Goal: Contribute content: Contribute content

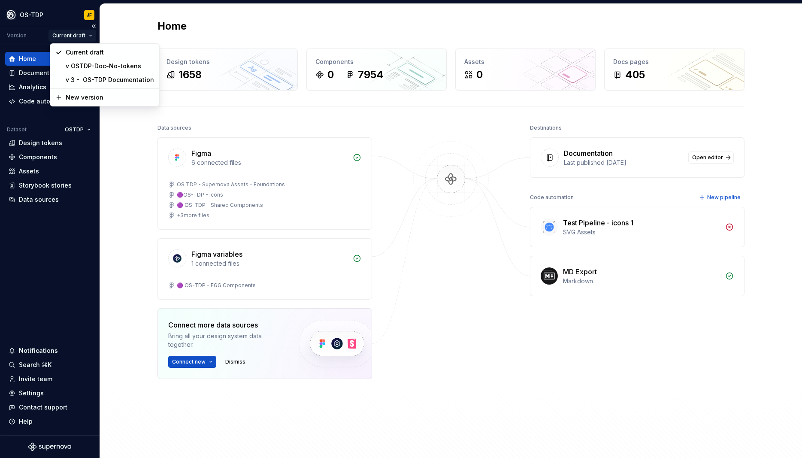
click at [91, 36] on html "OS-TDP JF Version Current draft Home Documentation Analytics Code automation Da…" at bounding box center [401, 229] width 802 height 458
click at [140, 167] on html "OS-TDP JF Version Current draft Home Documentation Analytics Code automation Da…" at bounding box center [401, 229] width 802 height 458
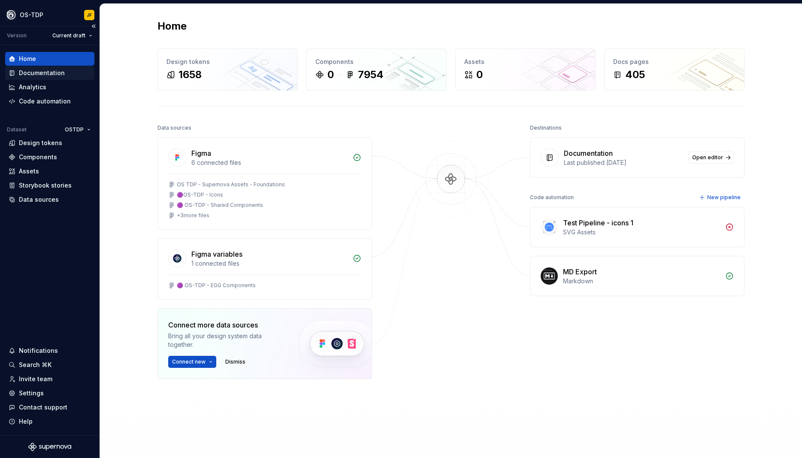
click at [34, 71] on div "Documentation" at bounding box center [42, 73] width 46 height 9
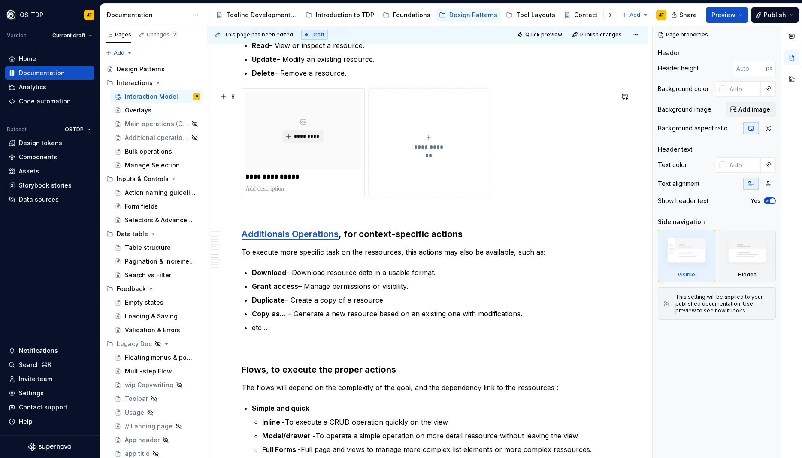
scroll to position [966, 0]
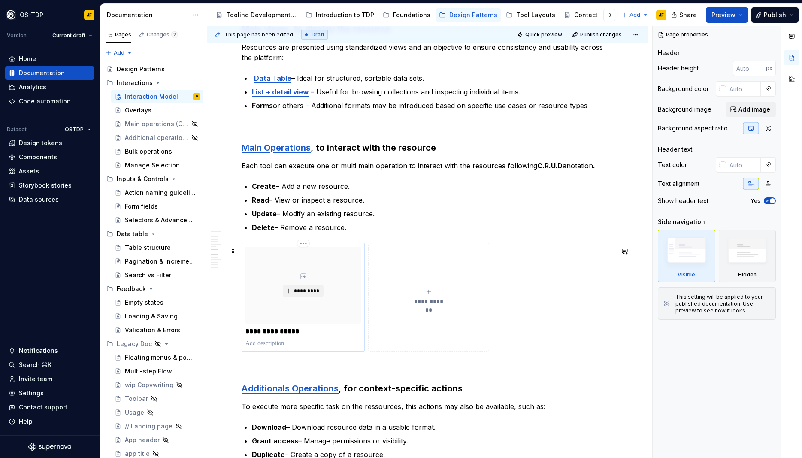
click at [279, 341] on div "**********" at bounding box center [303, 297] width 115 height 101
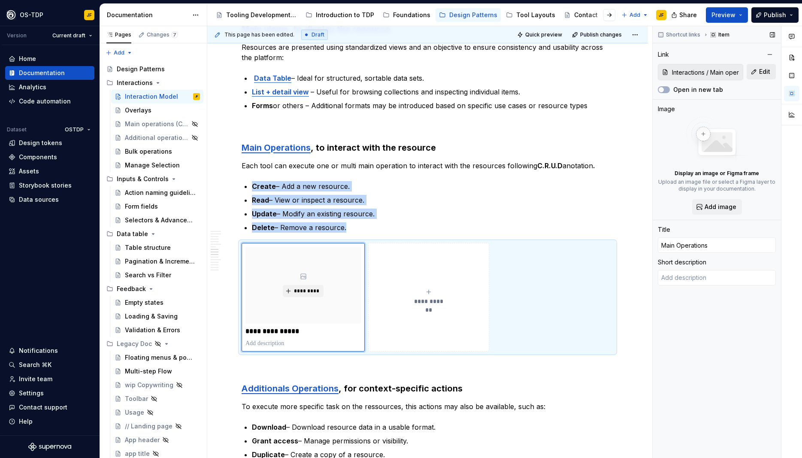
click at [762, 75] on span "Edit" at bounding box center [764, 71] width 11 height 9
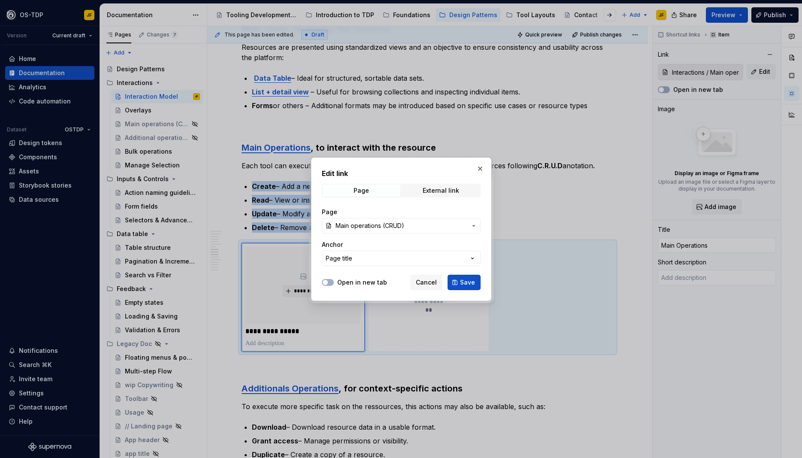
click at [445, 192] on div "External link" at bounding box center [441, 190] width 36 height 7
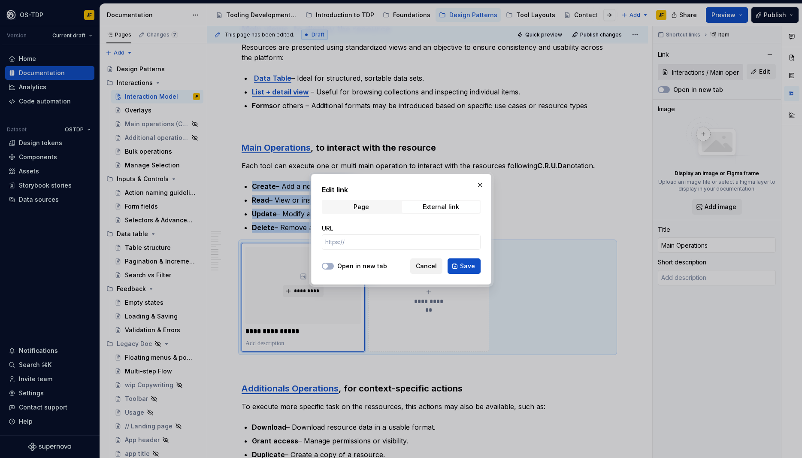
click at [422, 267] on span "Cancel" at bounding box center [426, 266] width 21 height 9
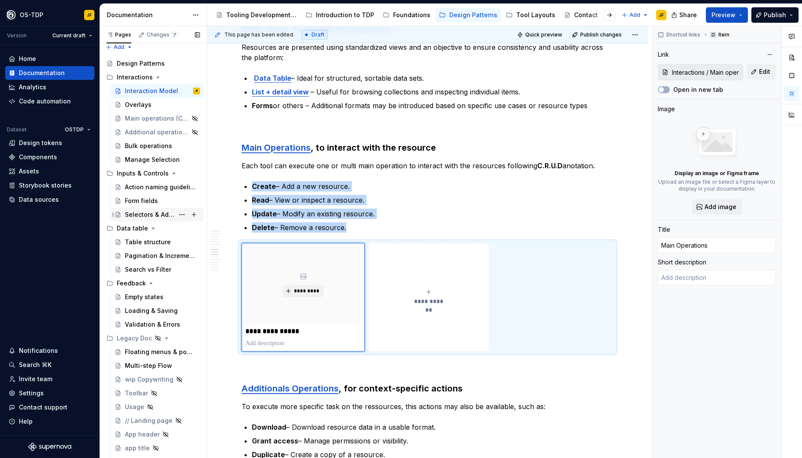
scroll to position [0, 0]
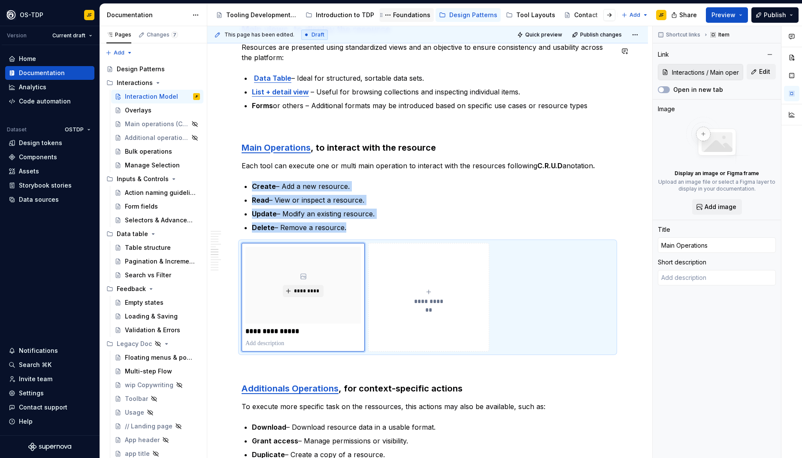
click at [400, 18] on div "Foundations" at bounding box center [411, 15] width 37 height 9
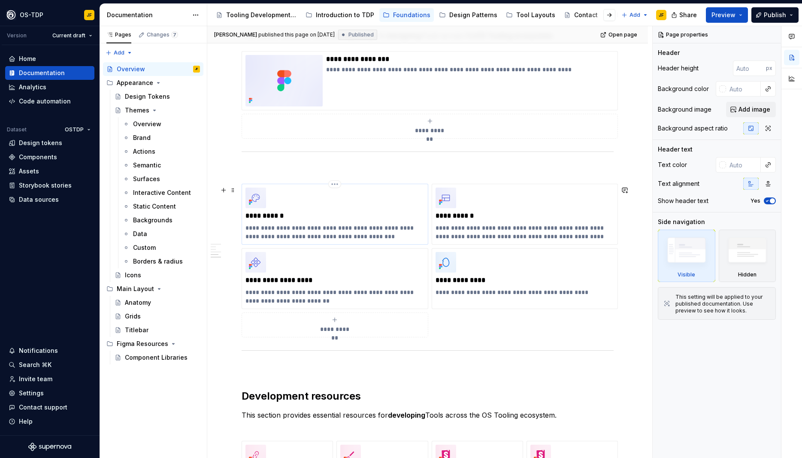
scroll to position [464, 0]
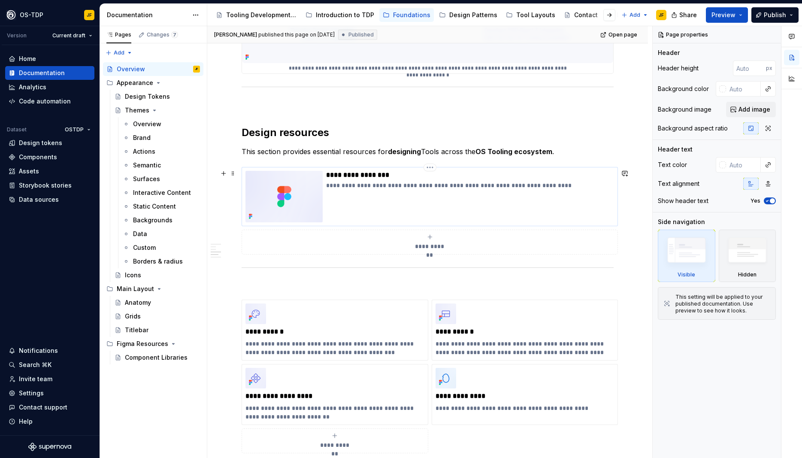
click at [273, 197] on img at bounding box center [284, 197] width 77 height 52
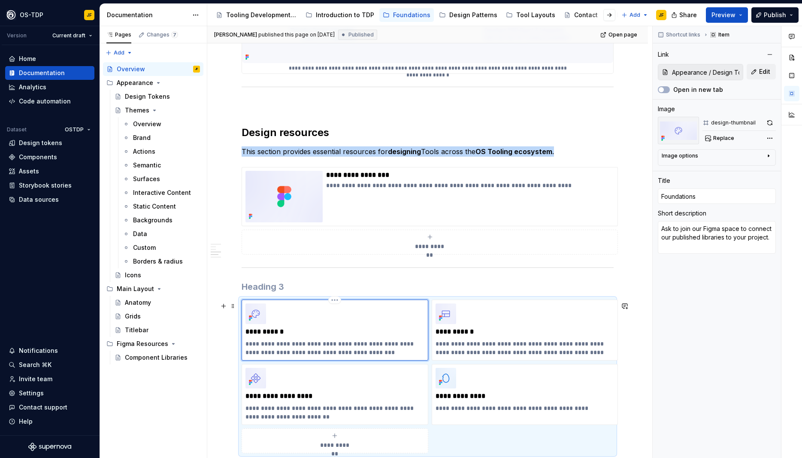
type textarea "*"
type input "Appearance / Design Tokens"
type input "Foundations"
type textarea "Building a unified and scalable design language with EGG Design Tokens across t…"
click at [302, 323] on div "**********" at bounding box center [335, 330] width 179 height 53
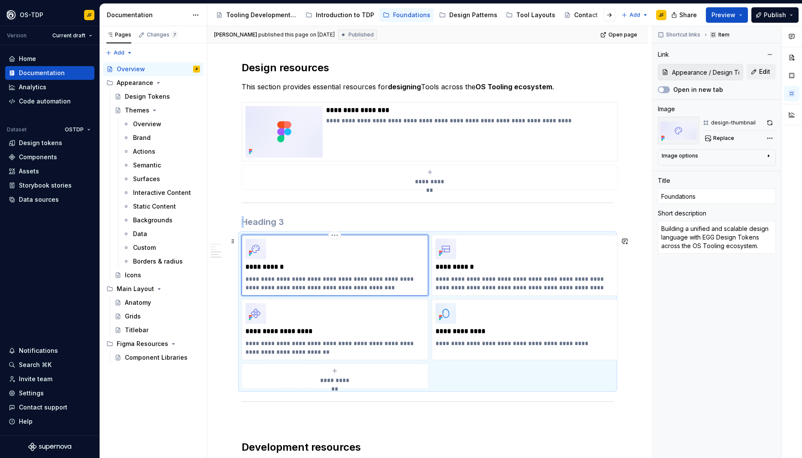
scroll to position [580, 0]
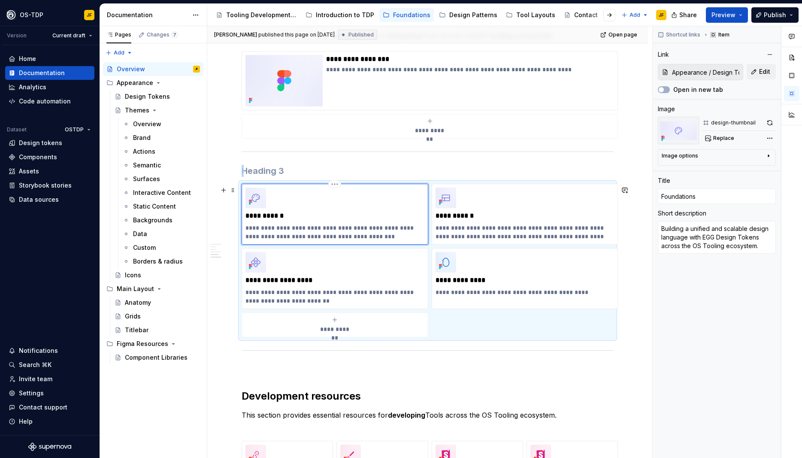
click at [354, 192] on div "**********" at bounding box center [335, 214] width 179 height 53
click at [254, 200] on img at bounding box center [256, 198] width 21 height 21
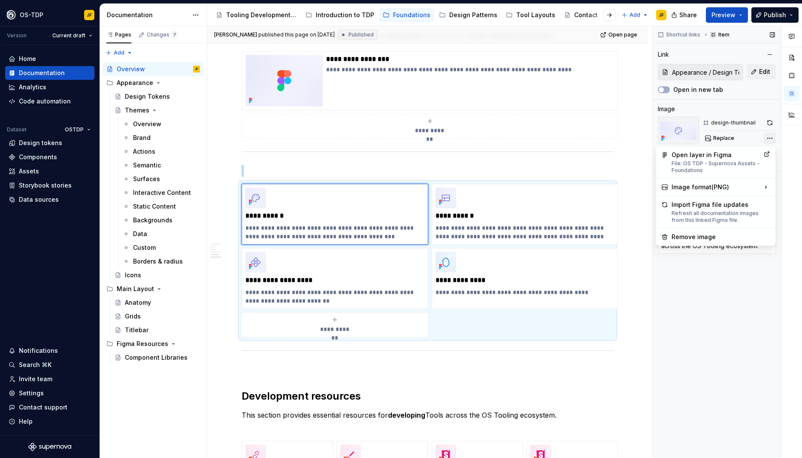
click at [772, 138] on div "Comments Open comments No comments yet Select ‘Comment’ from the block context …" at bounding box center [727, 242] width 149 height 432
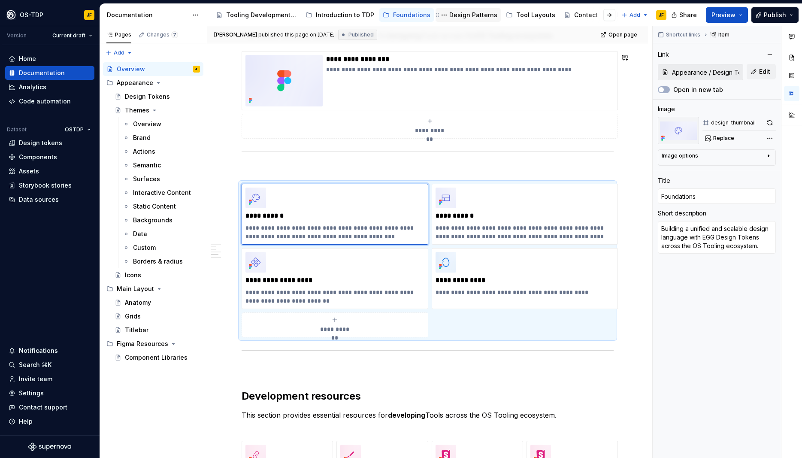
click at [457, 15] on div "Design Patterns" at bounding box center [473, 15] width 48 height 9
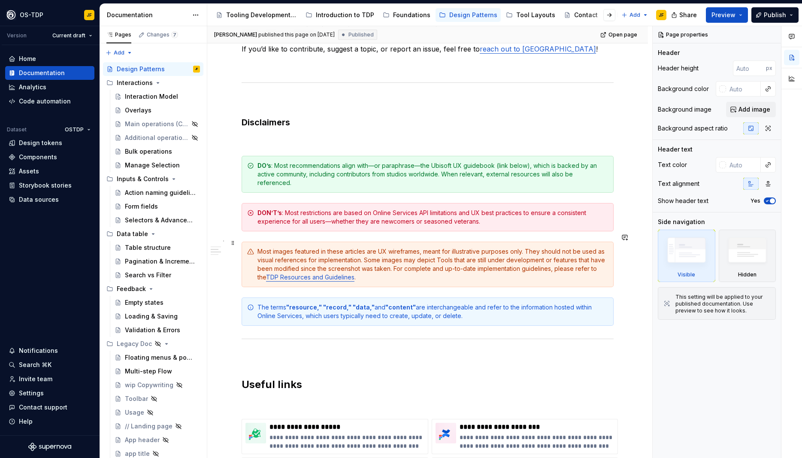
scroll to position [464, 0]
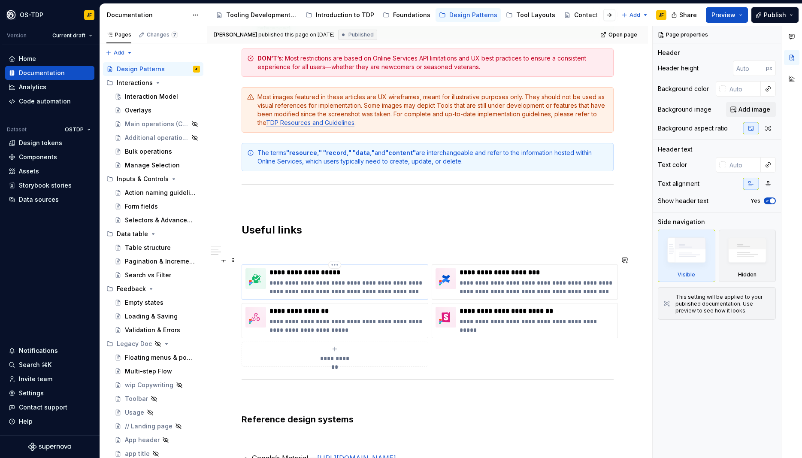
click at [261, 270] on img at bounding box center [256, 278] width 21 height 21
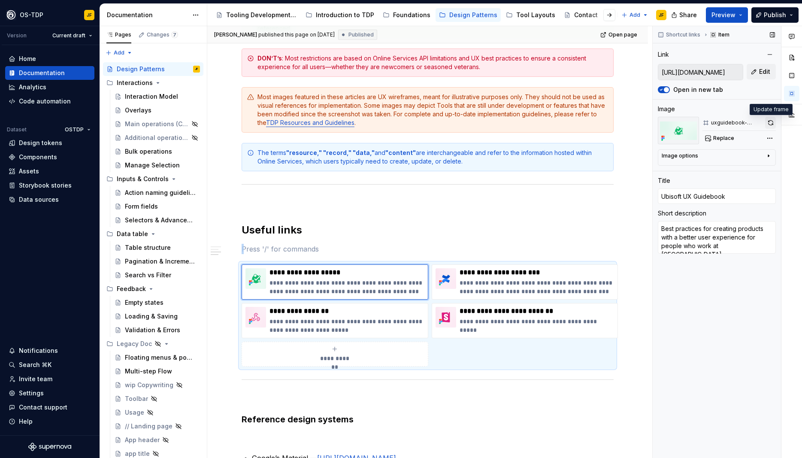
click at [772, 123] on button "button" at bounding box center [770, 123] width 11 height 12
click at [768, 138] on div "Comments Open comments No comments yet Select ‘Comment’ from the block context …" at bounding box center [727, 242] width 149 height 432
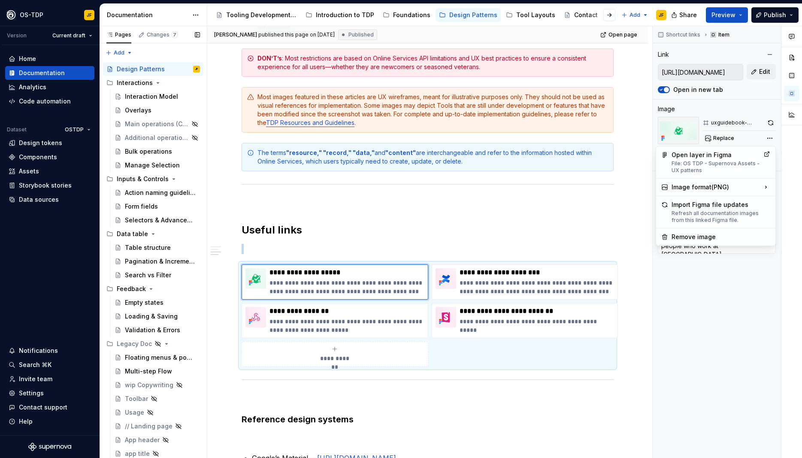
click at [138, 98] on div "Pages Changes 7 Add Accessibility guide for tree Page tree. Navigate the tree w…" at bounding box center [153, 244] width 107 height 436
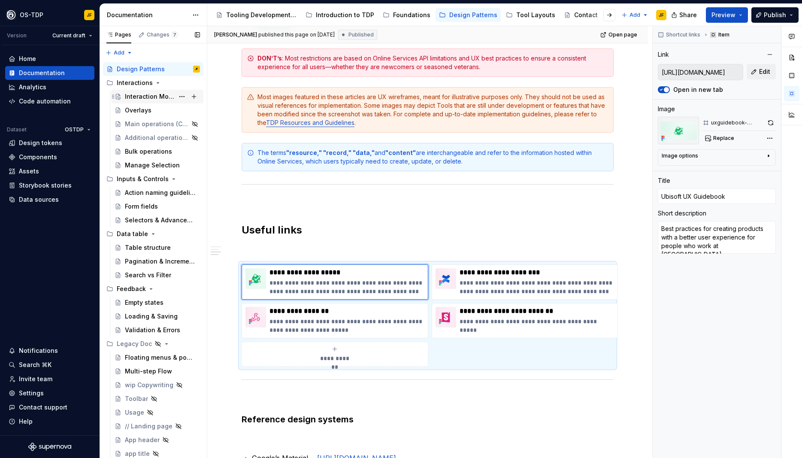
click at [138, 96] on div "Interaction Model" at bounding box center [149, 96] width 49 height 9
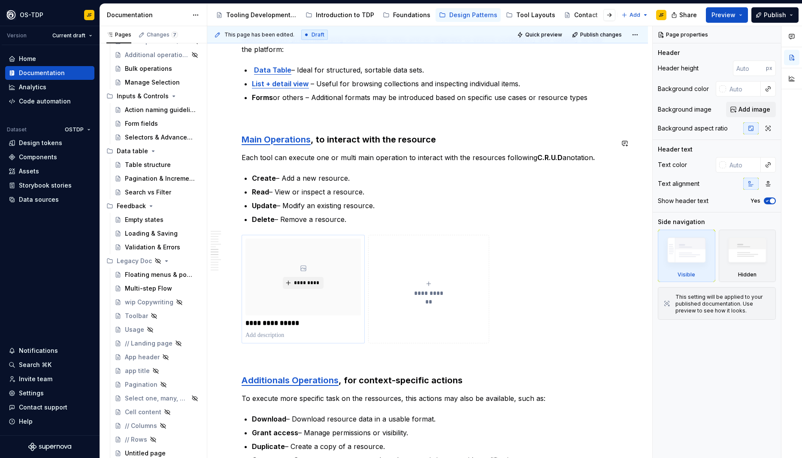
scroll to position [1005, 0]
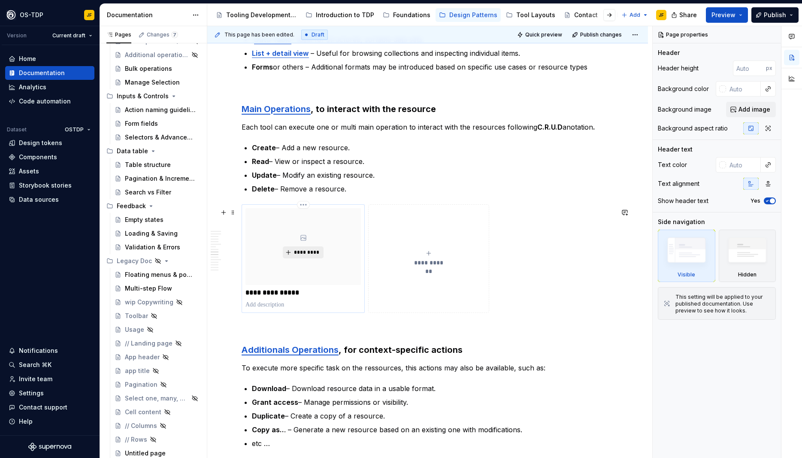
click at [308, 255] on span "*********" at bounding box center [307, 252] width 26 height 7
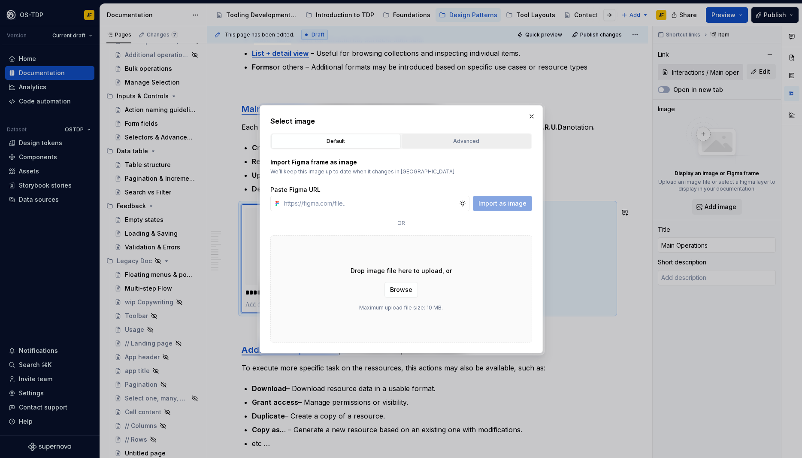
click at [435, 143] on div "Advanced" at bounding box center [467, 141] width 124 height 9
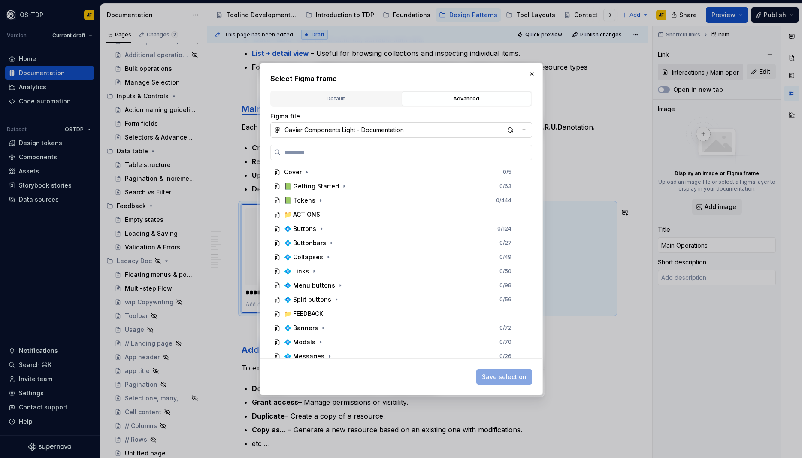
click at [527, 131] on icon "button" at bounding box center [524, 130] width 9 height 9
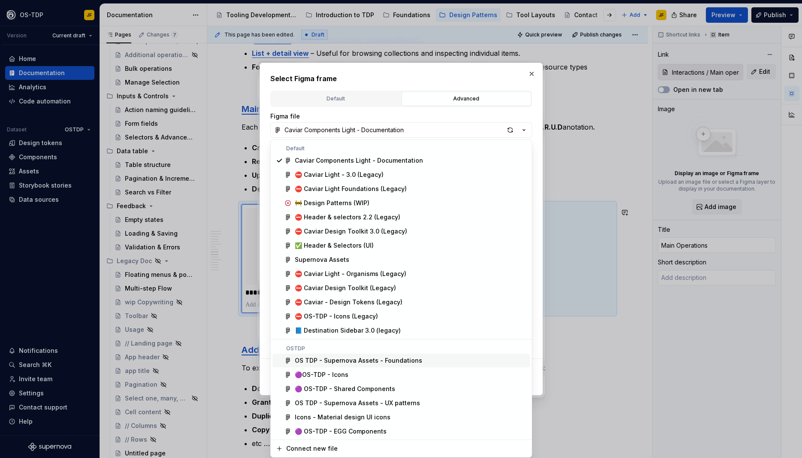
click at [382, 363] on div "OS TDP - Supernova Assets - Foundations" at bounding box center [358, 360] width 127 height 9
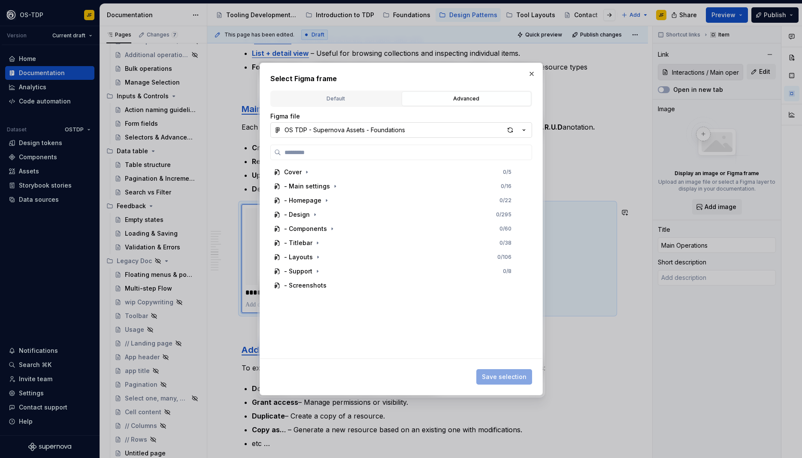
click at [526, 129] on icon "button" at bounding box center [524, 130] width 9 height 9
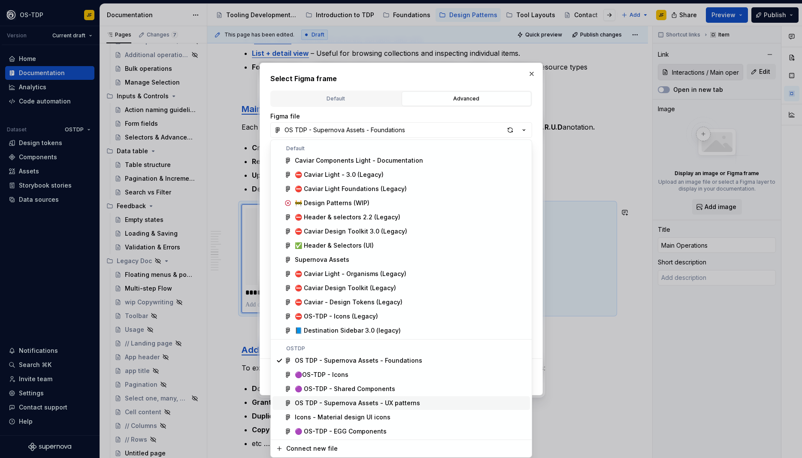
scroll to position [0, 0]
click at [356, 401] on div "OS TDP - Supernova Assets - UX patterns" at bounding box center [357, 402] width 125 height 9
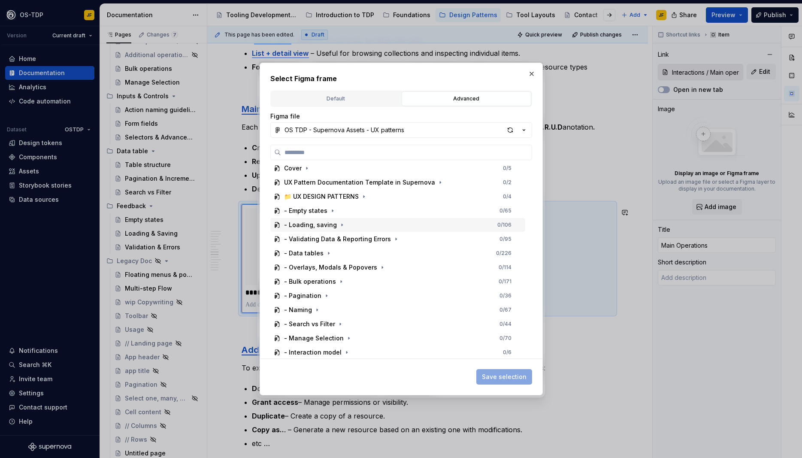
scroll to position [5, 0]
click at [511, 128] on div "button" at bounding box center [510, 130] width 12 height 12
click at [364, 195] on icon "button" at bounding box center [364, 195] width 1 height 2
click at [330, 222] on icon "button" at bounding box center [331, 223] width 7 height 7
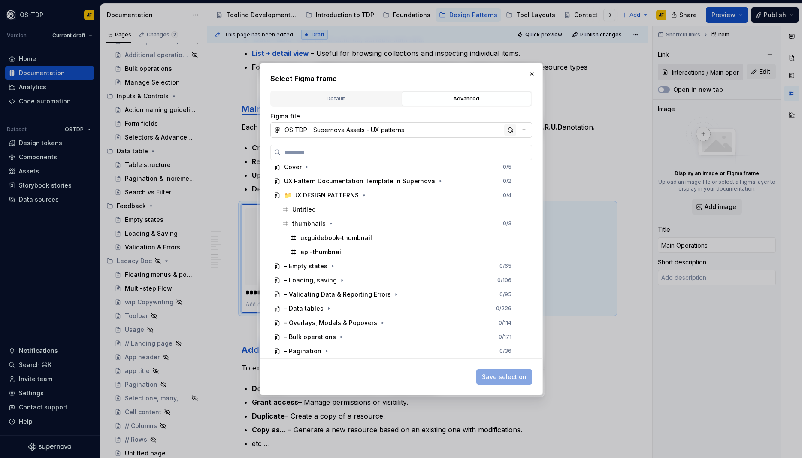
click at [509, 131] on div "button" at bounding box center [510, 130] width 12 height 12
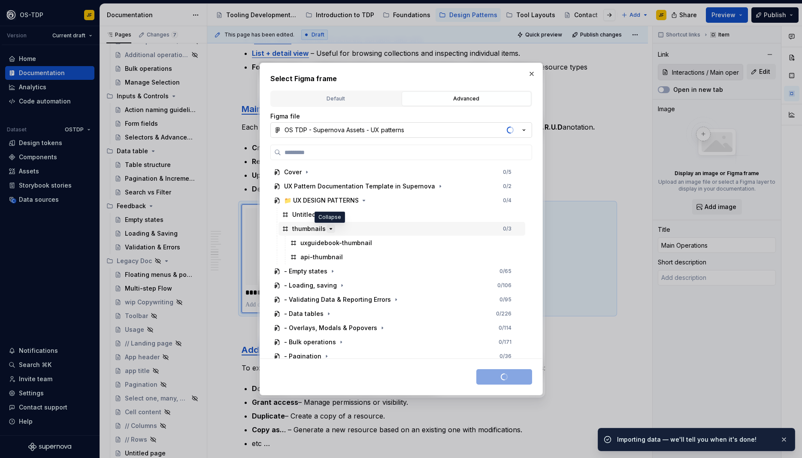
click at [330, 230] on icon "button" at bounding box center [331, 228] width 7 height 7
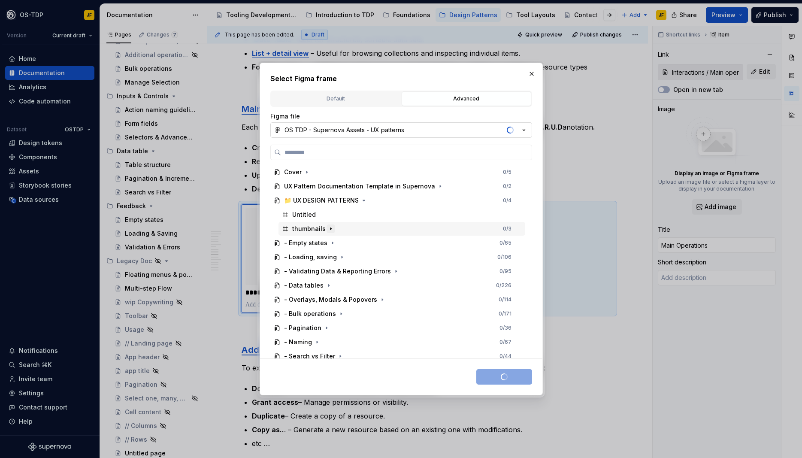
click at [331, 228] on icon "button" at bounding box center [331, 229] width 1 height 2
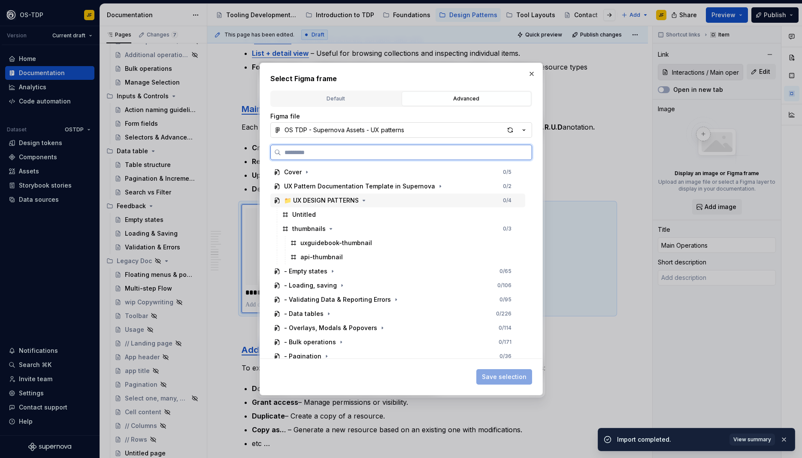
click at [326, 199] on div "📁 UX DESIGN PATTERNS" at bounding box center [321, 200] width 75 height 9
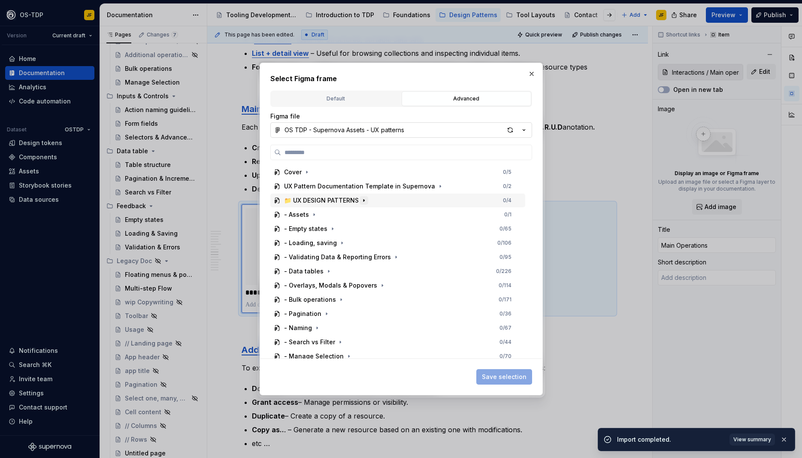
click at [366, 202] on icon "button" at bounding box center [364, 200] width 7 height 7
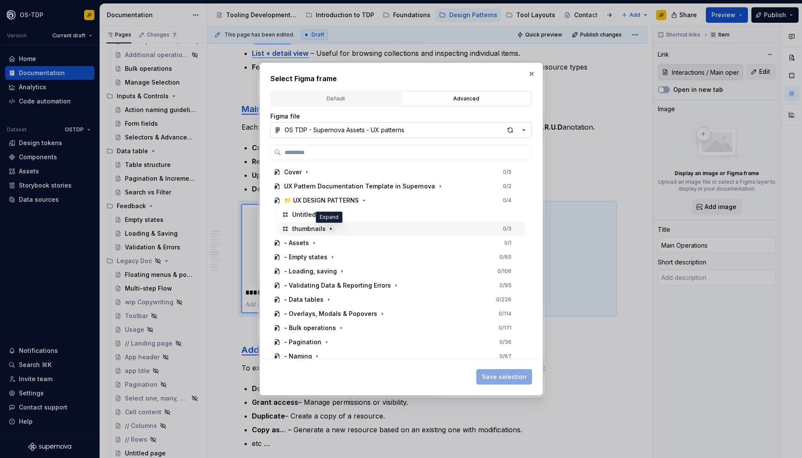
click at [328, 228] on icon "button" at bounding box center [331, 228] width 7 height 7
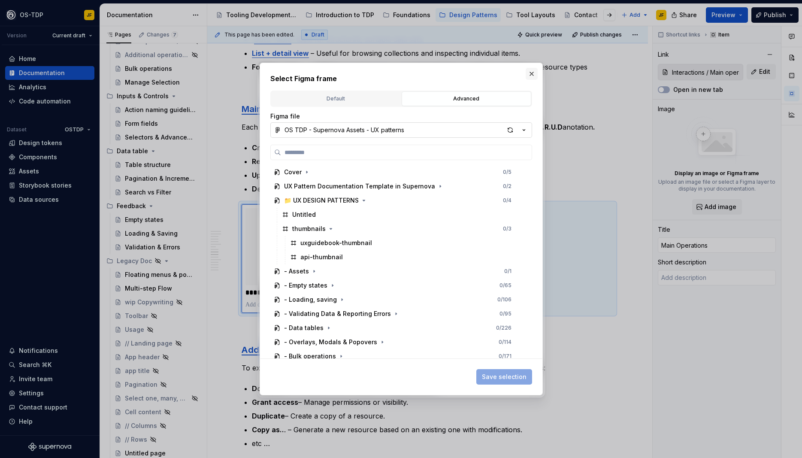
click at [534, 75] on button "button" at bounding box center [532, 74] width 12 height 12
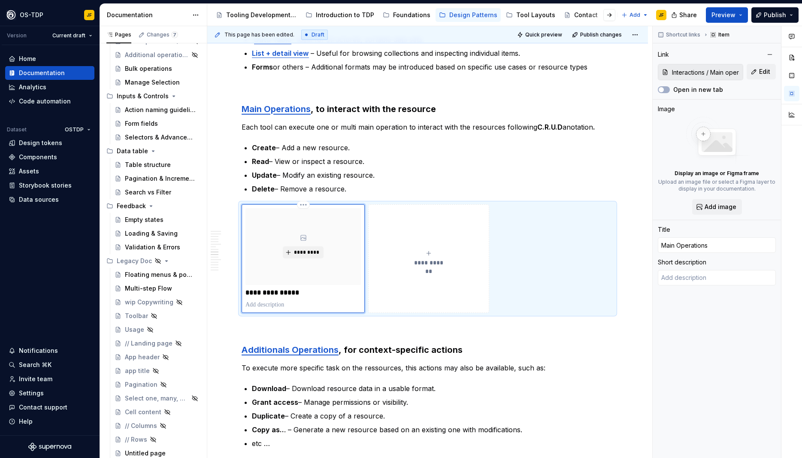
scroll to position [1005, 0]
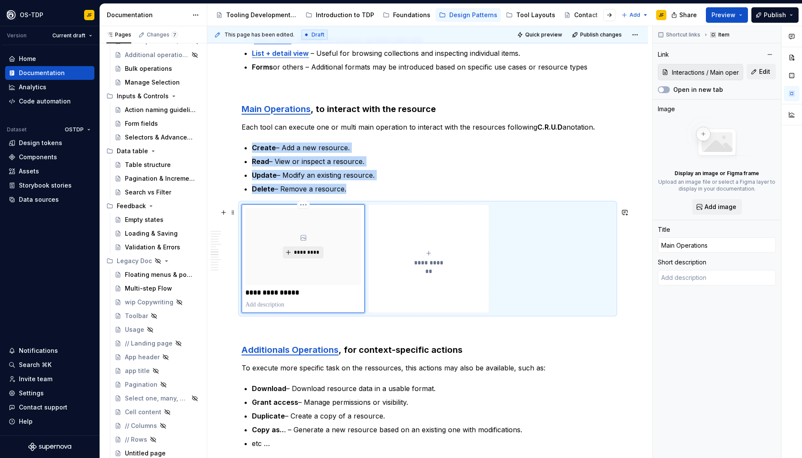
click at [307, 256] on span "*********" at bounding box center [307, 252] width 26 height 7
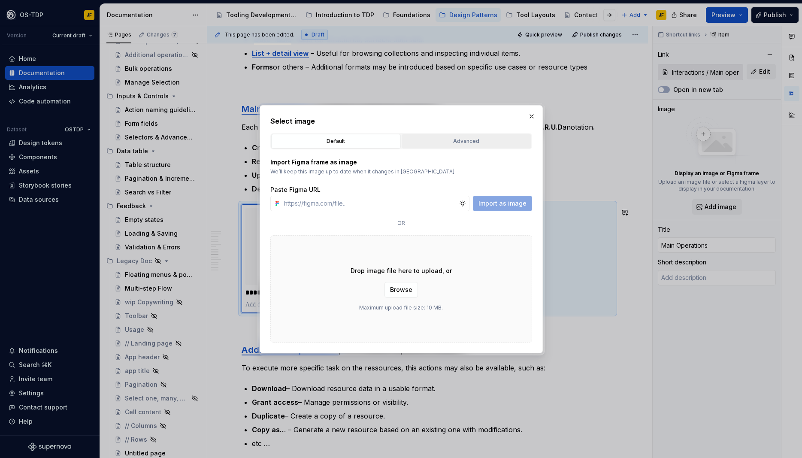
click at [477, 140] on div "Advanced" at bounding box center [467, 141] width 124 height 9
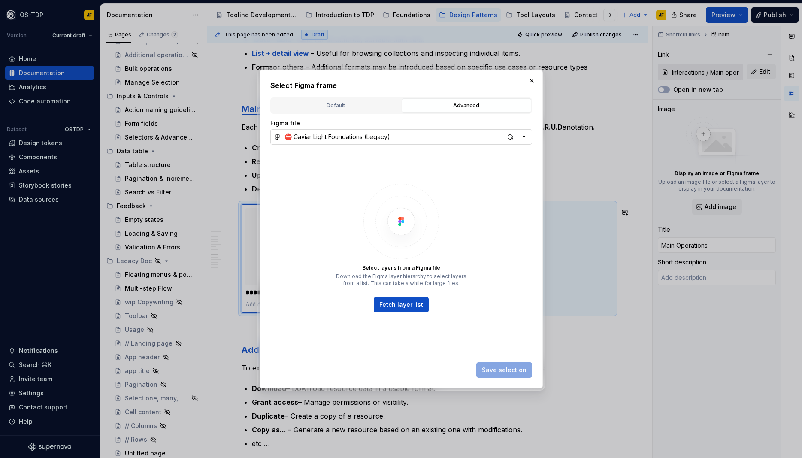
click at [530, 137] on button "⛔ Caviar Light Foundations (Legacy)" at bounding box center [401, 136] width 262 height 15
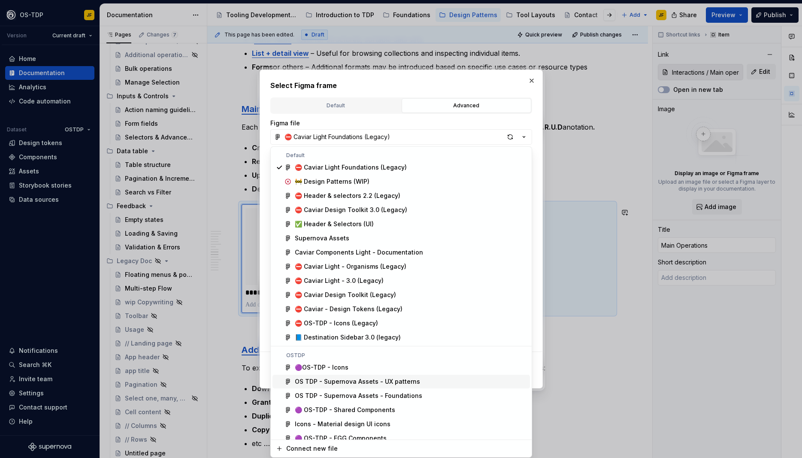
click at [366, 383] on div "OS TDP - Supernova Assets - UX patterns" at bounding box center [357, 381] width 125 height 9
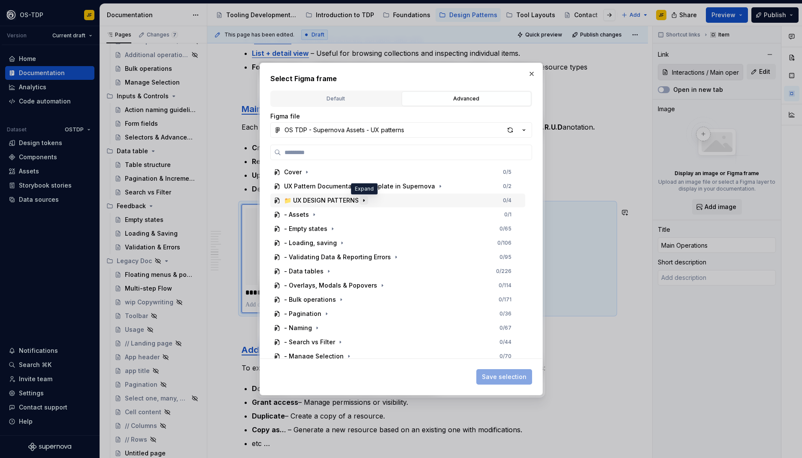
click at [367, 201] on icon "button" at bounding box center [364, 200] width 7 height 7
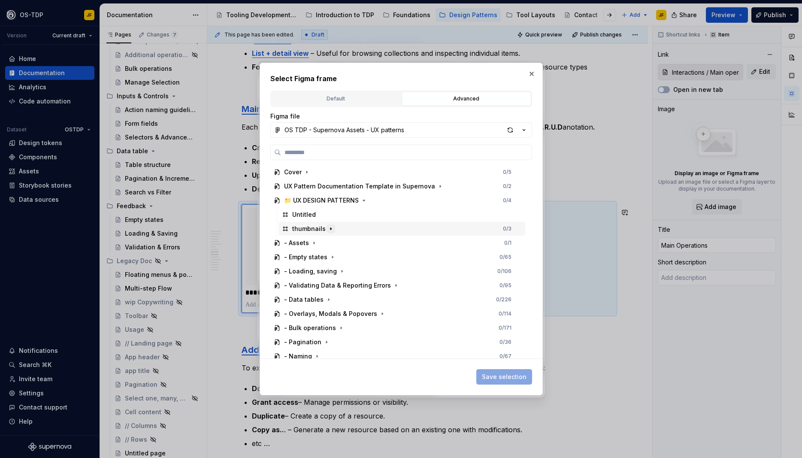
click at [331, 229] on icon "button" at bounding box center [331, 228] width 7 height 7
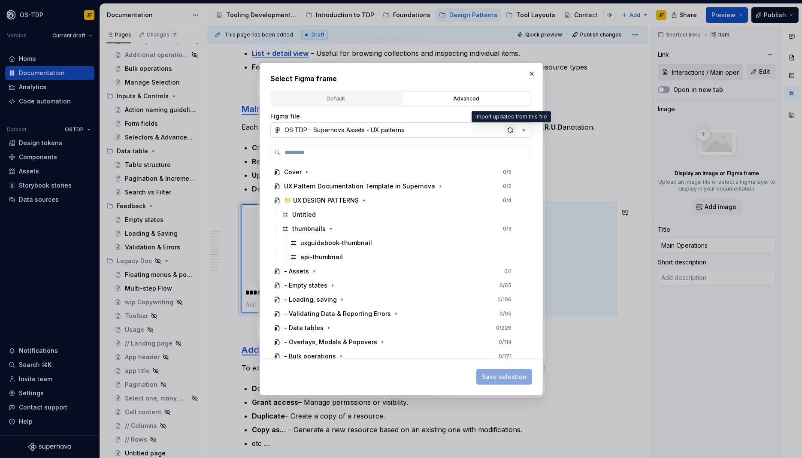
click at [510, 131] on div "button" at bounding box center [510, 130] width 12 height 12
click at [331, 228] on icon "button" at bounding box center [331, 228] width 7 height 7
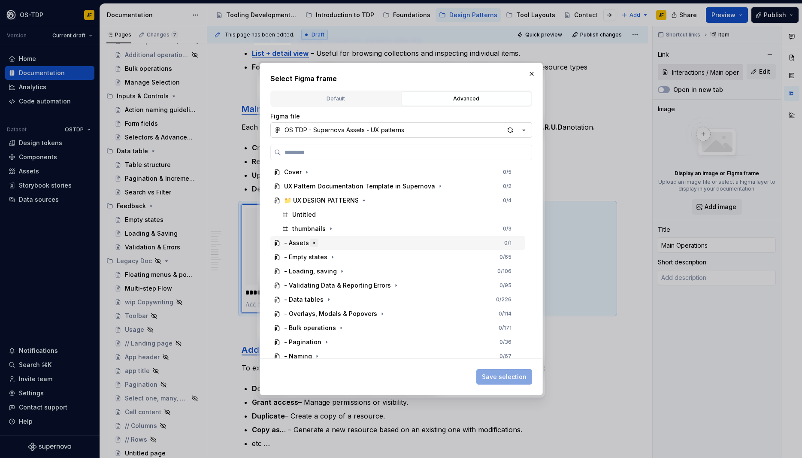
click at [314, 243] on icon "button" at bounding box center [314, 243] width 7 height 7
click at [314, 243] on icon "button" at bounding box center [314, 243] width 2 height 1
click at [329, 227] on icon "button" at bounding box center [331, 228] width 7 height 7
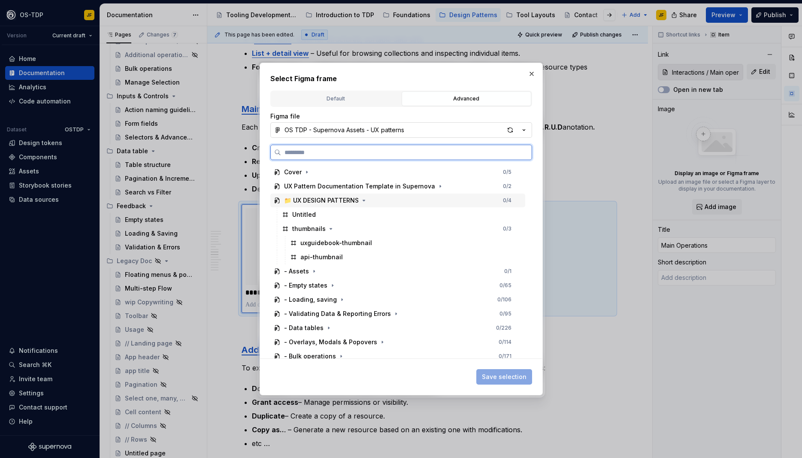
click at [323, 200] on div "📁 UX DESIGN PATTERNS" at bounding box center [321, 200] width 75 height 9
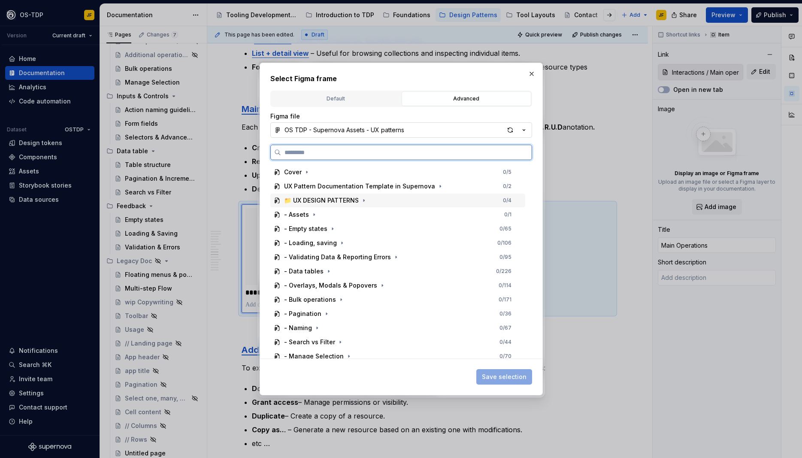
click at [323, 200] on div "📁 UX DESIGN PATTERNS" at bounding box center [321, 200] width 75 height 9
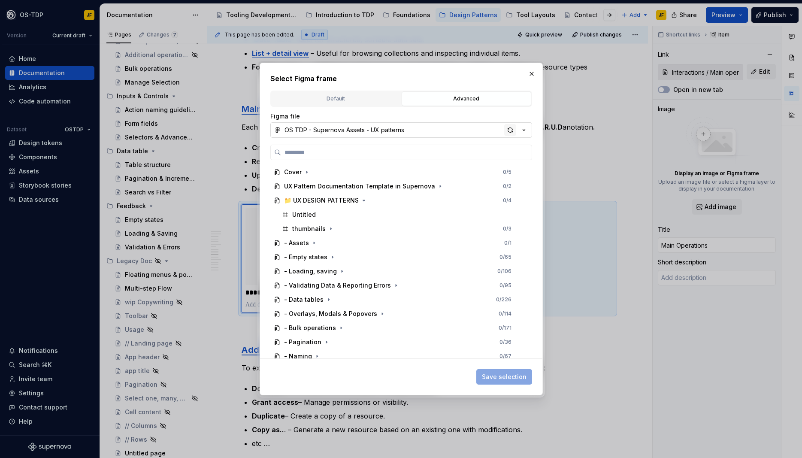
click at [510, 129] on div "button" at bounding box center [510, 130] width 12 height 12
click at [331, 229] on icon "button" at bounding box center [331, 228] width 7 height 7
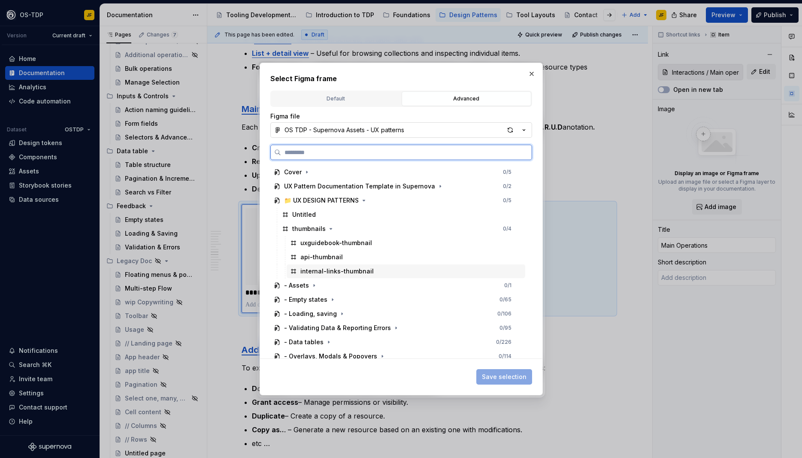
click at [332, 272] on div "internal-links-thumbnail" at bounding box center [336, 271] width 73 height 9
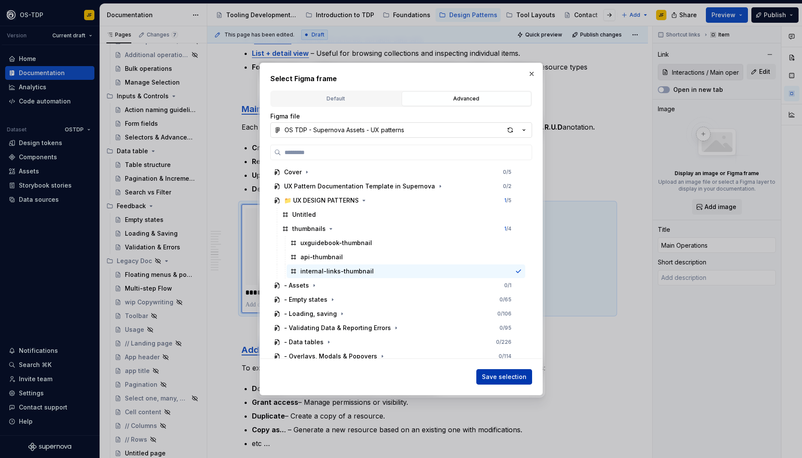
click at [515, 378] on span "Save selection" at bounding box center [504, 377] width 45 height 9
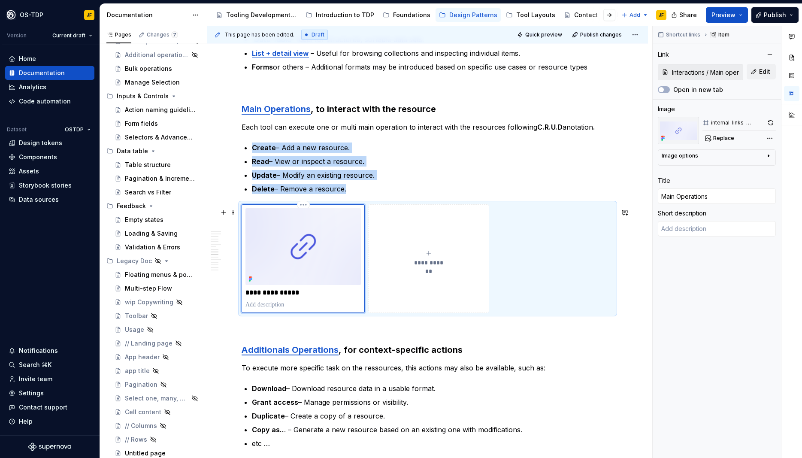
click at [347, 231] on img at bounding box center [303, 246] width 115 height 77
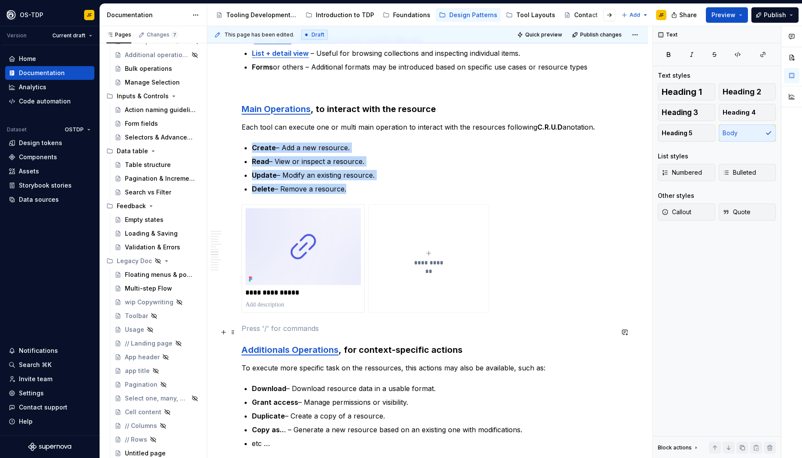
click at [452, 329] on p at bounding box center [428, 328] width 372 height 10
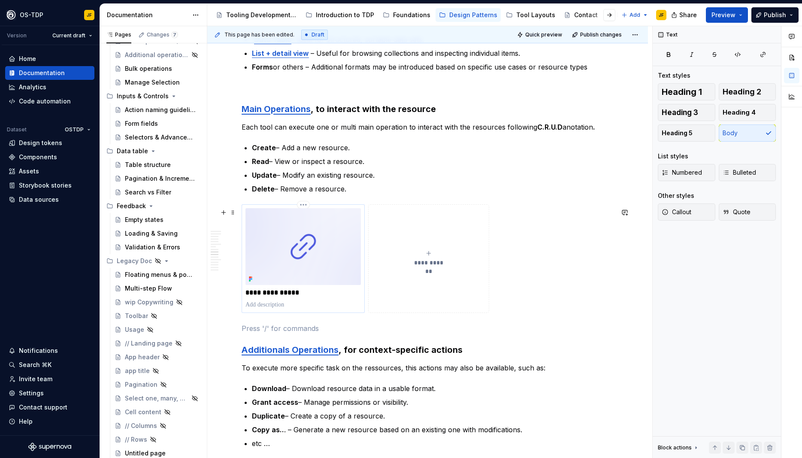
click at [313, 252] on img at bounding box center [303, 246] width 115 height 77
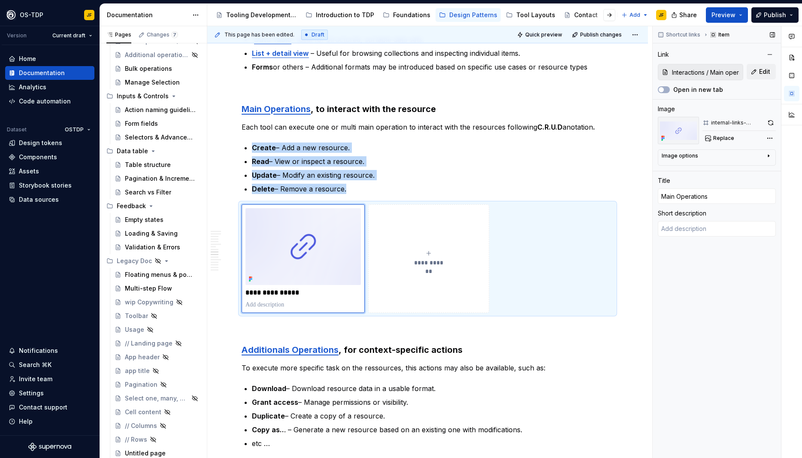
click at [767, 155] on icon "button" at bounding box center [768, 155] width 7 height 7
click at [745, 170] on icon "button" at bounding box center [747, 169] width 5 height 5
click at [765, 170] on icon "button" at bounding box center [764, 169] width 5 height 5
click at [729, 170] on icon "button" at bounding box center [730, 169] width 5 height 5
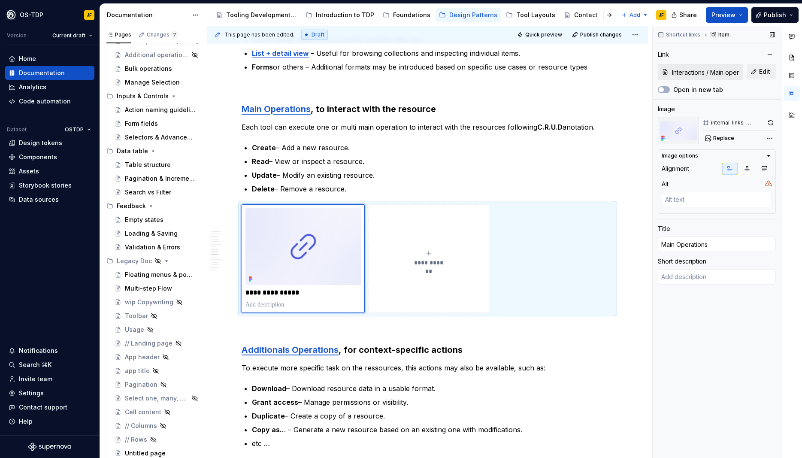
click at [708, 307] on div "Shortcut links Item Link Interactions / Main operations (CRUD) Edit Open in new…" at bounding box center [717, 242] width 128 height 432
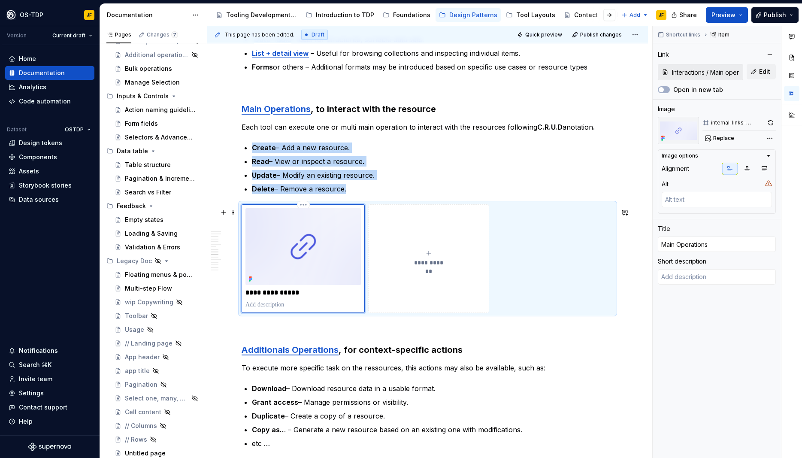
click at [337, 231] on img at bounding box center [303, 246] width 115 height 77
click at [233, 211] on span at bounding box center [233, 212] width 7 height 12
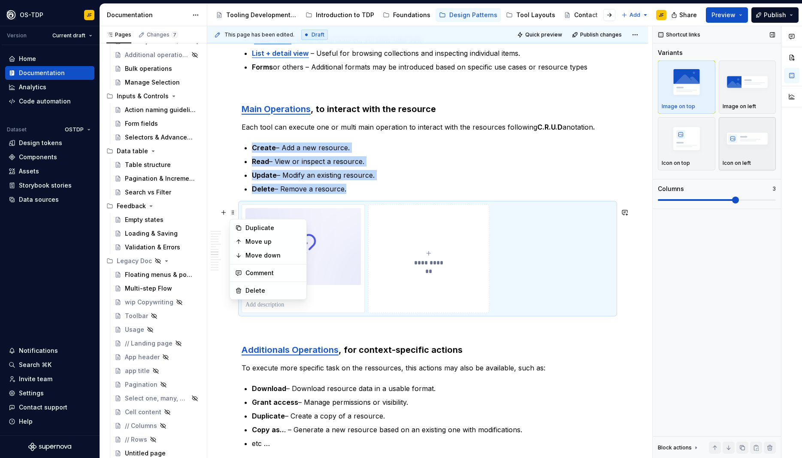
click at [737, 142] on img "button" at bounding box center [748, 138] width 50 height 31
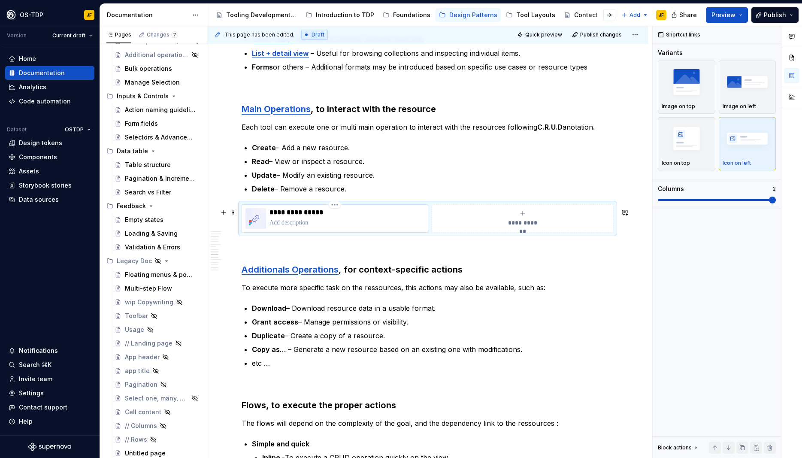
click at [332, 223] on p at bounding box center [347, 223] width 155 height 9
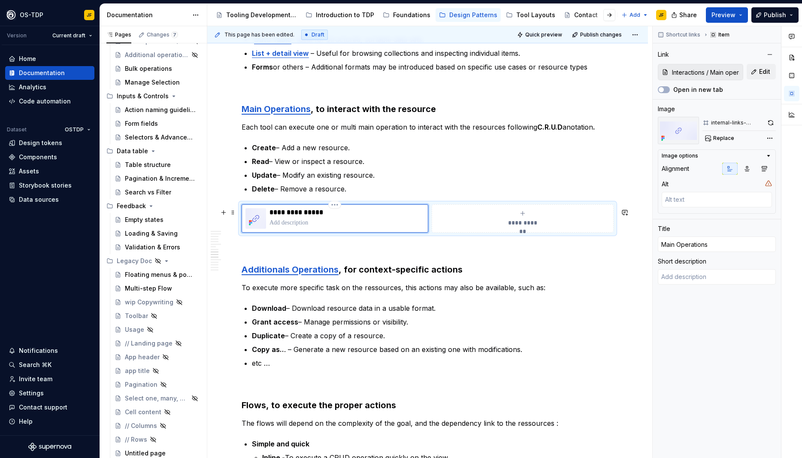
click at [306, 215] on p "**********" at bounding box center [347, 212] width 155 height 9
type textarea "*"
click at [283, 229] on div "**********" at bounding box center [347, 218] width 155 height 21
click at [283, 227] on p at bounding box center [347, 223] width 155 height 9
click at [564, 250] on p at bounding box center [428, 248] width 372 height 10
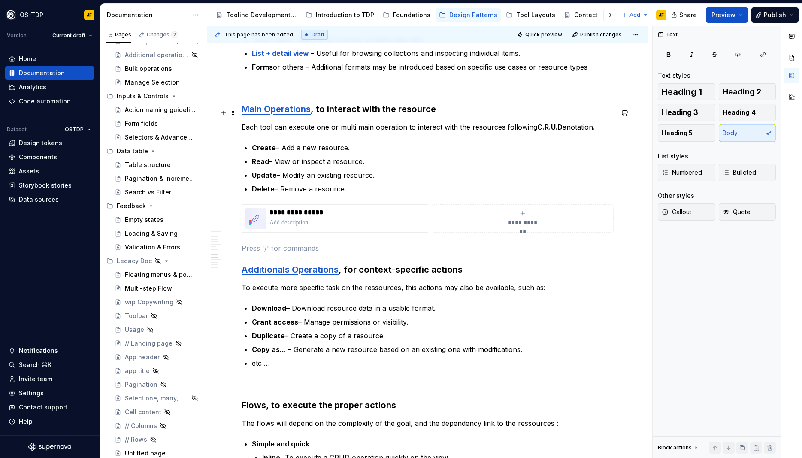
click at [300, 112] on strong "Main Operations" at bounding box center [276, 109] width 69 height 10
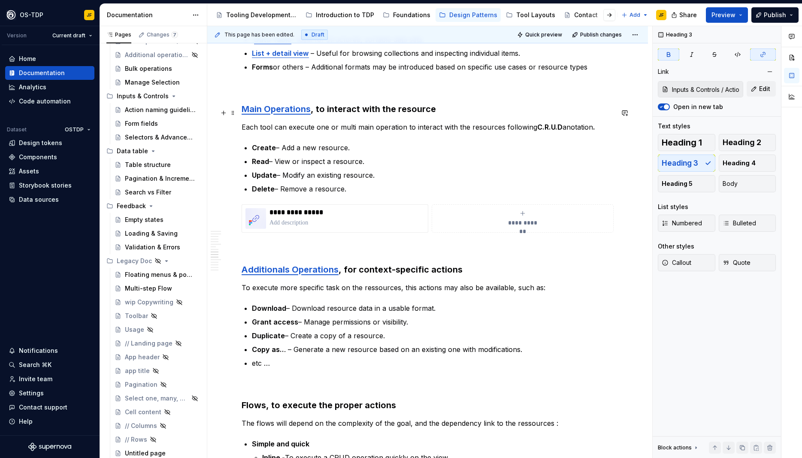
type input "Inputs & Controls / Action naming guidelines/ Main operations (CRUD)"
click at [343, 227] on p at bounding box center [347, 223] width 155 height 9
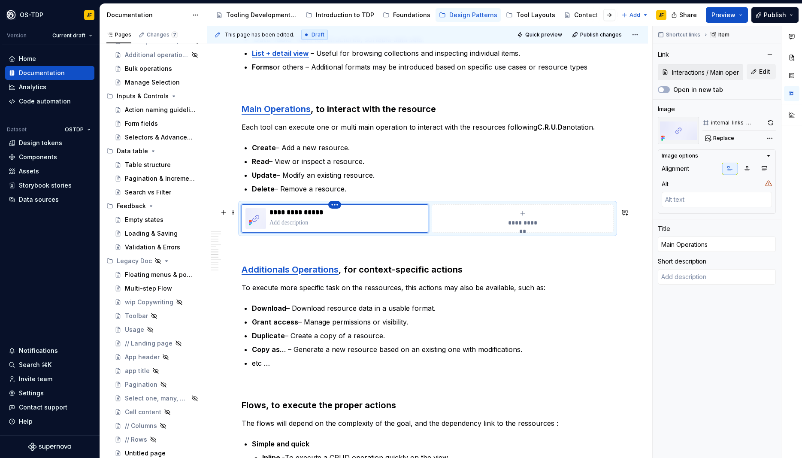
click at [337, 210] on html "OS-TDP JF Version Current draft Home Documentation Analytics Code automation Da…" at bounding box center [401, 229] width 802 height 458
click at [310, 222] on html "OS-TDP JF Version Current draft Home Documentation Analytics Code automation Da…" at bounding box center [401, 229] width 802 height 458
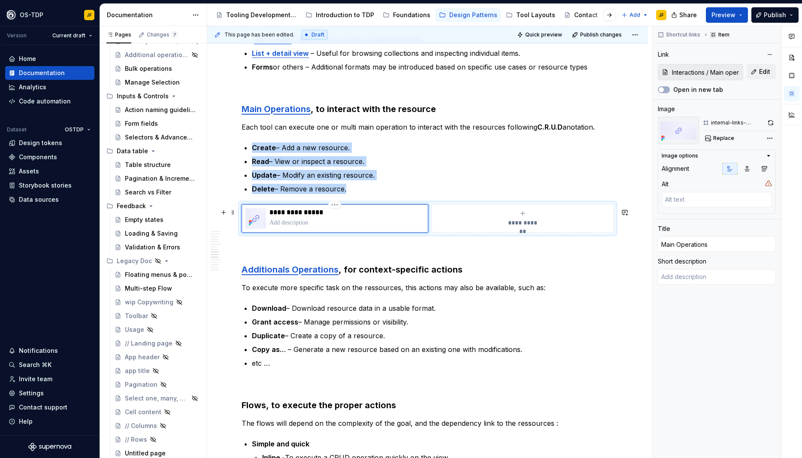
click at [242, 221] on div "**********" at bounding box center [335, 218] width 187 height 28
click at [252, 222] on img at bounding box center [256, 218] width 21 height 21
click at [765, 69] on span "Edit" at bounding box center [764, 71] width 11 height 9
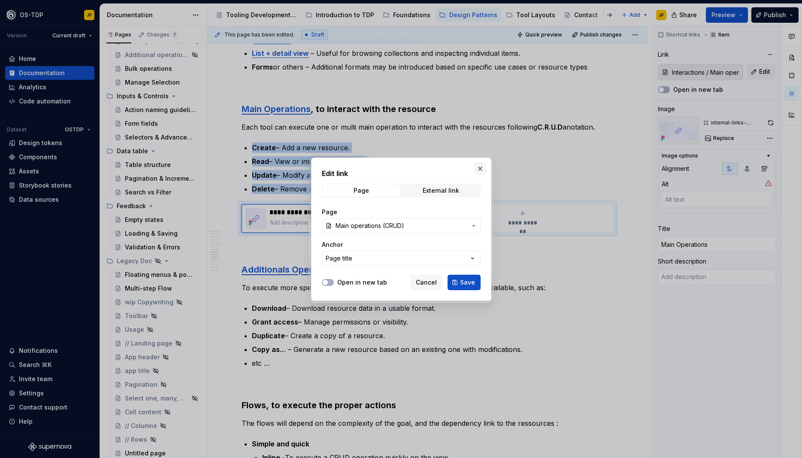
click at [481, 170] on button "button" at bounding box center [480, 169] width 12 height 12
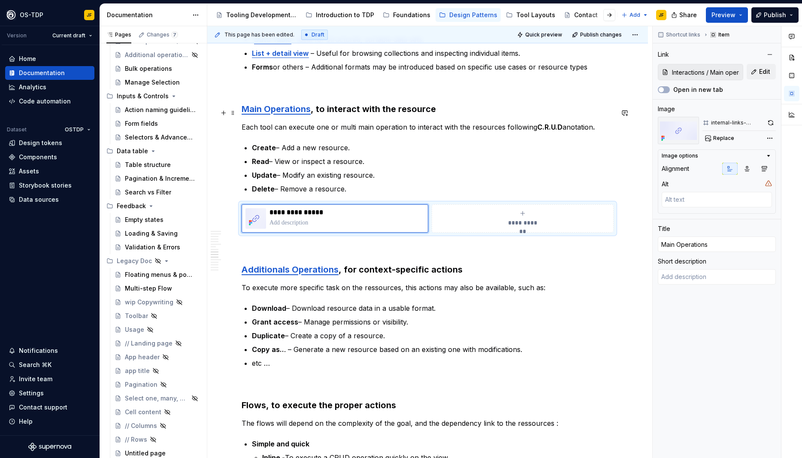
click at [294, 114] on strong "Main Operations" at bounding box center [276, 109] width 69 height 10
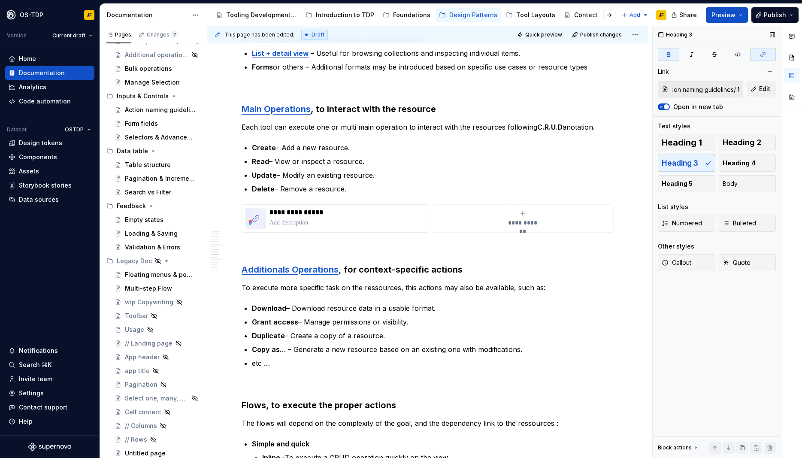
scroll to position [0, 131]
drag, startPoint x: 680, startPoint y: 91, endPoint x: 750, endPoint y: 91, distance: 70.4
click at [743, 91] on input "Inputs & Controls / Action naming guidelines/ Main operations (CRUD)" at bounding box center [706, 89] width 74 height 15
click at [292, 217] on p "**********" at bounding box center [347, 212] width 155 height 9
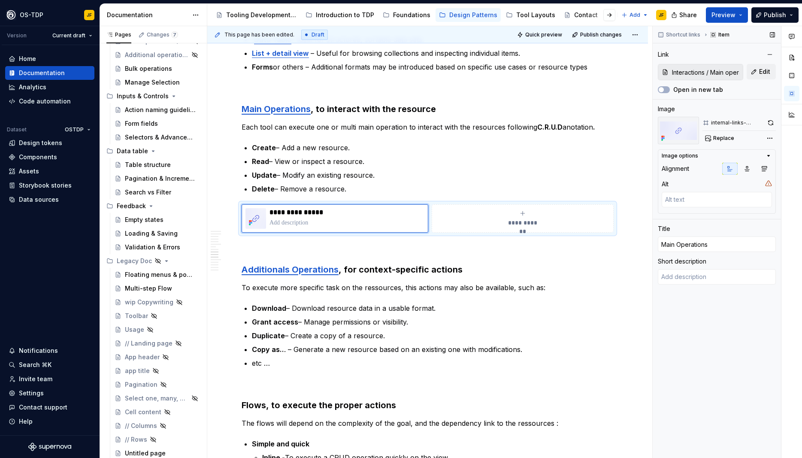
scroll to position [0, 40]
drag, startPoint x: 698, startPoint y: 76, endPoint x: 766, endPoint y: 74, distance: 67.9
click at [743, 74] on input "Interactions / Main operations (CRUD)" at bounding box center [706, 71] width 74 height 15
click at [766, 74] on span "Edit" at bounding box center [764, 71] width 11 height 9
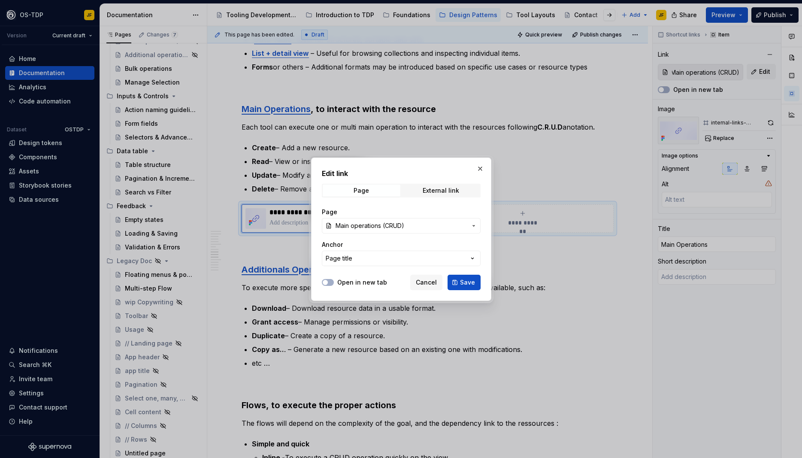
click at [413, 225] on span "Main operations (CRUD)" at bounding box center [401, 226] width 131 height 9
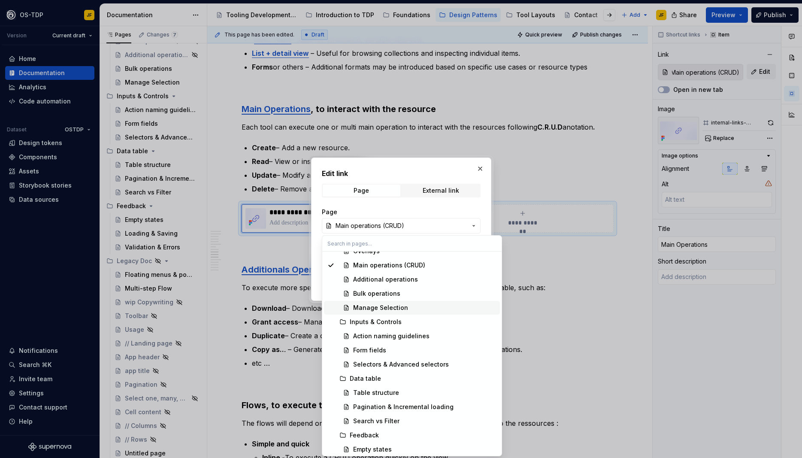
scroll to position [464, 0]
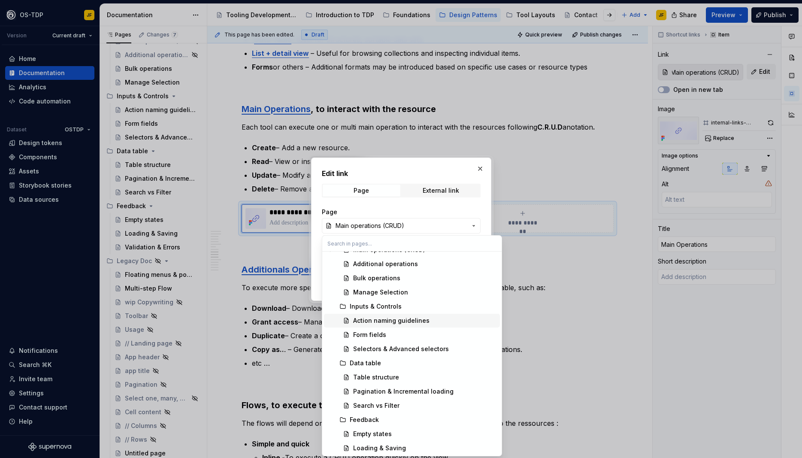
click at [395, 322] on div "Action naming guidelines" at bounding box center [391, 320] width 76 height 9
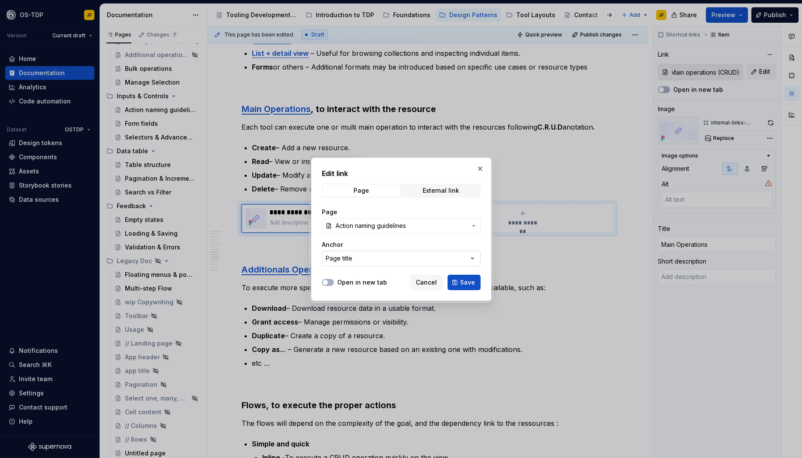
click at [398, 258] on button "Page title" at bounding box center [401, 258] width 159 height 15
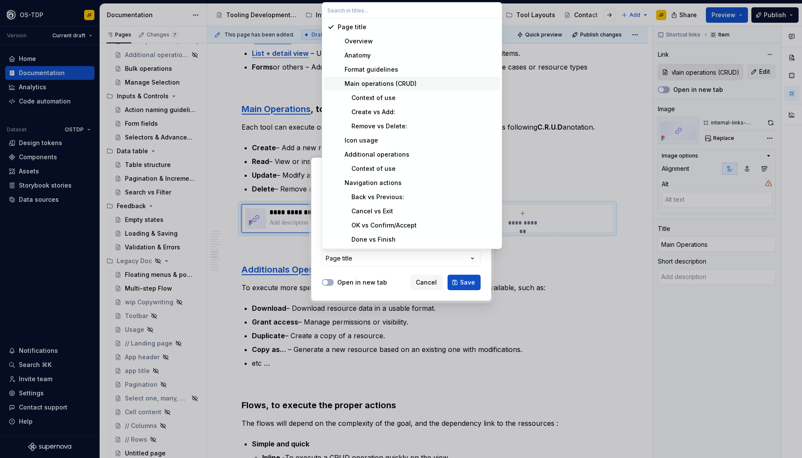
click at [393, 82] on div "Main operations (CRUD)" at bounding box center [377, 83] width 79 height 9
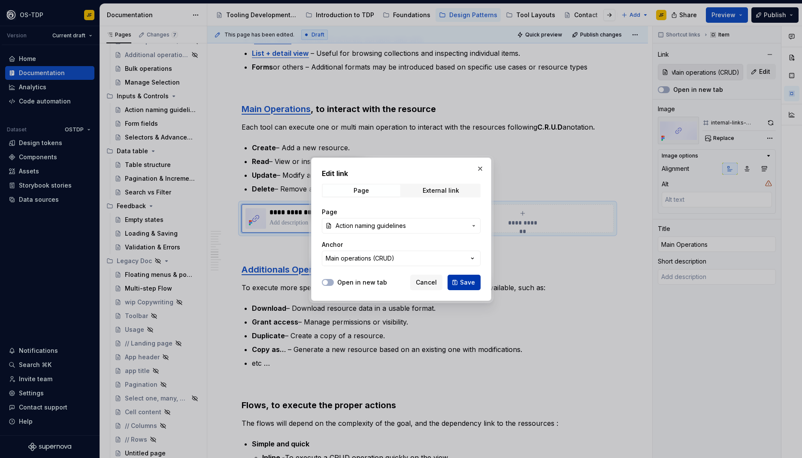
click at [466, 284] on span "Save" at bounding box center [467, 282] width 15 height 9
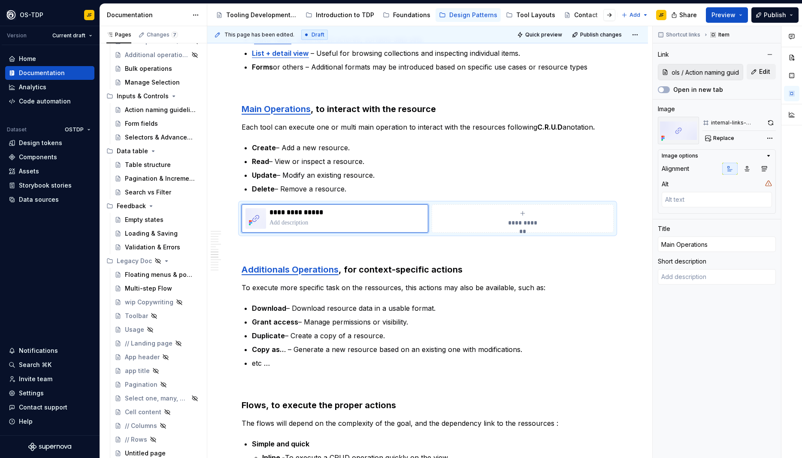
type textarea "*"
type input "Inputs & Controls / Action naming guidelines/ Main operations (CRUD)"
click at [301, 114] on strong "Main Operations" at bounding box center [276, 109] width 69 height 10
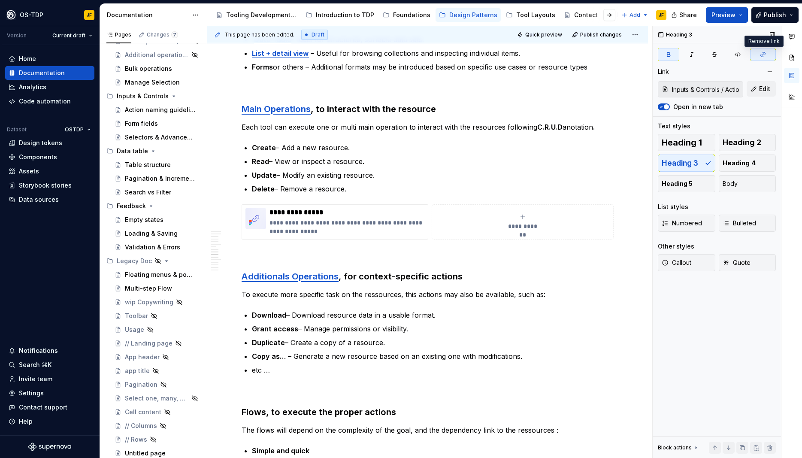
click at [763, 58] on icon "button" at bounding box center [763, 54] width 7 height 7
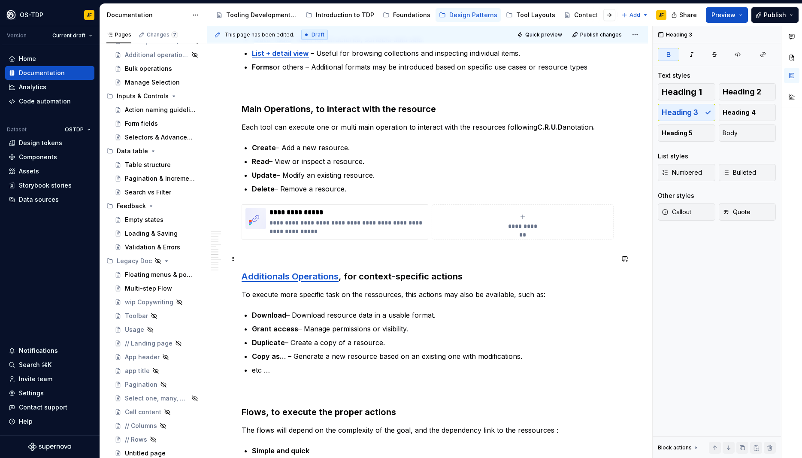
scroll to position [1082, 0]
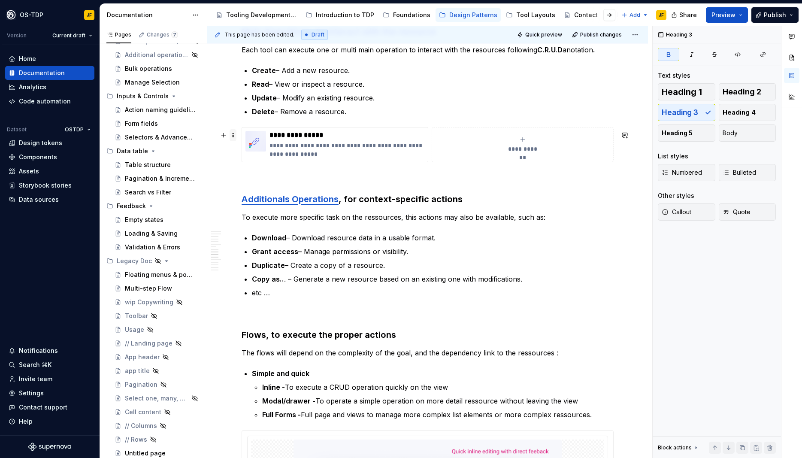
click at [233, 136] on span at bounding box center [233, 135] width 7 height 12
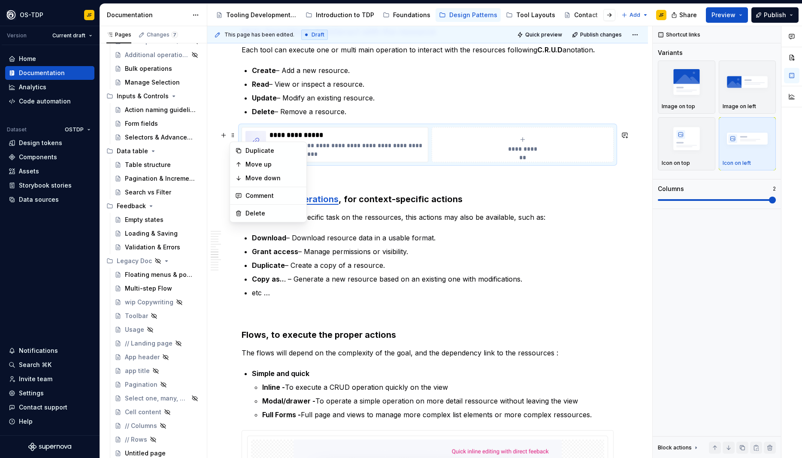
click at [261, 307] on div "**********" at bounding box center [428, 80] width 372 height 1988
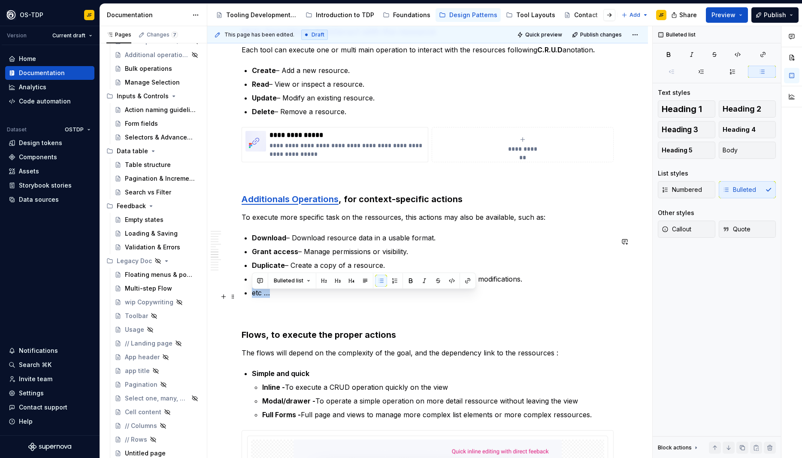
drag, startPoint x: 280, startPoint y: 297, endPoint x: 251, endPoint y: 299, distance: 29.2
click at [252, 298] on li "etc …" at bounding box center [433, 293] width 362 height 10
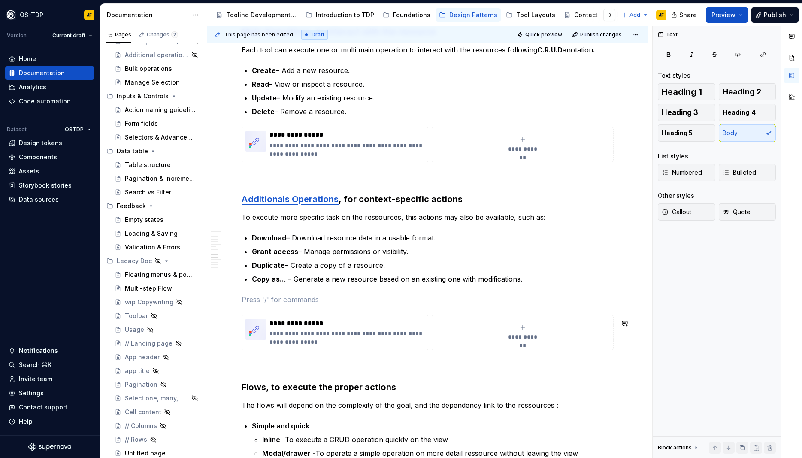
click at [281, 309] on div "**********" at bounding box center [428, 106] width 372 height 2040
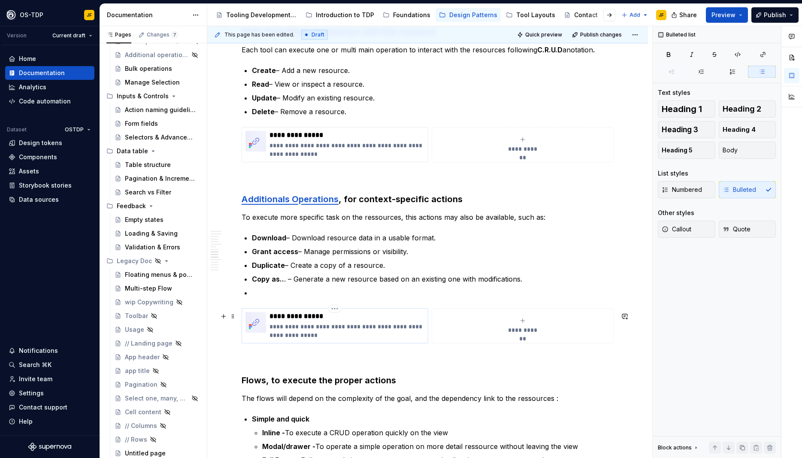
click at [274, 320] on p "**********" at bounding box center [347, 316] width 155 height 9
click at [262, 298] on p at bounding box center [433, 293] width 362 height 10
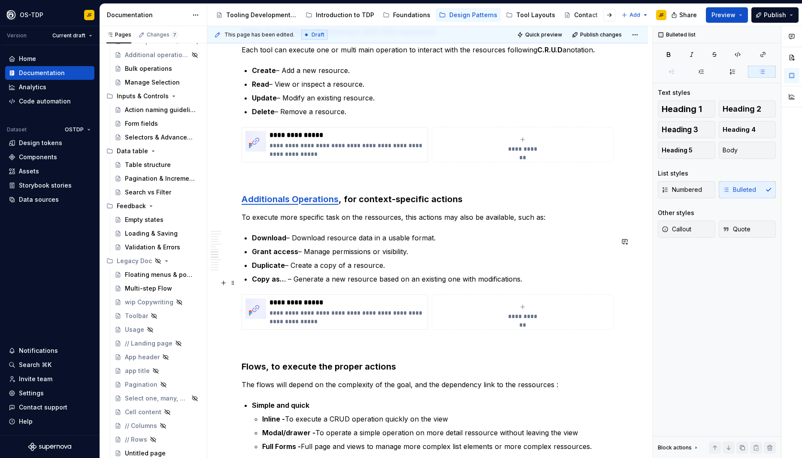
click at [561, 282] on p "Copy as.. . – Generate a new resource based on an existing one with modificatio…" at bounding box center [433, 279] width 362 height 10
click at [281, 307] on p "**********" at bounding box center [347, 302] width 155 height 9
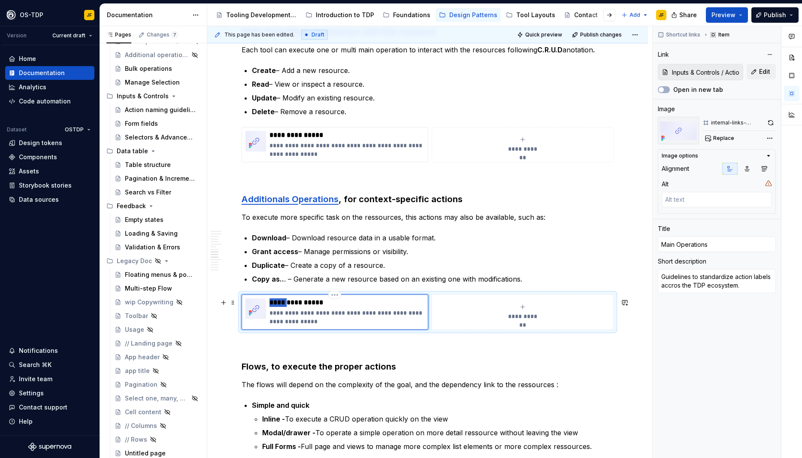
type textarea "*"
type input "AOperations"
type textarea "*"
type input "AdOperations"
type textarea "*"
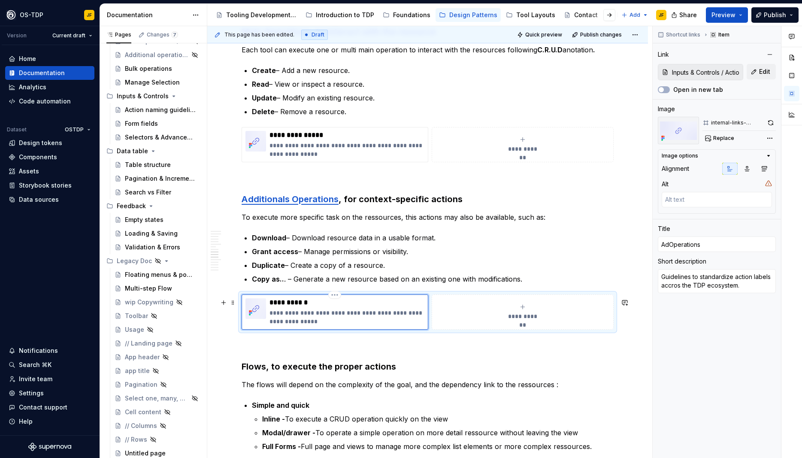
type input "AddOperations"
type textarea "*"
type input "AddiOperations"
type textarea "*"
type input "AdditOperations"
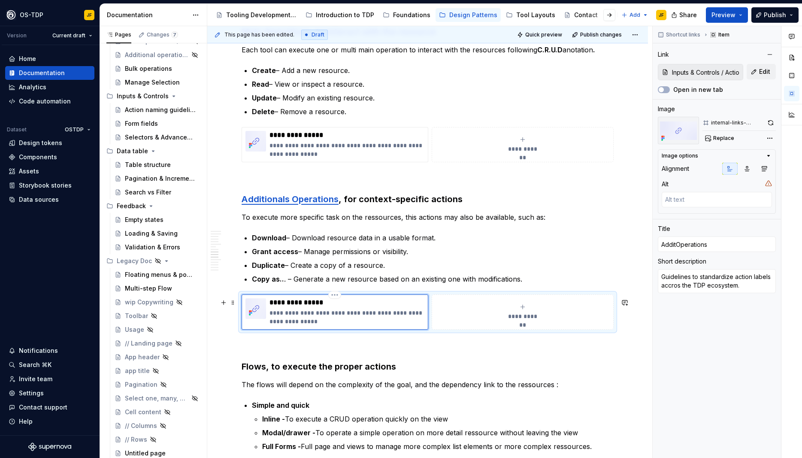
type textarea "*"
type input "AdditiOperations"
type textarea "*"
type input "AdditioOperations"
type textarea "*"
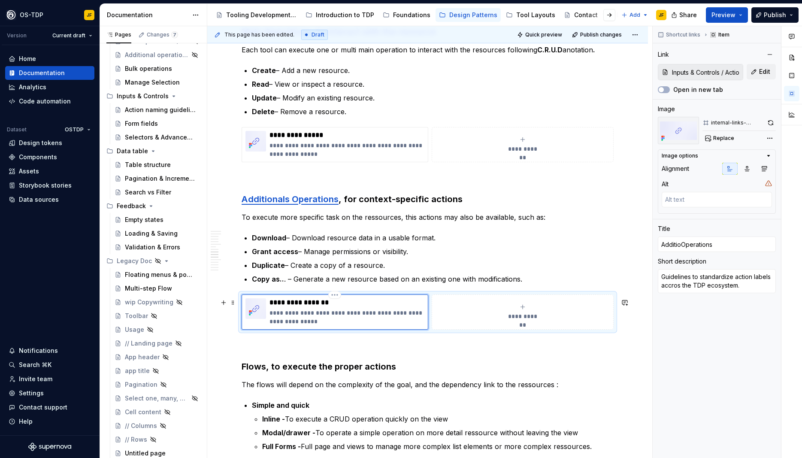
type input "AdditionOperations"
type textarea "*"
type input "AdditionaOperations"
type textarea "*"
type input "AdditionalOperations"
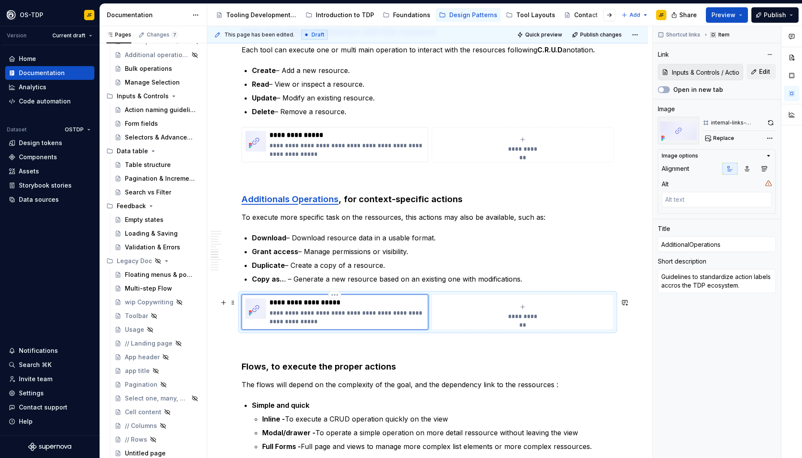
type textarea "*"
type input "AdditionalsOperations"
type textarea "*"
type input "Additionals Operations"
click at [769, 73] on span "Edit" at bounding box center [764, 71] width 11 height 9
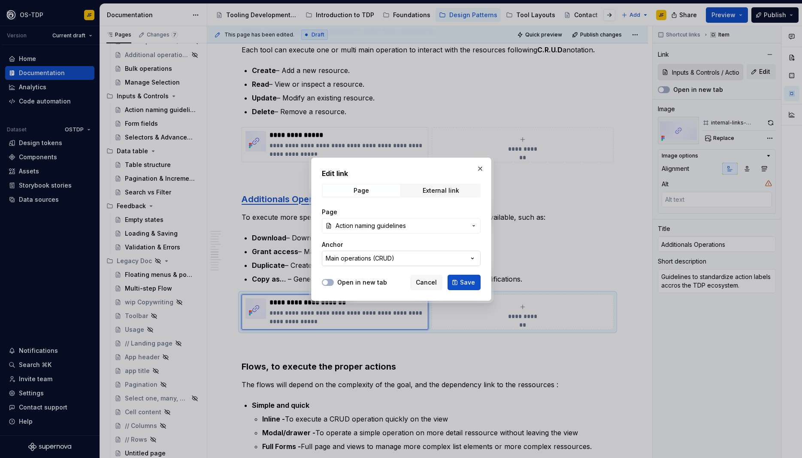
click at [414, 256] on button "Main operations (CRUD)" at bounding box center [401, 258] width 159 height 15
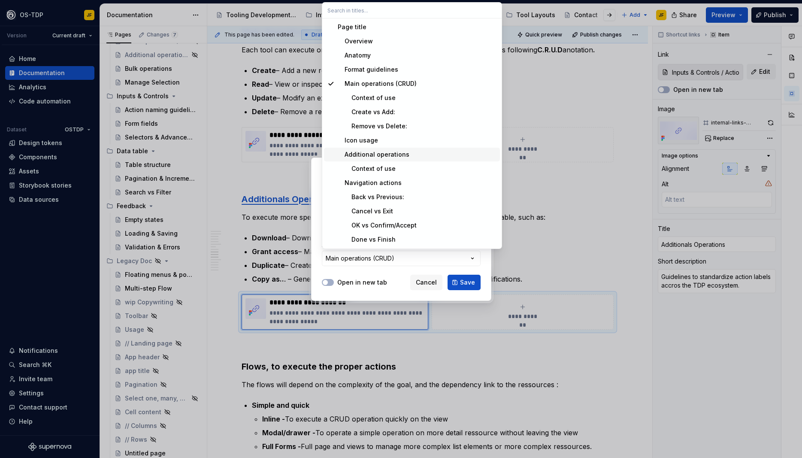
click at [387, 154] on div "Additional operations" at bounding box center [374, 154] width 72 height 9
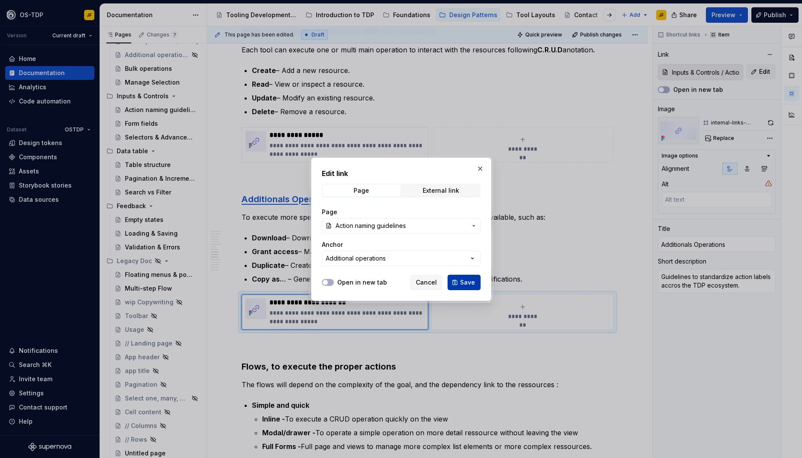
click at [464, 280] on span "Save" at bounding box center [467, 282] width 15 height 9
type textarea "*"
type input "Inputs & Controls / Action naming guidelines/ Additional operations"
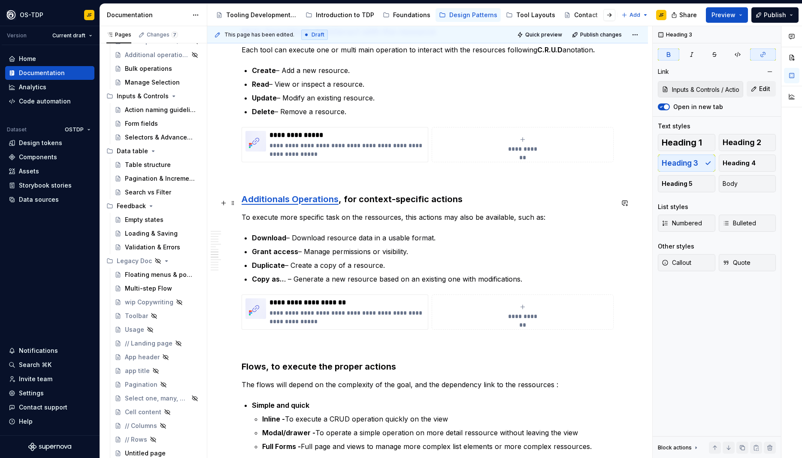
click at [297, 203] on strong "Additionals Operations" at bounding box center [290, 199] width 97 height 10
drag, startPoint x: 710, startPoint y: 89, endPoint x: 758, endPoint y: 88, distance: 48.1
click at [743, 88] on input "Inputs & Controls / Action naming guidelines/ Additional operations" at bounding box center [706, 89] width 74 height 15
click at [764, 55] on icon "button" at bounding box center [763, 54] width 7 height 7
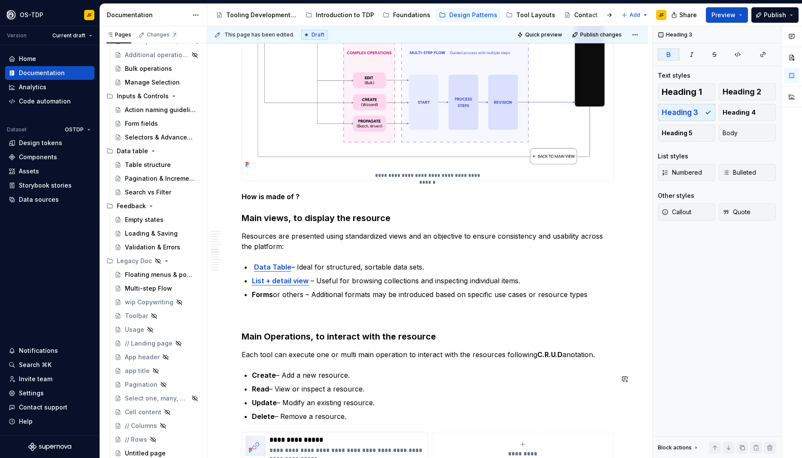
scroll to position [734, 0]
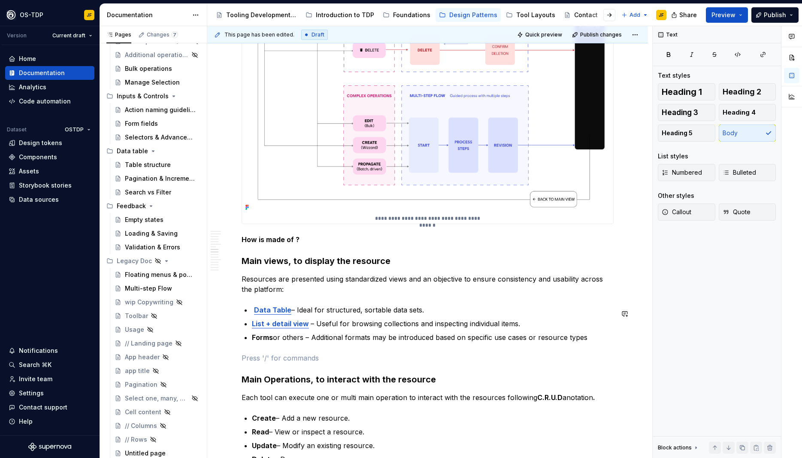
click at [288, 355] on div "**********" at bounding box center [428, 443] width 372 height 2020
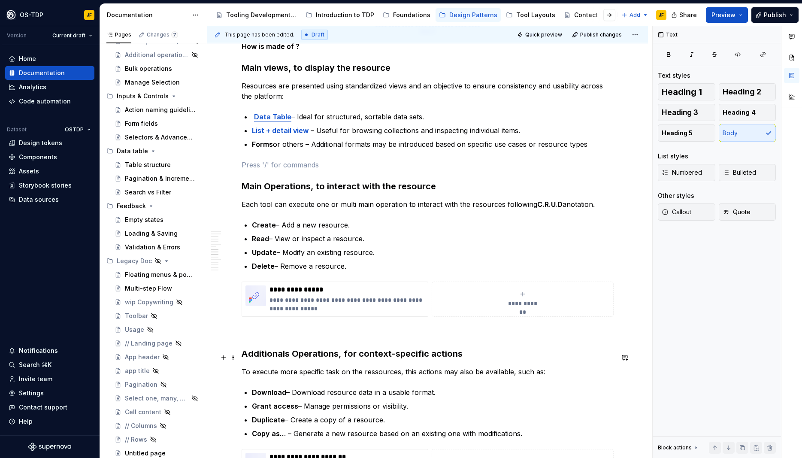
scroll to position [1043, 0]
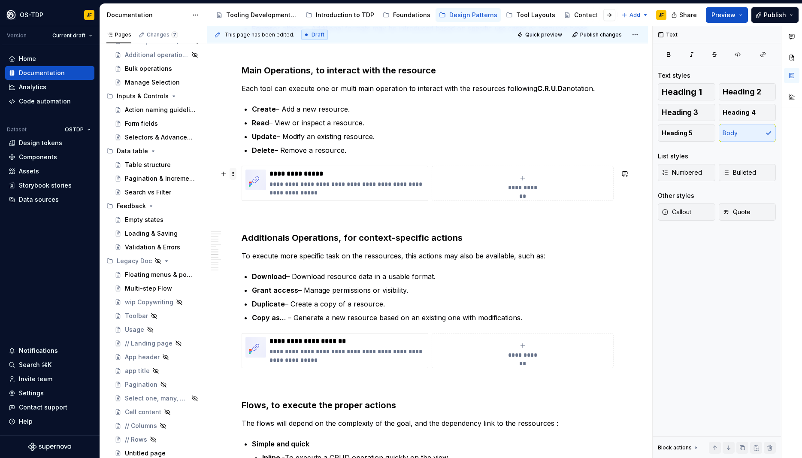
click at [234, 173] on span at bounding box center [233, 174] width 7 height 12
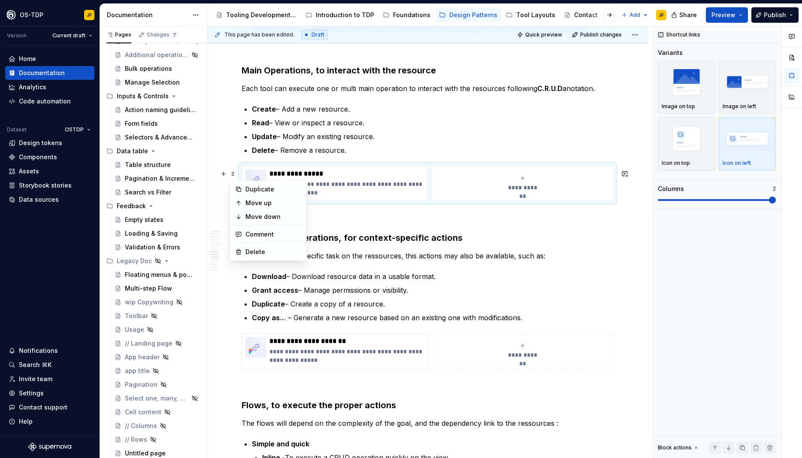
scroll to position [889, 0]
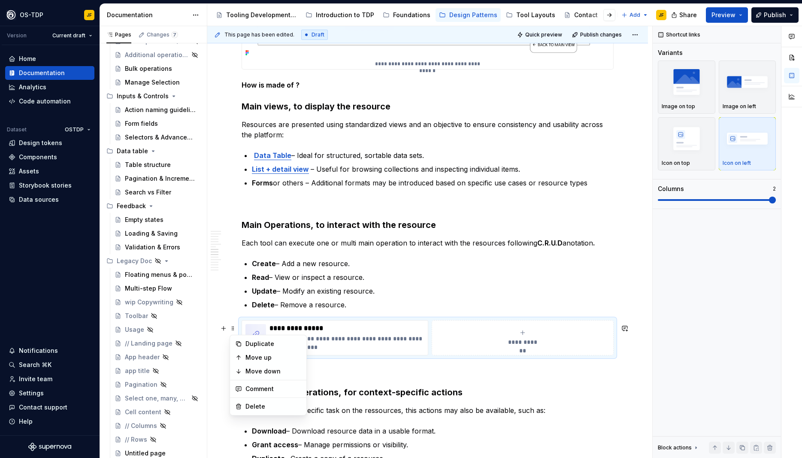
click at [247, 203] on p at bounding box center [428, 203] width 372 height 10
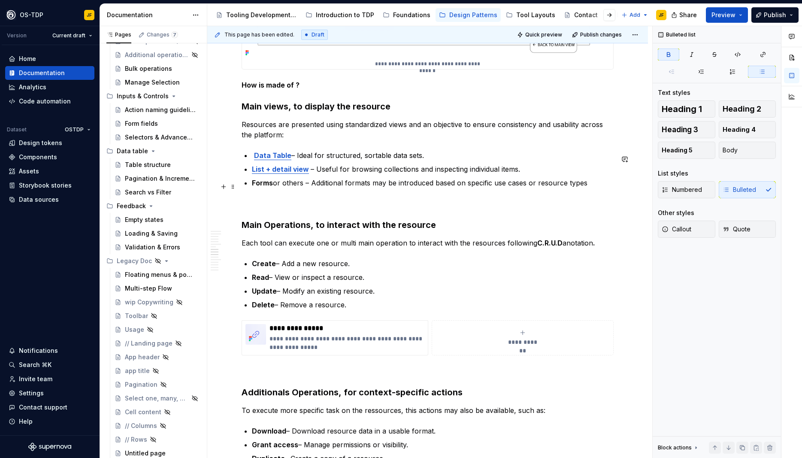
click at [260, 187] on strong "Forms" at bounding box center [262, 183] width 21 height 9
click at [612, 188] on p "Forms or others – Additional formats may be introduced based on specific use ca…" at bounding box center [433, 183] width 362 height 10
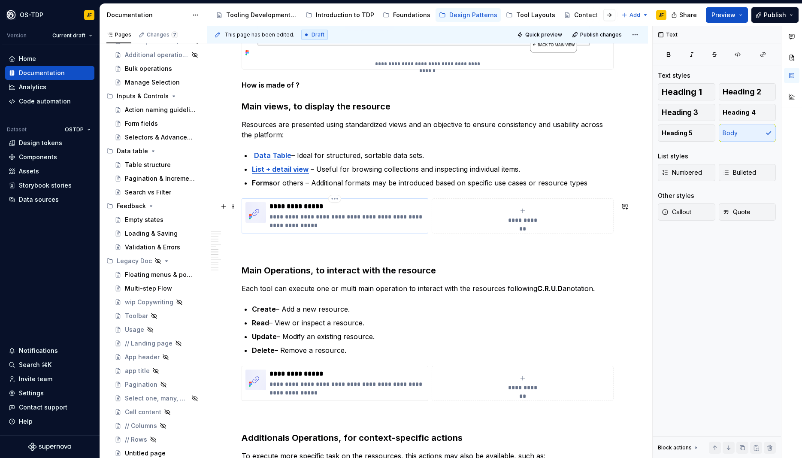
click at [286, 211] on p "**********" at bounding box center [347, 206] width 155 height 9
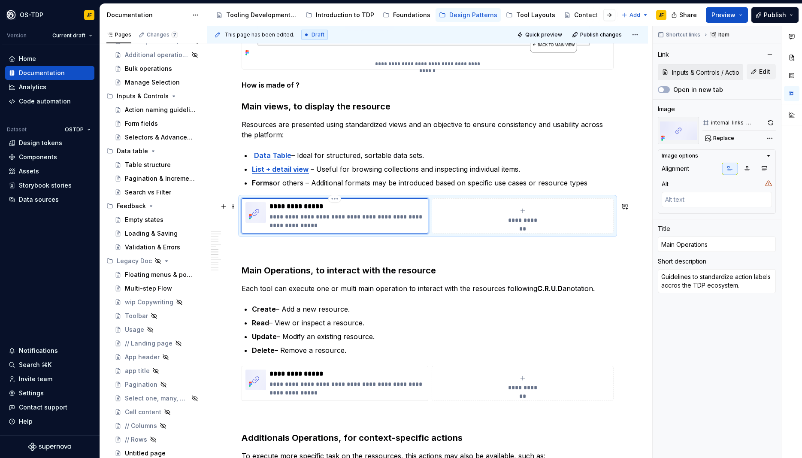
click at [280, 211] on p "**********" at bounding box center [347, 206] width 155 height 9
type textarea "*"
type input "DOperations"
type textarea "*"
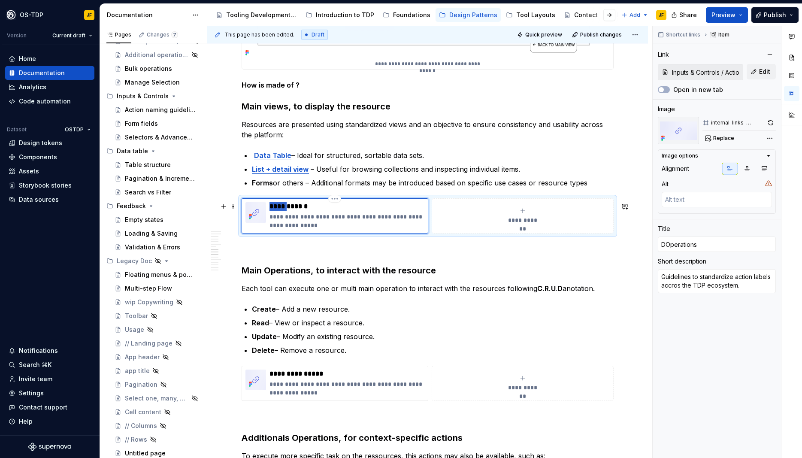
type input "DaOperations"
type textarea "*"
type input "DatOperations"
type textarea "*"
type input "DataOperations"
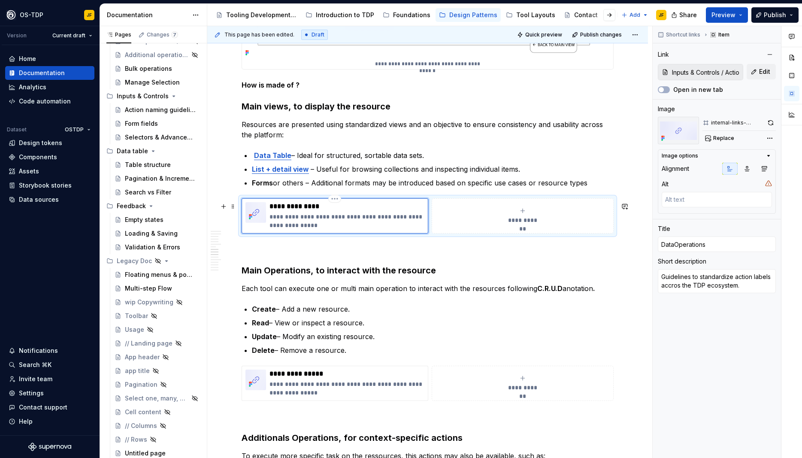
type textarea "*"
type input "Data Operations"
type textarea "*"
type input "Data tOperations"
type textarea "*"
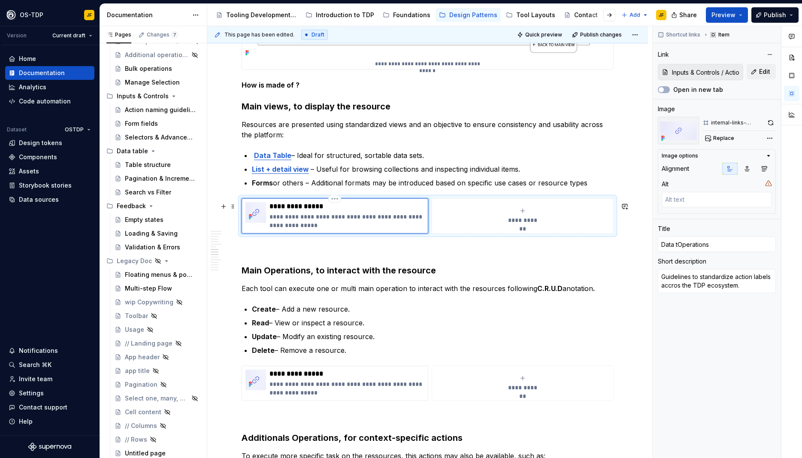
type input "Data taOperations"
type textarea "*"
type input "Data tabOperations"
type textarea "*"
type input "Data tablOperations"
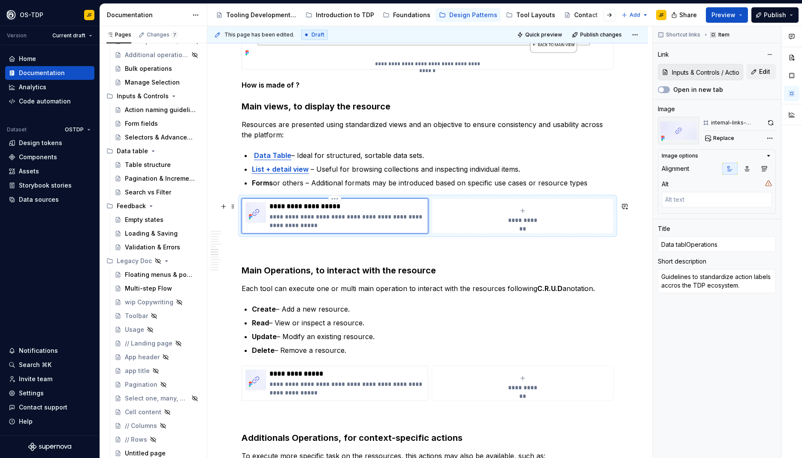
type textarea "*"
type input "Data tableOperations"
type textarea "*"
type input "Data table"
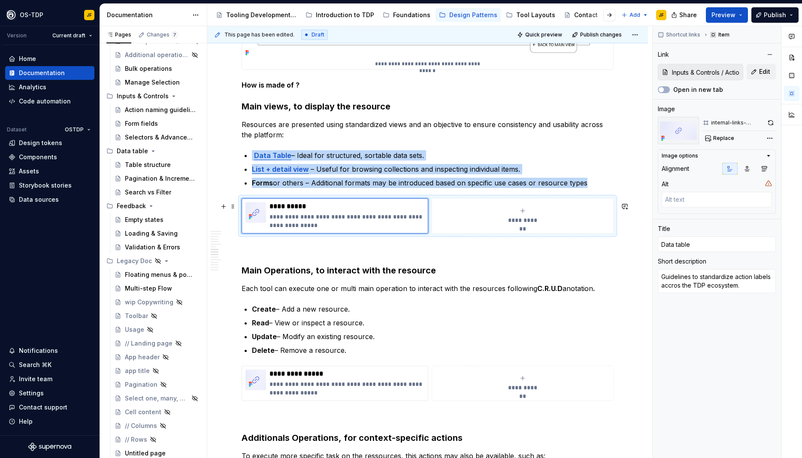
click at [457, 215] on div "**********" at bounding box center [523, 215] width 175 height 17
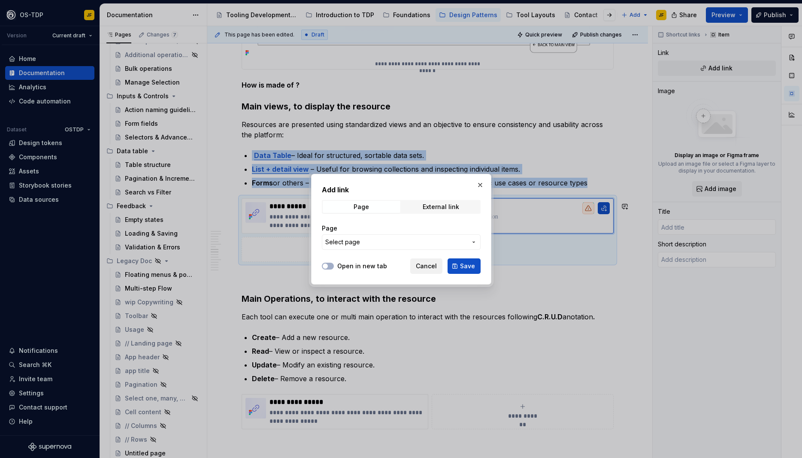
click at [429, 267] on span "Cancel" at bounding box center [426, 266] width 21 height 9
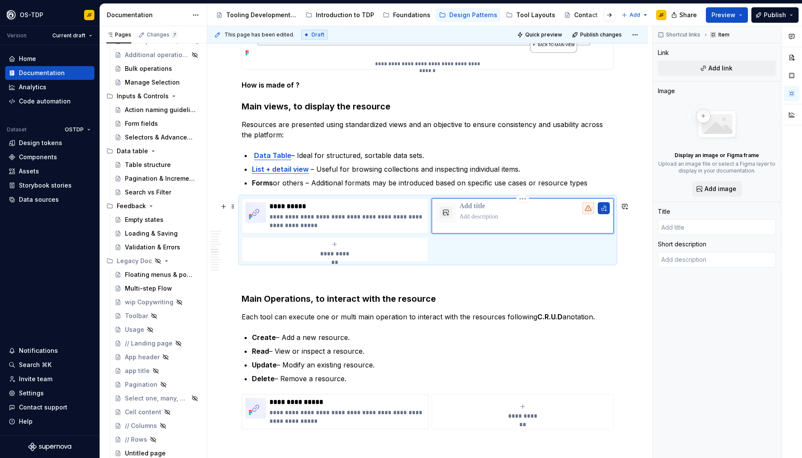
click at [480, 211] on p at bounding box center [535, 206] width 151 height 9
type textarea "*"
type input "L"
type textarea "*"
type input "Li"
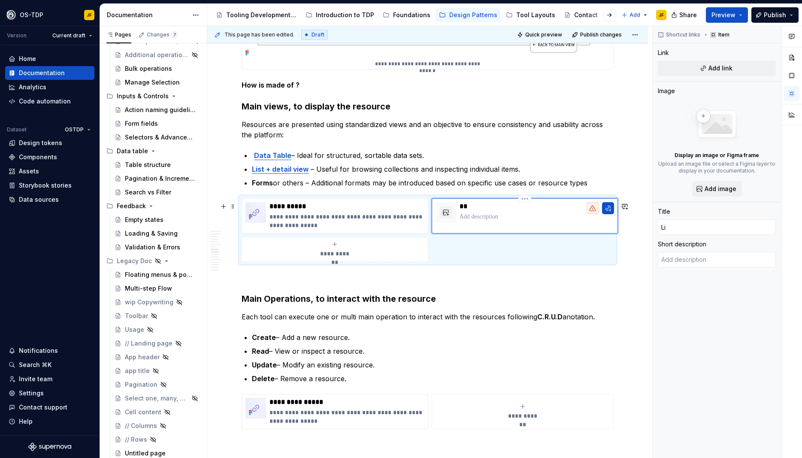
type textarea "*"
type input "Lis"
type textarea "*"
type input "List"
type textarea "*"
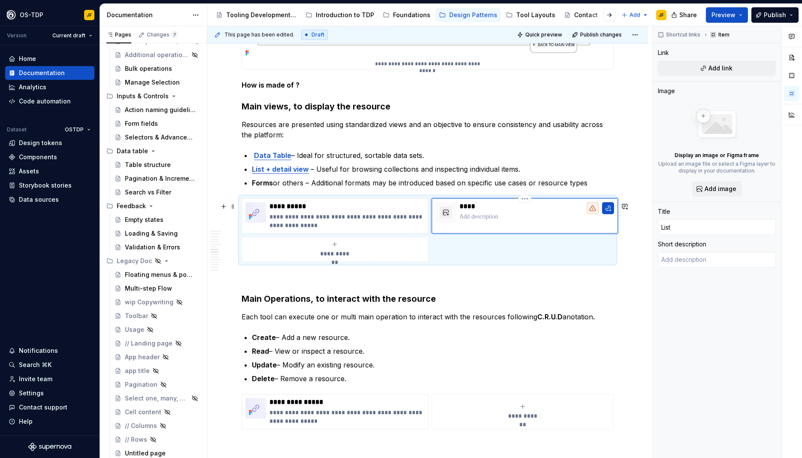
type input "List"
type textarea "*"
type input "List v"
type textarea "*"
type input "List vi"
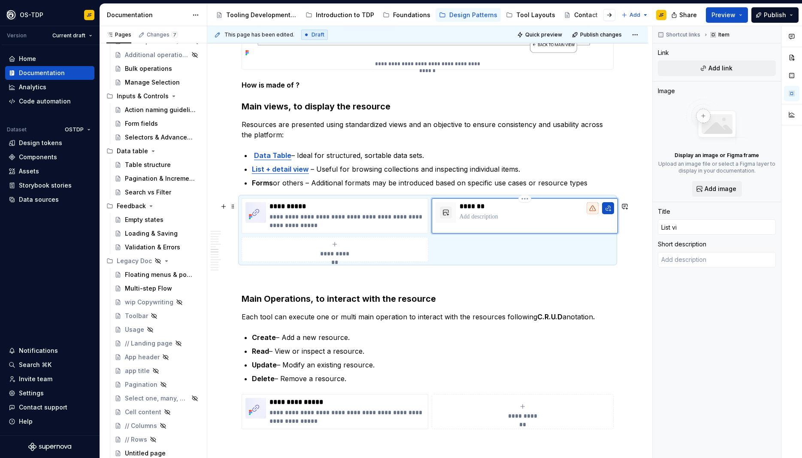
type textarea "*"
type input "List vie"
type textarea "*"
type input "List view"
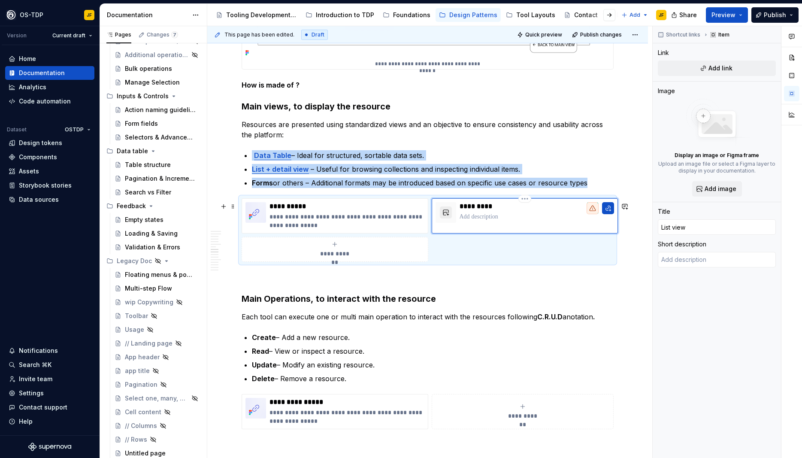
click at [446, 214] on button "button" at bounding box center [446, 212] width 12 height 12
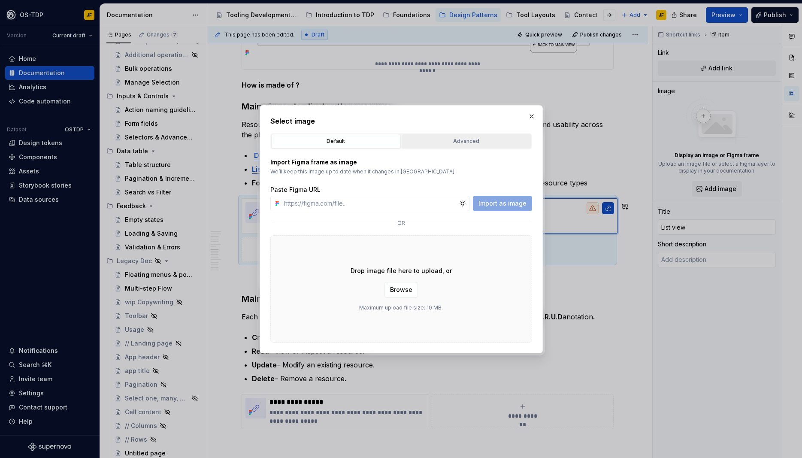
click at [477, 146] on button "Advanced" at bounding box center [467, 141] width 130 height 15
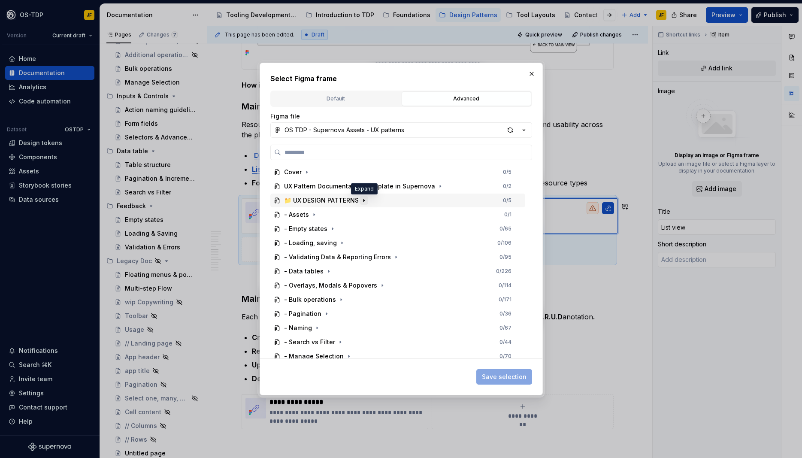
click at [363, 200] on icon "button" at bounding box center [364, 200] width 7 height 7
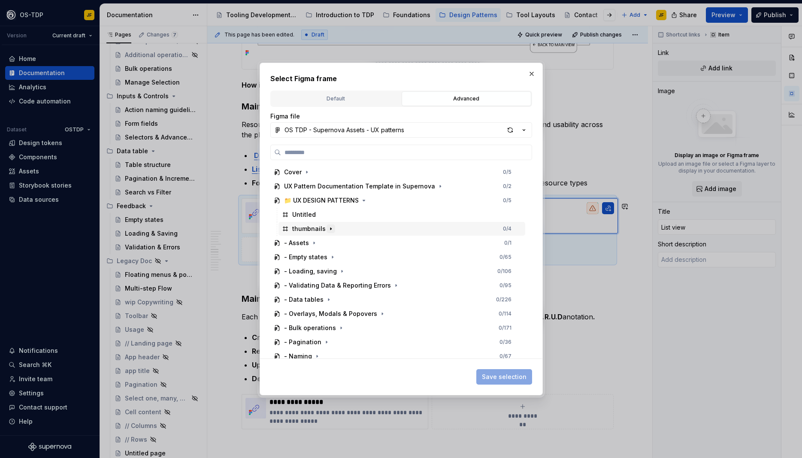
click at [328, 227] on icon "button" at bounding box center [331, 228] width 7 height 7
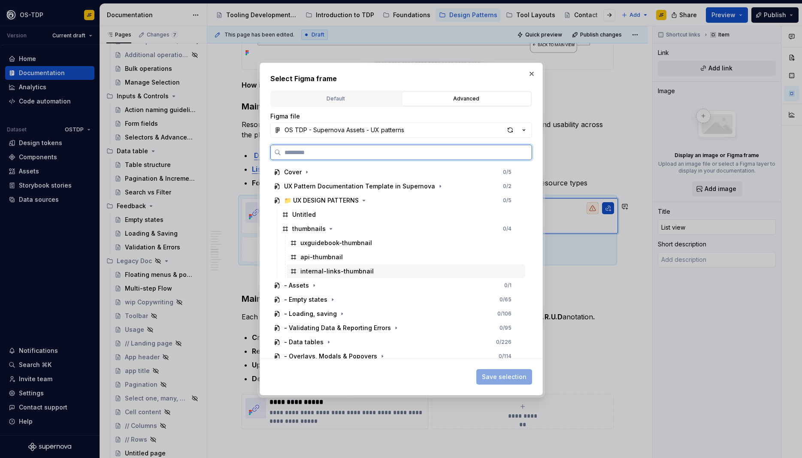
click at [360, 270] on div "internal-links-thumbnail" at bounding box center [336, 271] width 73 height 9
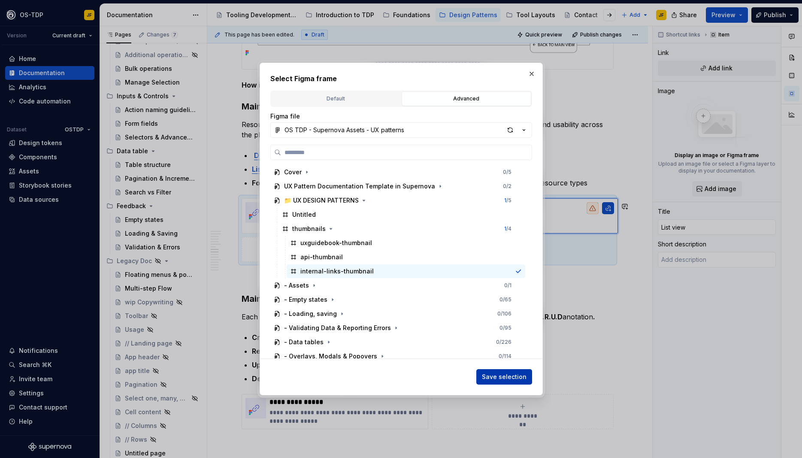
click at [502, 378] on span "Save selection" at bounding box center [504, 377] width 45 height 9
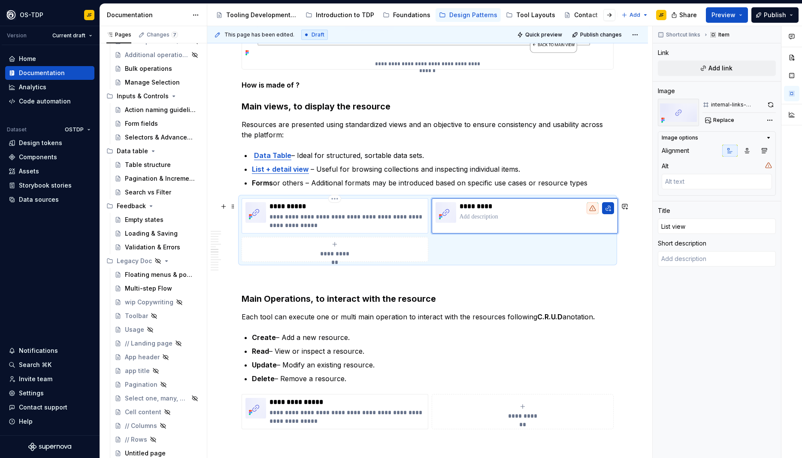
click at [371, 222] on p "**********" at bounding box center [347, 220] width 155 height 17
type textarea "*"
type input "Data table"
type textarea "Guidelines to standardize action labels accros the TDP ecosystem."
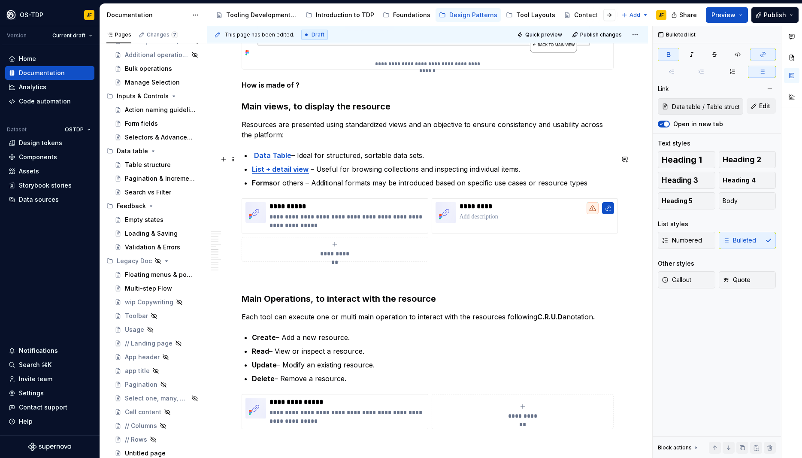
click at [279, 158] on strong "Data Table" at bounding box center [272, 155] width 37 height 9
drag, startPoint x: 671, startPoint y: 109, endPoint x: 765, endPoint y: 106, distance: 93.2
click at [765, 106] on div "Data table / Table structure Edit" at bounding box center [717, 106] width 118 height 16
click at [765, 106] on span "Edit" at bounding box center [764, 106] width 11 height 9
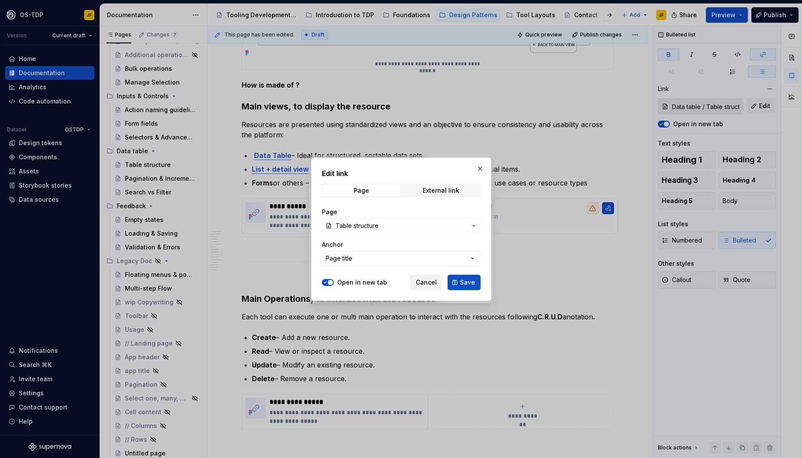
click at [431, 283] on span "Cancel" at bounding box center [426, 282] width 21 height 9
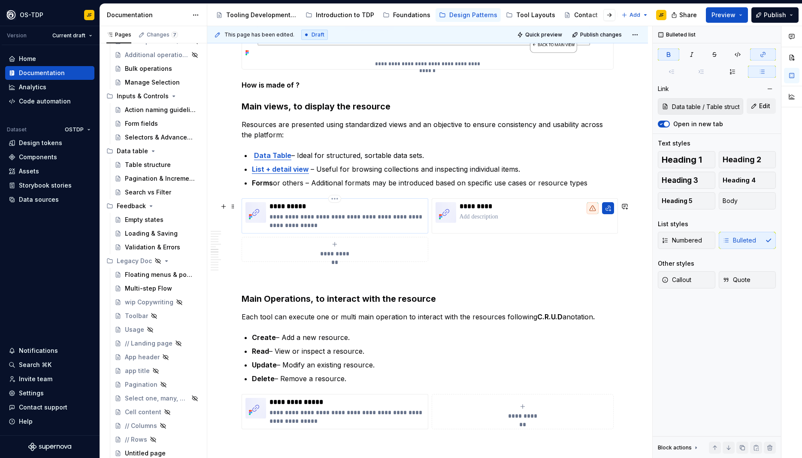
click at [292, 211] on p "**********" at bounding box center [347, 206] width 155 height 9
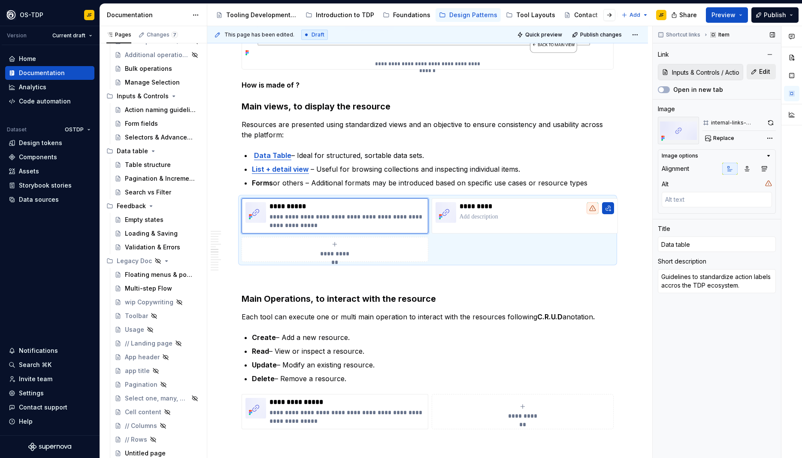
click at [763, 74] on span "Edit" at bounding box center [764, 71] width 11 height 9
type textarea "*"
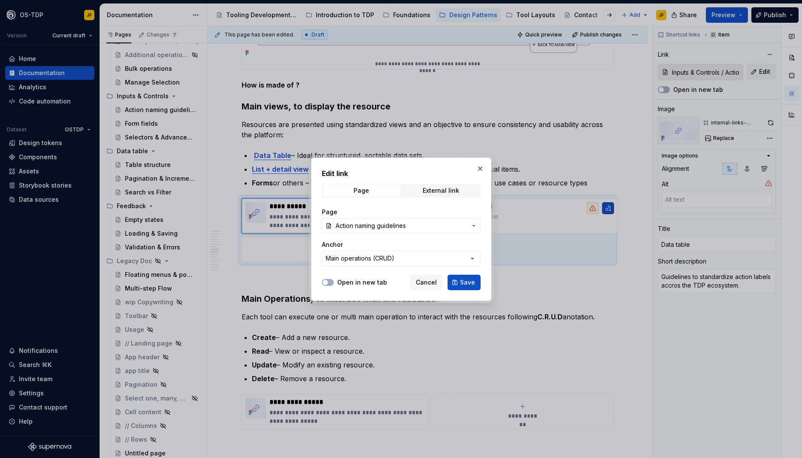
click at [388, 225] on span "Action naming guidelines" at bounding box center [371, 226] width 70 height 9
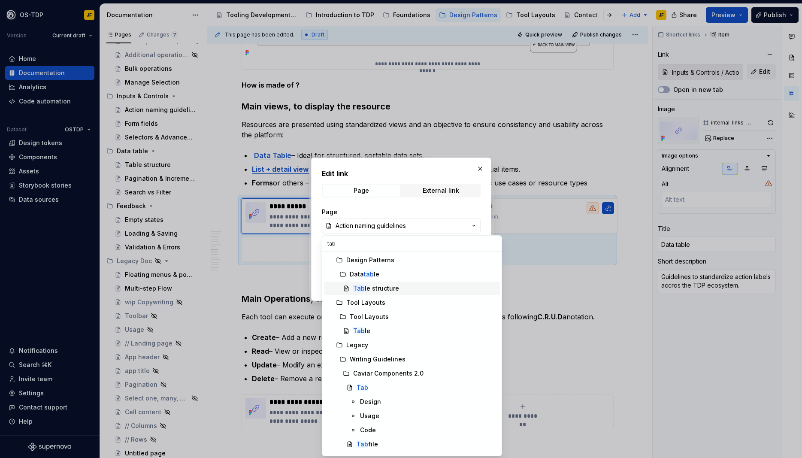
type input "tab"
click at [386, 287] on div "Tab le structure" at bounding box center [376, 288] width 46 height 9
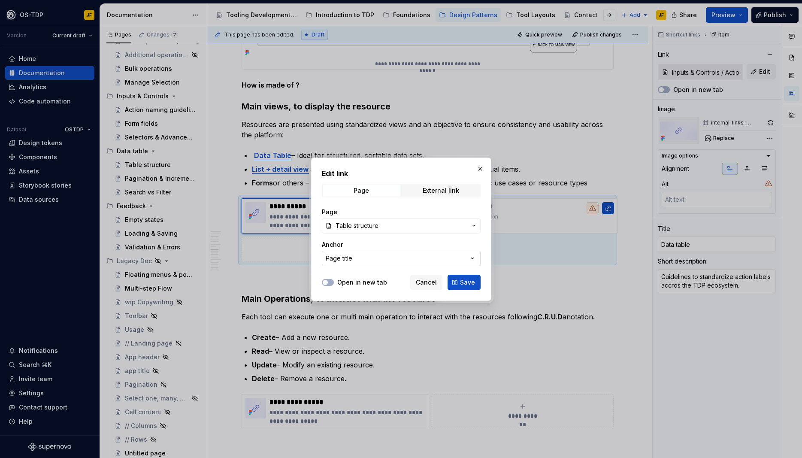
click at [393, 256] on button "Page title" at bounding box center [401, 258] width 159 height 15
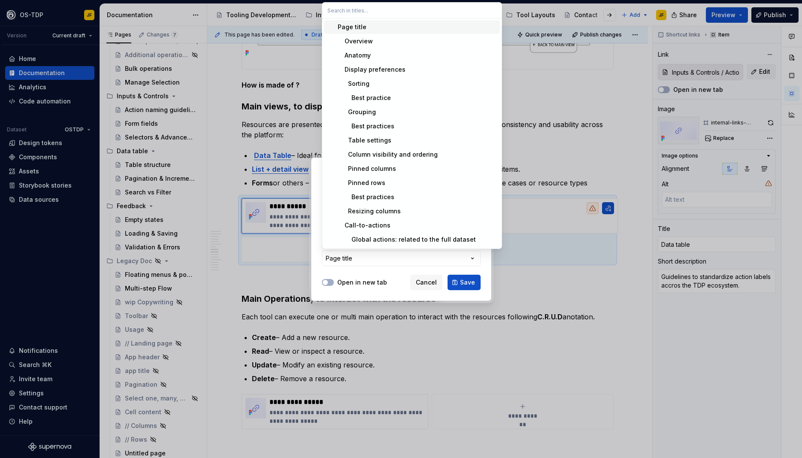
click at [366, 31] on span "Page title" at bounding box center [412, 27] width 176 height 14
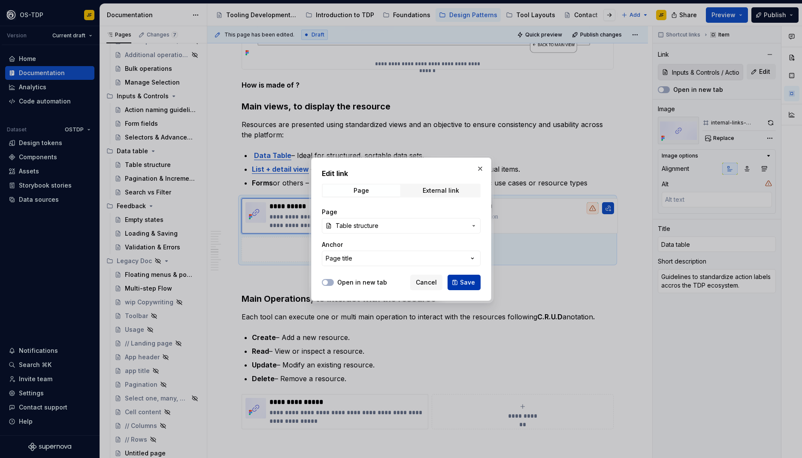
click at [463, 284] on span "Save" at bounding box center [467, 282] width 15 height 9
type textarea "*"
type input "Data table / Table structure"
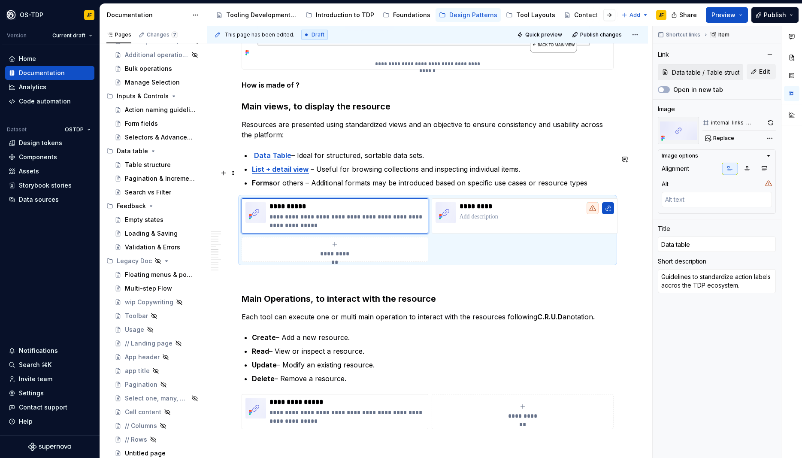
click at [284, 173] on strong "List + detail view" at bounding box center [280, 169] width 57 height 9
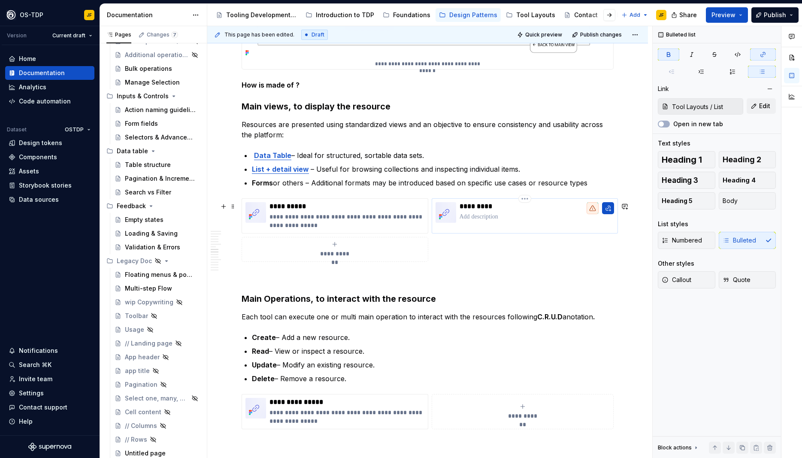
click at [473, 211] on p "*********" at bounding box center [537, 206] width 155 height 9
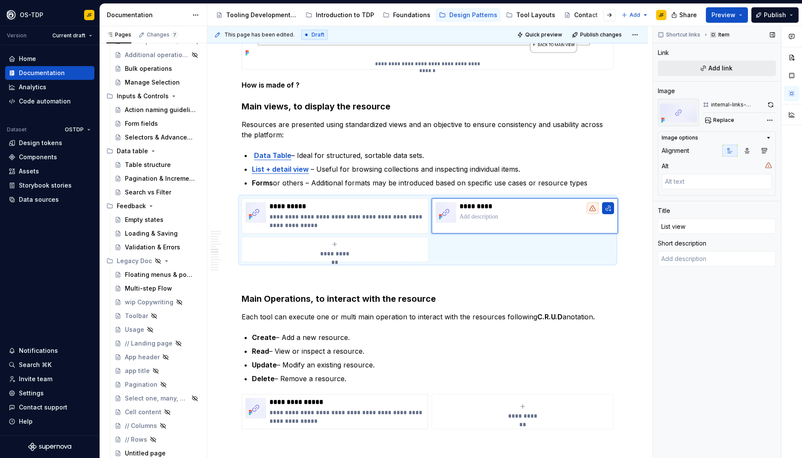
click at [733, 67] on button "Add link" at bounding box center [717, 68] width 118 height 15
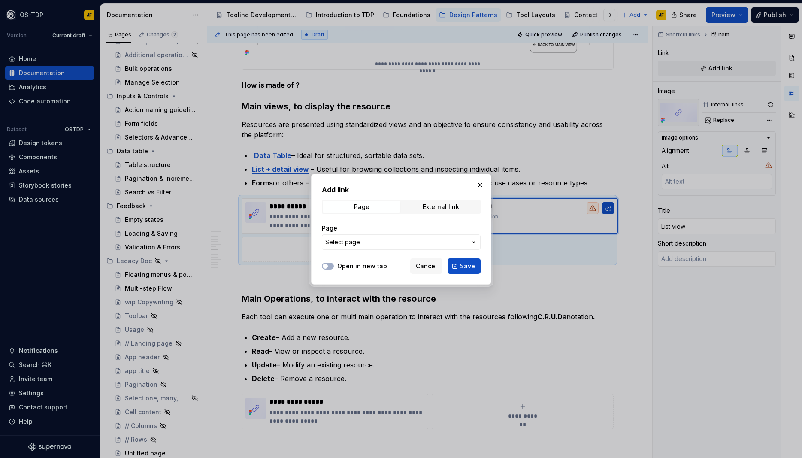
type textarea "*"
click at [404, 240] on span "Select page" at bounding box center [396, 242] width 142 height 9
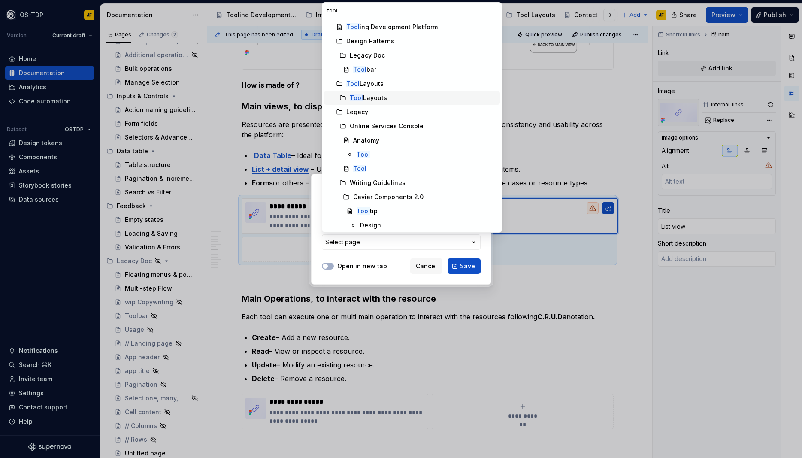
type input "tool"
click at [381, 100] on div "Tool Layouts" at bounding box center [368, 98] width 37 height 9
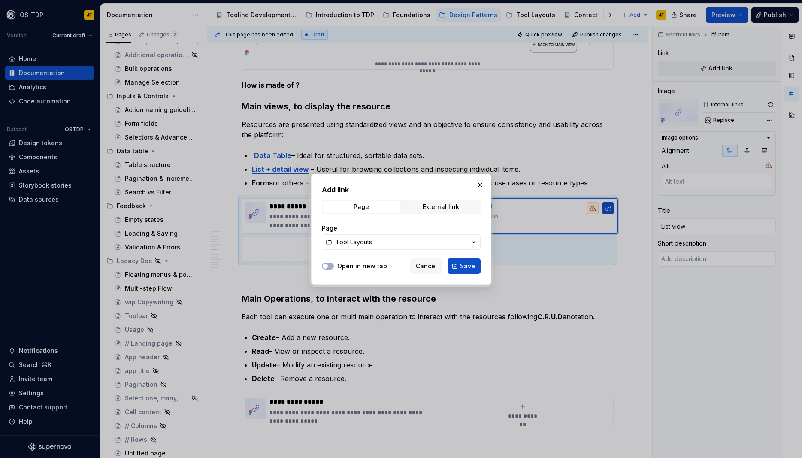
click at [465, 241] on span "Tool Layouts" at bounding box center [401, 242] width 131 height 9
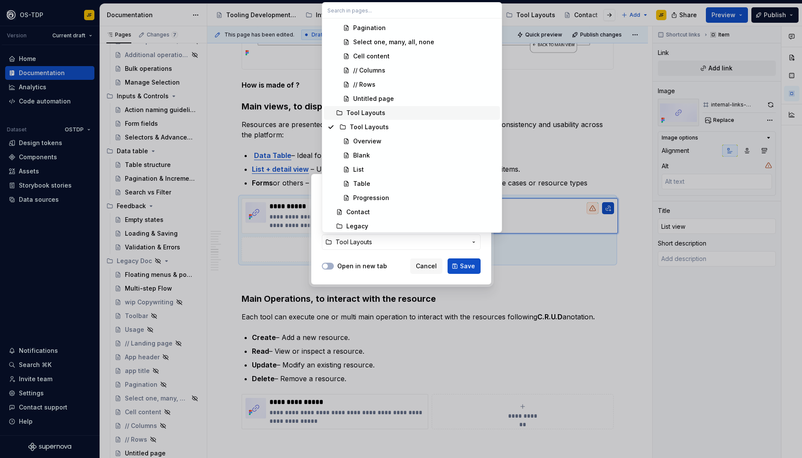
scroll to position [811, 0]
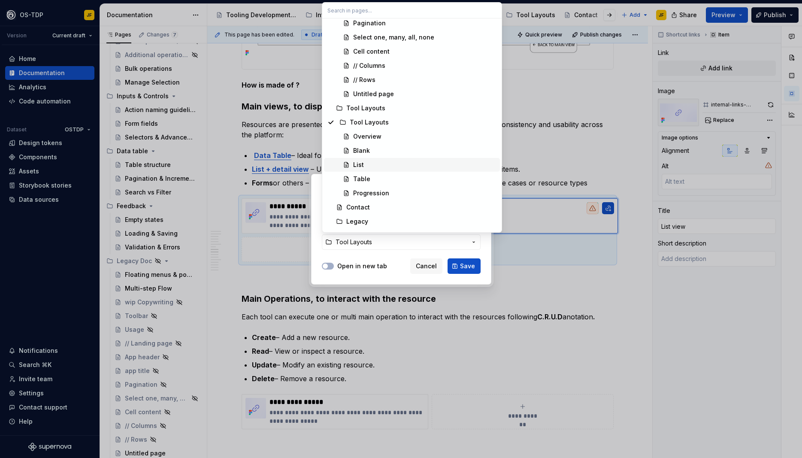
click at [360, 165] on div "List" at bounding box center [358, 165] width 11 height 9
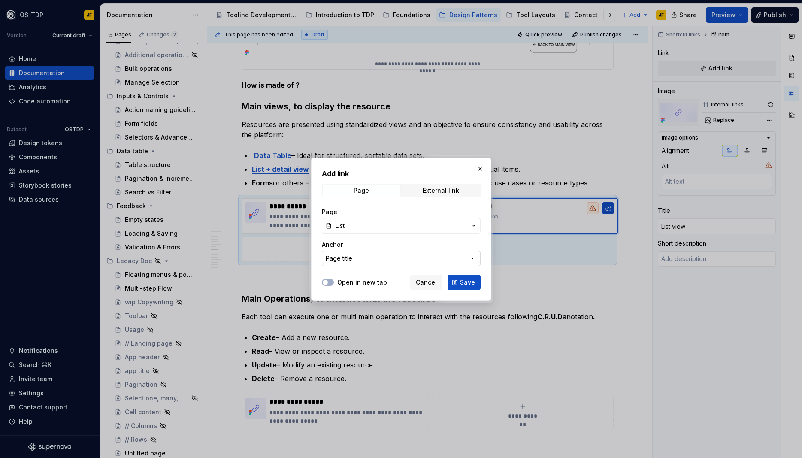
click at [425, 261] on button "Page title" at bounding box center [401, 258] width 159 height 15
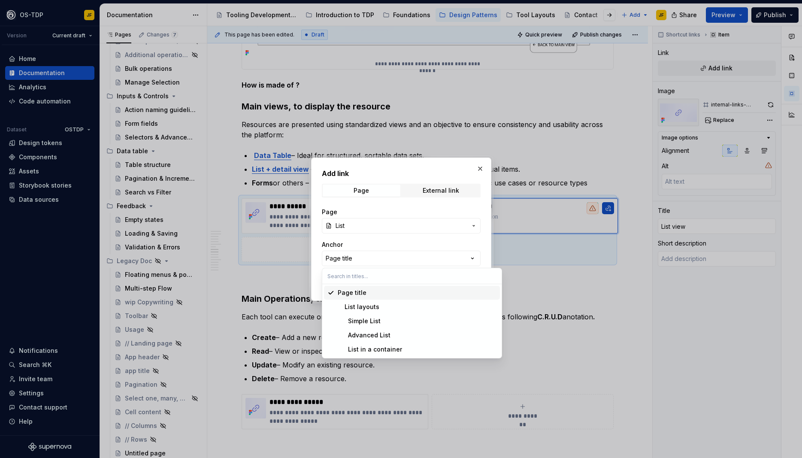
click at [364, 295] on div "Page title" at bounding box center [352, 292] width 29 height 9
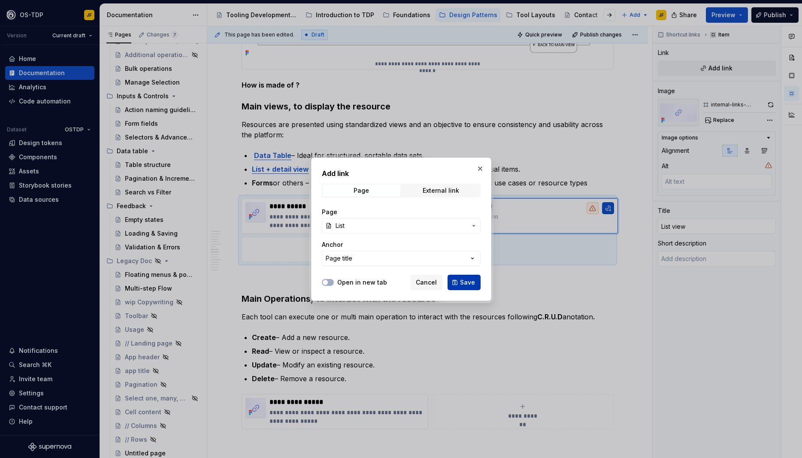
click at [461, 281] on button "Save" at bounding box center [464, 282] width 33 height 15
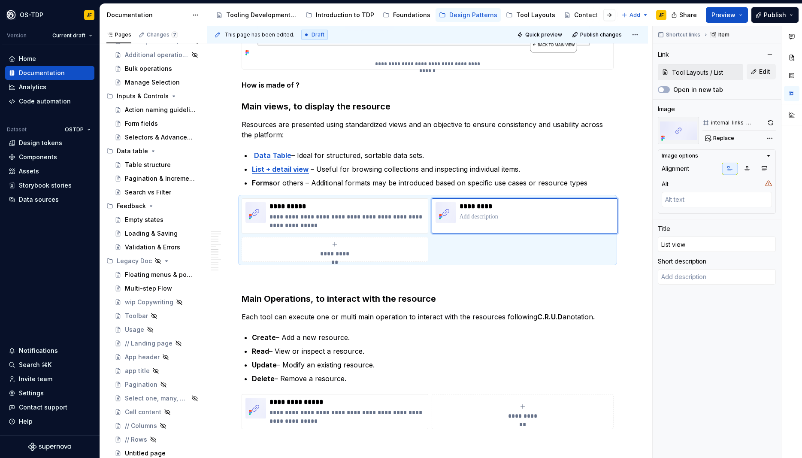
scroll to position [889, 0]
click at [291, 173] on strong "List + detail view" at bounding box center [280, 169] width 57 height 9
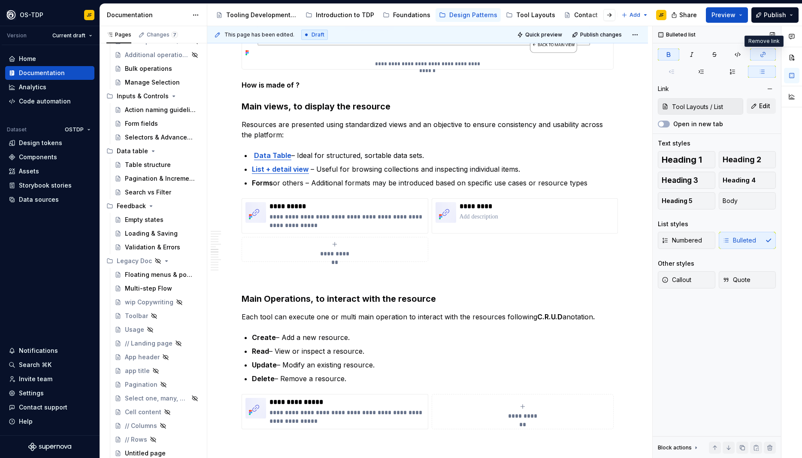
click at [766, 55] on icon "button" at bounding box center [763, 54] width 7 height 7
click at [275, 160] on strong "Data Table" at bounding box center [272, 155] width 37 height 9
click at [765, 55] on icon "button" at bounding box center [763, 54] width 7 height 7
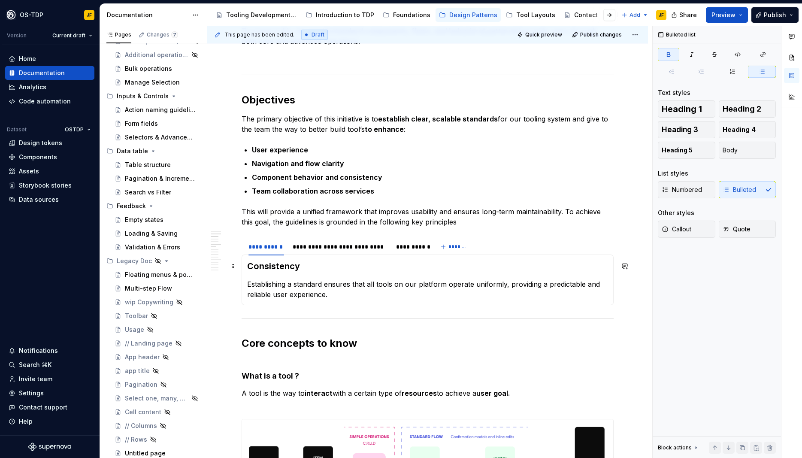
scroll to position [309, 0]
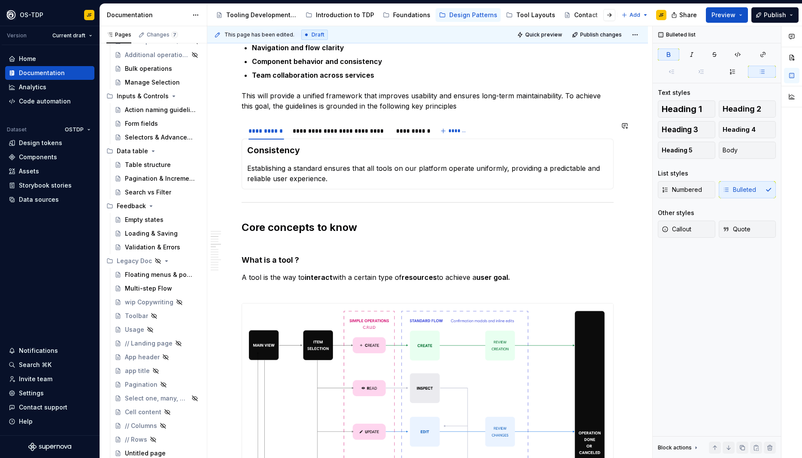
click at [326, 121] on section "**********" at bounding box center [428, 155] width 372 height 68
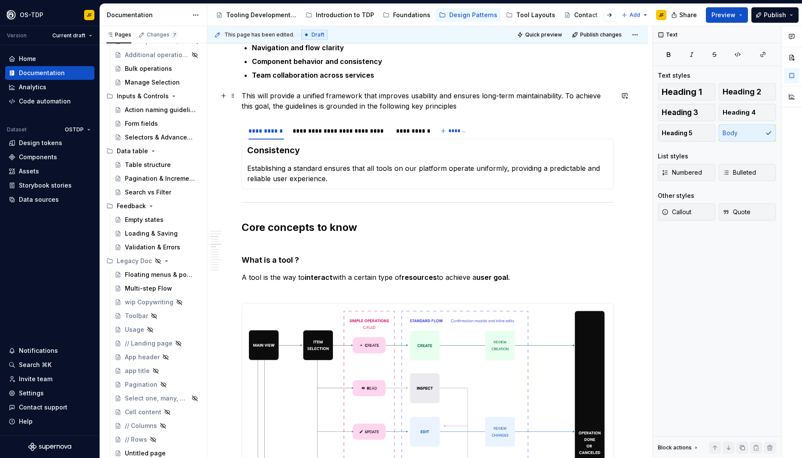
click at [458, 109] on p "This will provide a unified framework that improves usability and ensures long-…" at bounding box center [428, 101] width 372 height 21
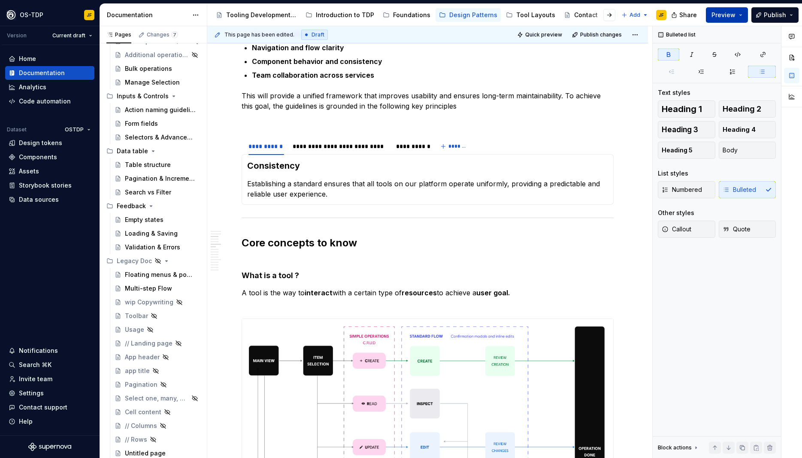
click at [745, 17] on button "Preview" at bounding box center [727, 14] width 42 height 15
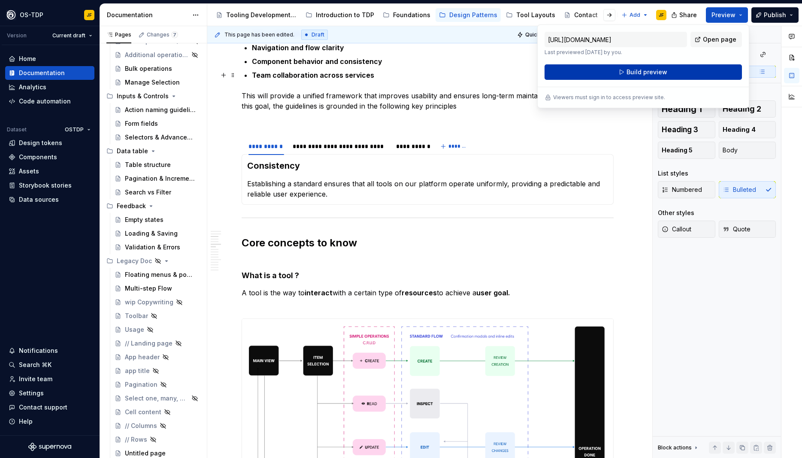
click at [650, 68] on span "Build preview" at bounding box center [647, 72] width 41 height 9
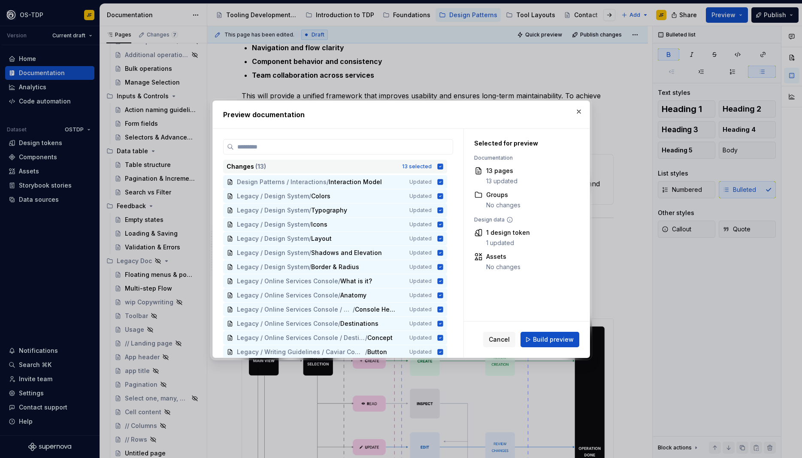
click at [443, 166] on icon at bounding box center [440, 167] width 6 height 6
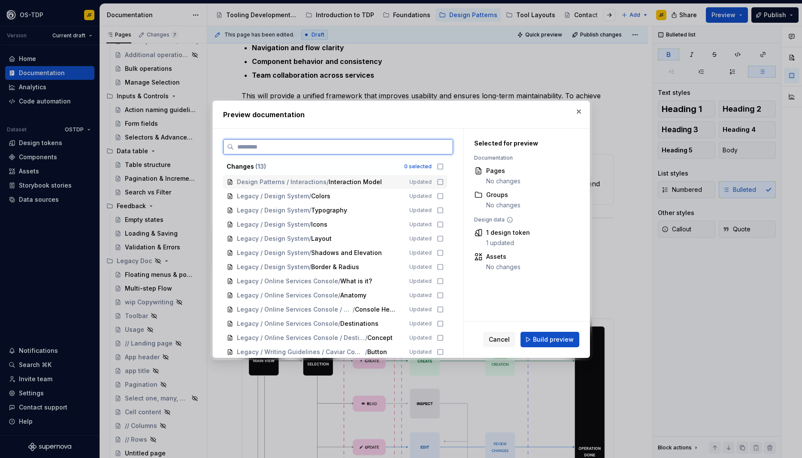
click at [444, 182] on icon at bounding box center [440, 182] width 7 height 7
click at [541, 344] on button "Build preview" at bounding box center [550, 339] width 59 height 15
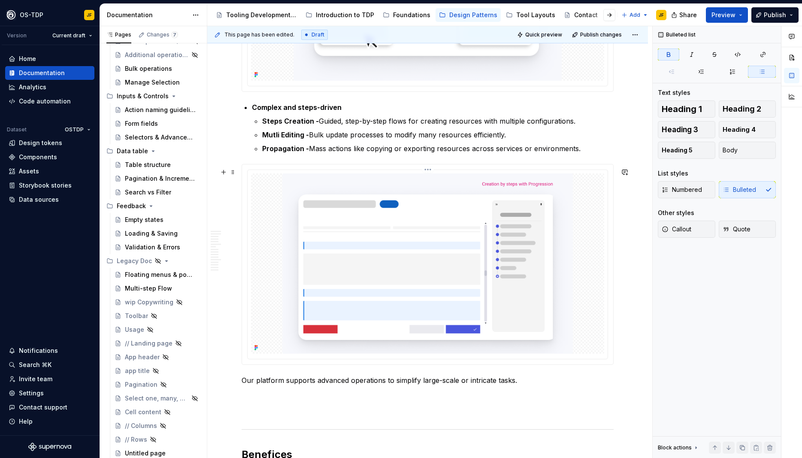
scroll to position [1545, 0]
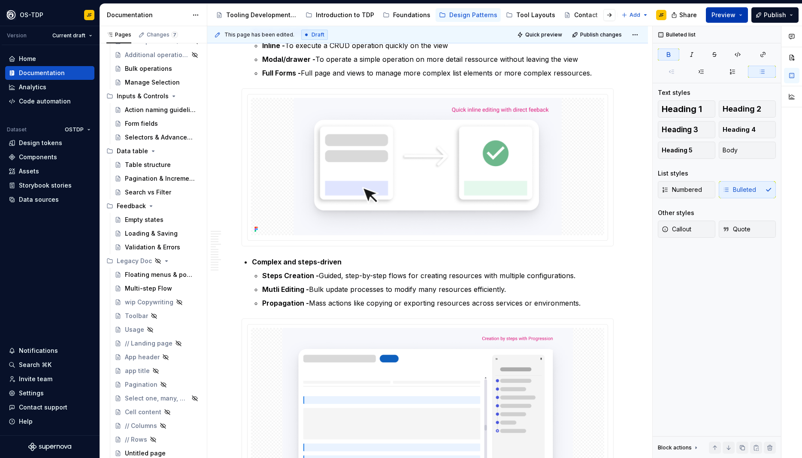
click at [747, 18] on button "Preview" at bounding box center [727, 14] width 42 height 15
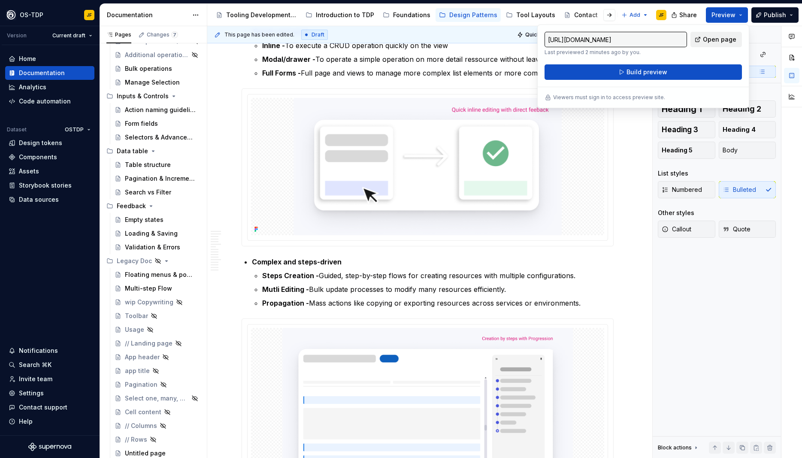
click at [724, 39] on span "Open page" at bounding box center [719, 39] width 33 height 9
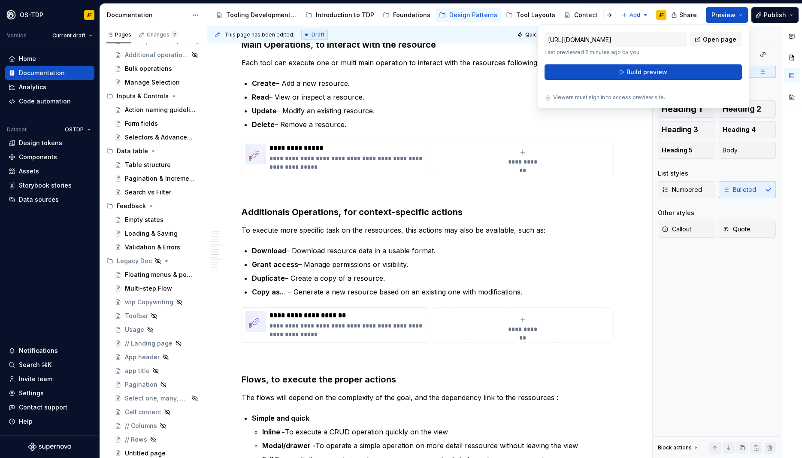
scroll to position [965, 0]
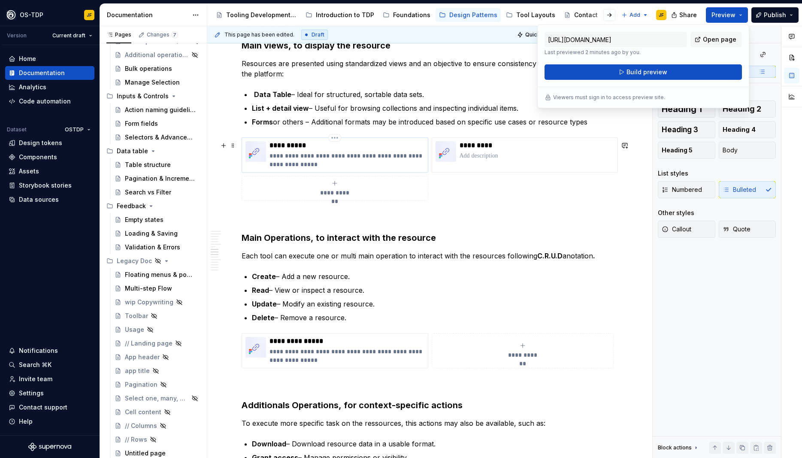
click at [297, 169] on p "**********" at bounding box center [347, 160] width 155 height 17
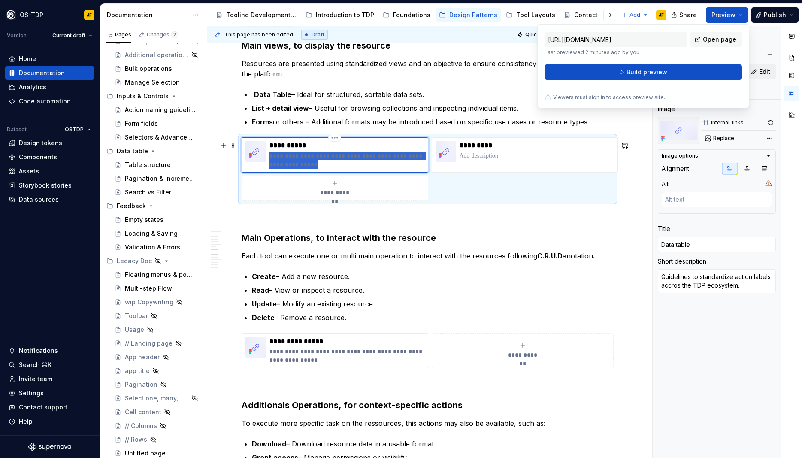
drag, startPoint x: 302, startPoint y: 167, endPoint x: 272, endPoint y: 163, distance: 30.8
click at [272, 163] on p "**********" at bounding box center [347, 160] width 155 height 17
type textarea "*"
type textarea "Guidelines for designing structured, scalable, and user-friendly data tables fo…"
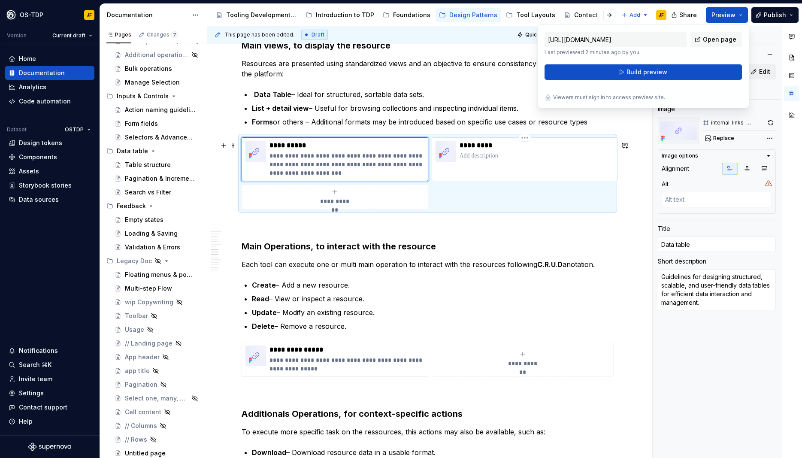
type textarea "*"
type input "Tool Layouts / List"
type input "List view"
click at [465, 179] on div "*********" at bounding box center [525, 159] width 187 height 44
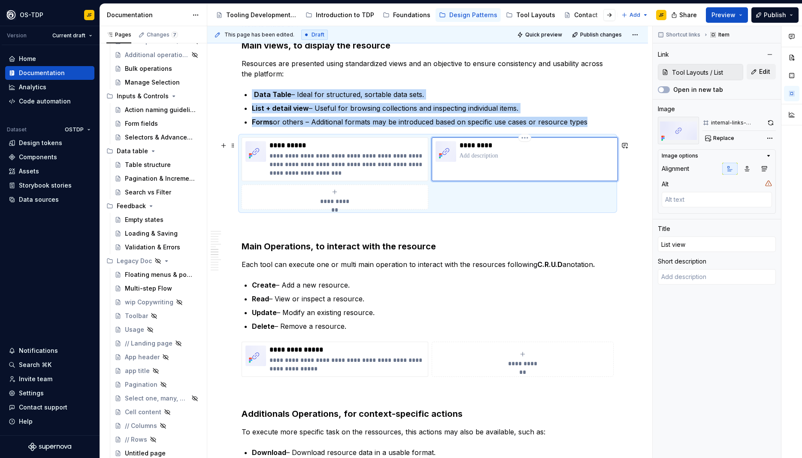
click at [482, 162] on div "*********" at bounding box center [537, 151] width 155 height 21
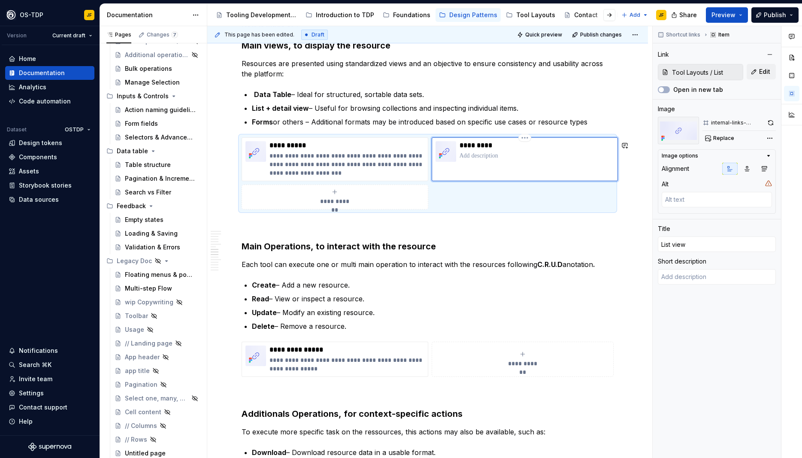
click at [484, 160] on p at bounding box center [537, 156] width 155 height 9
type textarea "*"
type textarea "U"
type textarea "*"
type textarea "Us"
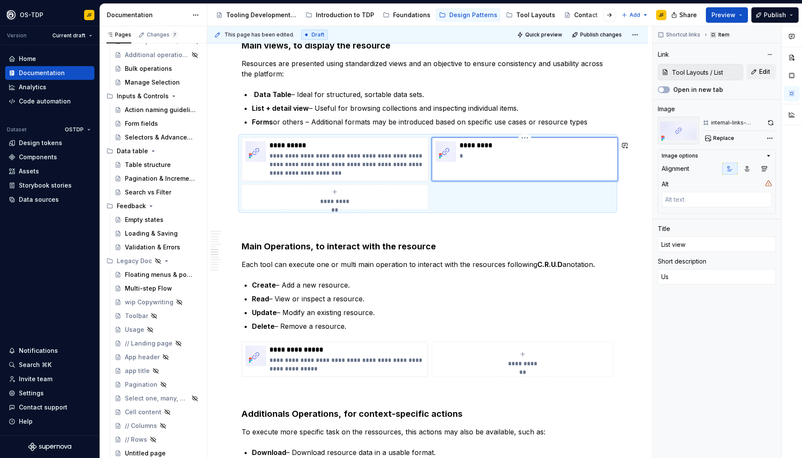
type textarea "*"
type textarea "Use"
type textarea "*"
type textarea "Use"
type textarea "*"
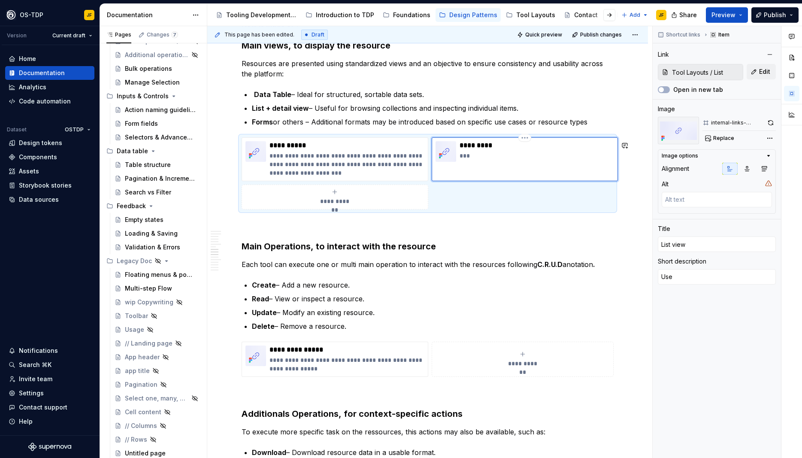
type textarea "Use c"
type textarea "*"
type textarea "Use ca"
type textarea "*"
type textarea "Use cas"
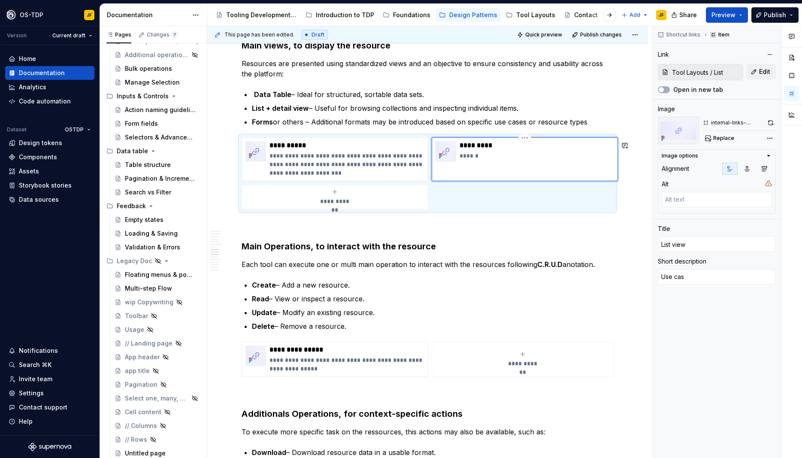
type textarea "*"
type textarea "Use case"
type textarea "*"
type textarea "Use cases"
type textarea "*"
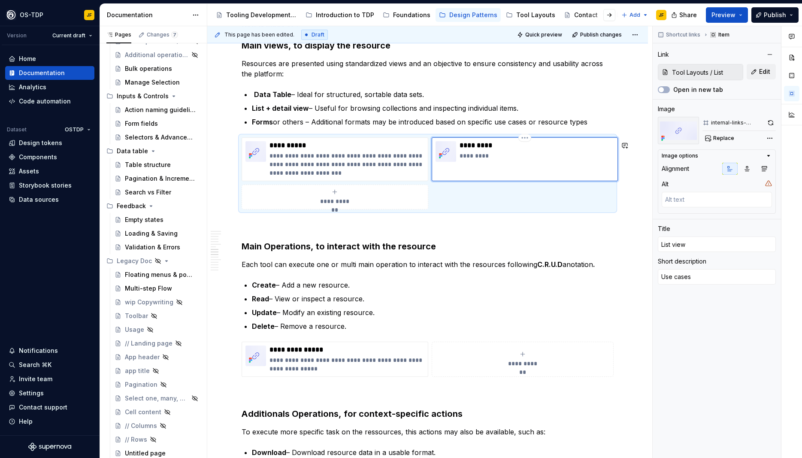
type textarea "Use cases"
type textarea "*"
type textarea "Use cases a"
type textarea "*"
type textarea "Use cases an"
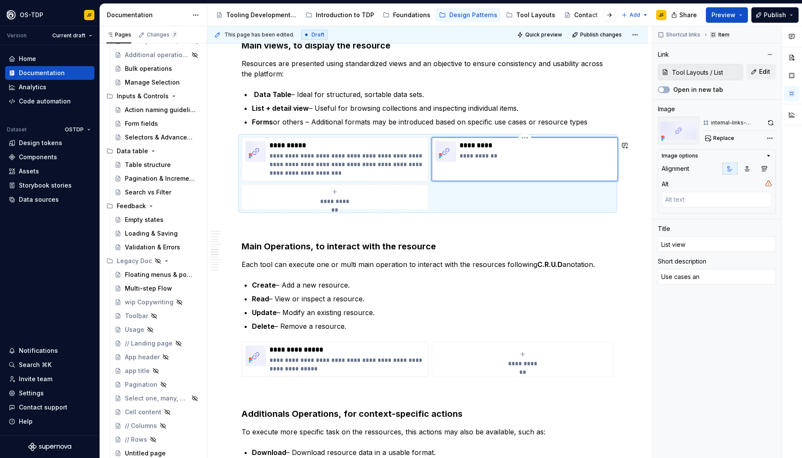
type textarea "*"
type textarea "Use cases and"
type textarea "*"
type textarea "Use cases and"
type textarea "*"
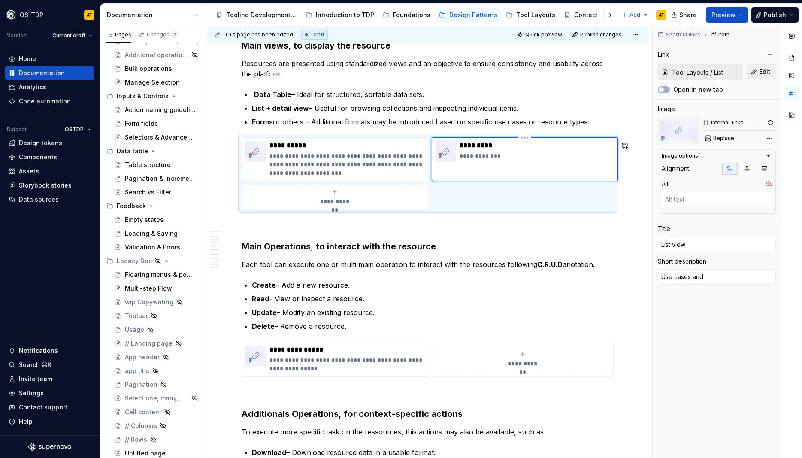
type textarea "Use cases and t"
type textarea "*"
type textarea "Use cases and te"
type textarea "*"
type textarea "Use cases and tem"
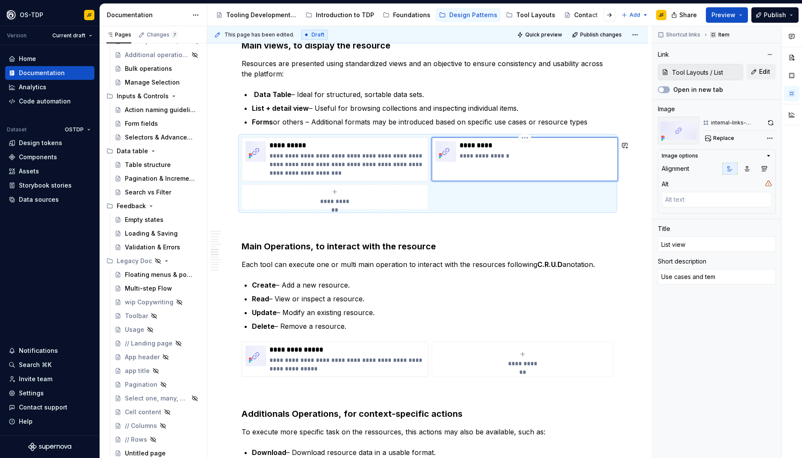
type textarea "*"
type textarea "Use cases and temp"
type textarea "*"
type textarea "Use cases and templ"
type textarea "*"
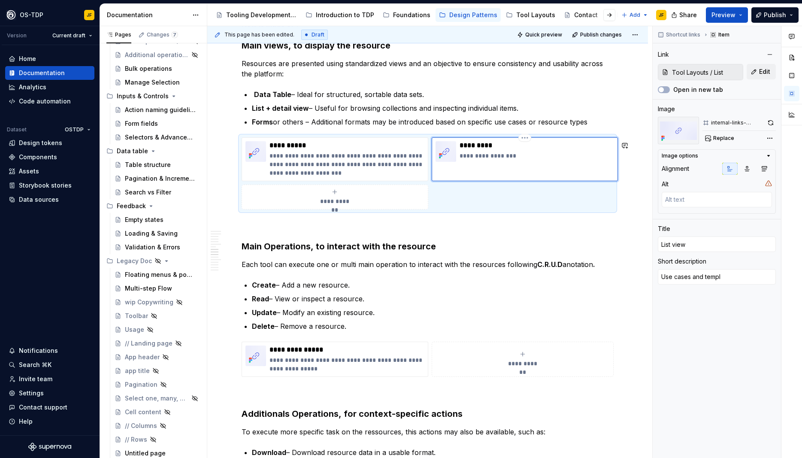
type textarea "Use cases and templs"
type textarea "*"
type textarea "Use cases and templst"
type textarea "*"
type textarea "Use cases and templste"
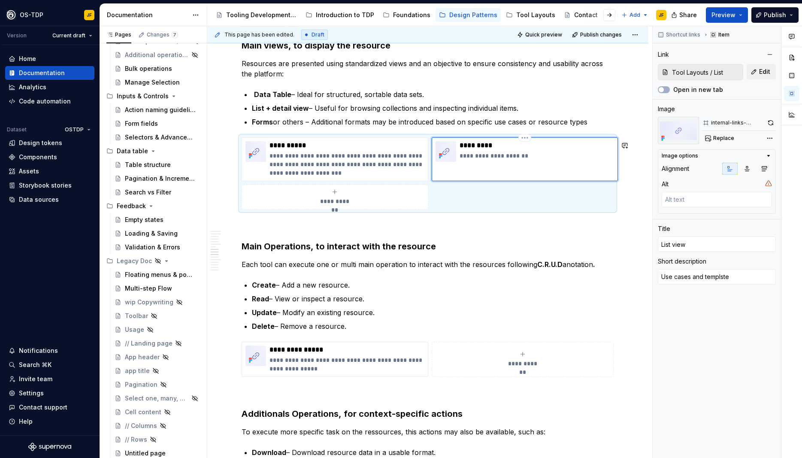
type textarea "*"
type textarea "Use cases and templstes"
type textarea "*"
type textarea "Use cases and templste"
type textarea "*"
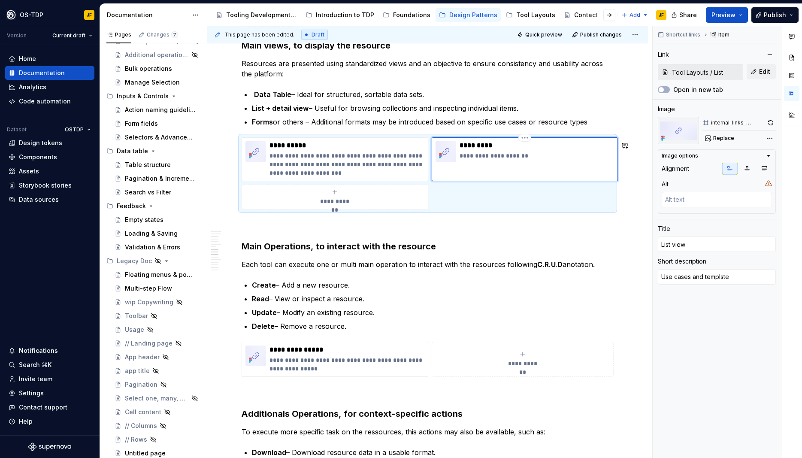
type textarea "Use cases and templst"
type textarea "*"
type textarea "Use cases and templs"
type textarea "*"
type textarea "Use cases and templ"
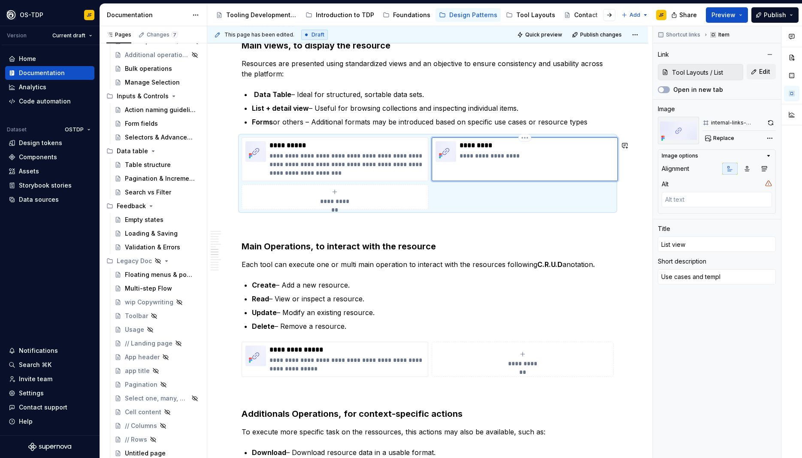
type textarea "*"
type textarea "Use cases and templa"
type textarea "*"
type textarea "Use cases and templat"
type textarea "*"
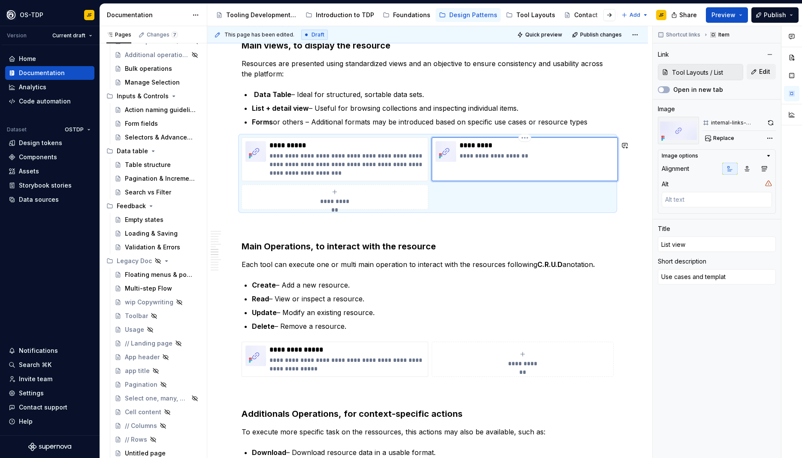
type textarea "Use cases and template"
type textarea "*"
type textarea "Use cases and templates"
type textarea "*"
type textarea "Use cases and templates"
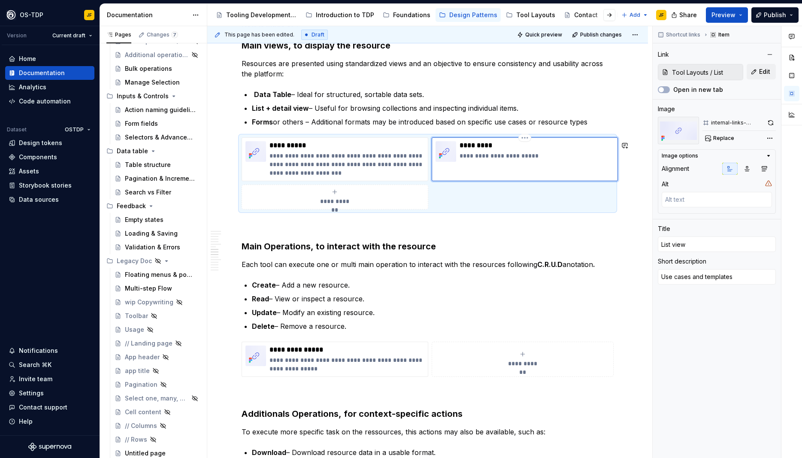
type textarea "*"
type textarea "Use cases and templates f"
type textarea "*"
type textarea "Use cases and templates fo"
type textarea "*"
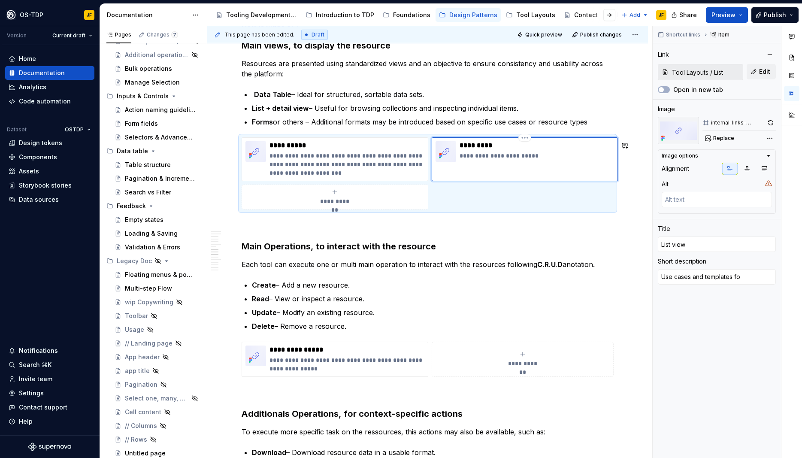
type textarea "Use cases and templates for"
type textarea "*"
type textarea "Use cases and templates for"
type textarea "*"
type textarea "Use cases and templates for explore and consult specific items in detail rather…"
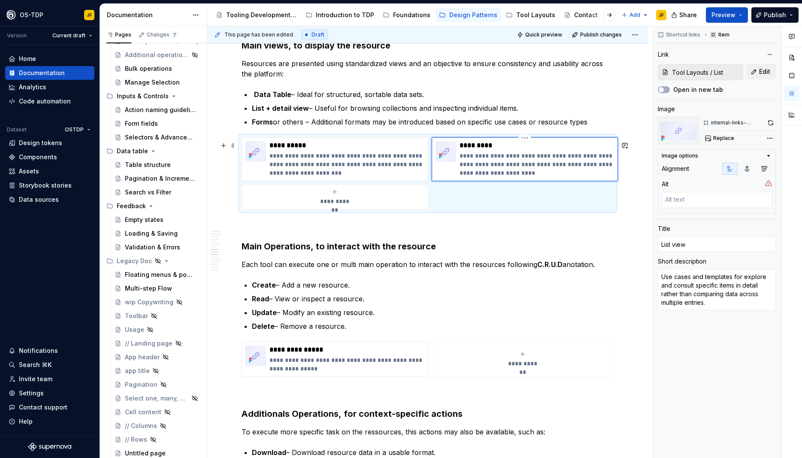
click at [537, 161] on p "**********" at bounding box center [537, 165] width 155 height 26
type textarea "*"
type textarea "Use cases and templates texplore and consult specific items in detail rather th…"
type textarea "*"
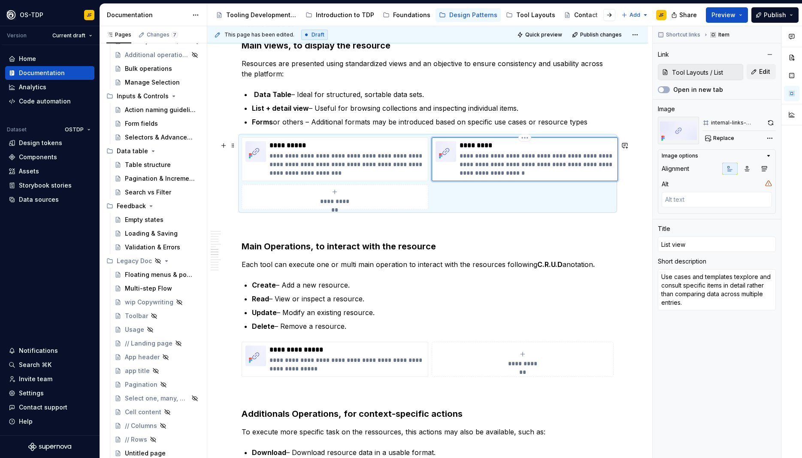
type textarea "Use cases and templates toexplore and consult specific items in detail rather t…"
type textarea "*"
type textarea "Use cases and templates to explore and consult specific items in detail rather …"
click at [309, 373] on p "**********" at bounding box center [347, 364] width 155 height 17
type textarea "*"
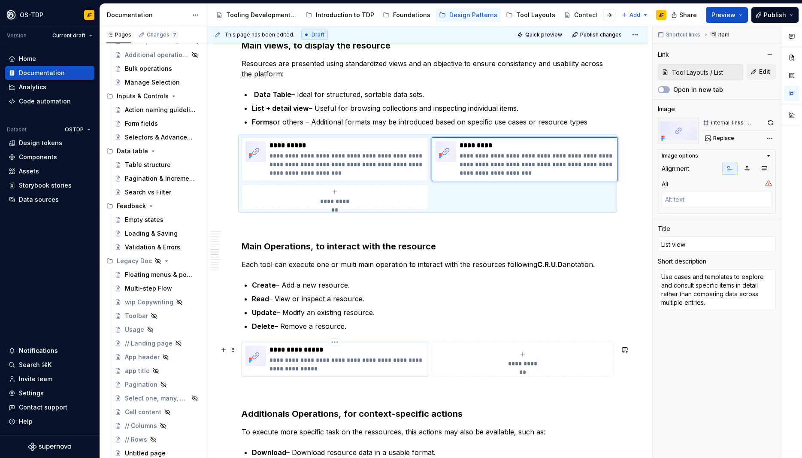
type input "Inputs & Controls / Action naming guidelines/ Main operations (CRUD)"
type input "Main Operations"
type textarea "Guidelines to standardize action labels accros the TDP ecosystem."
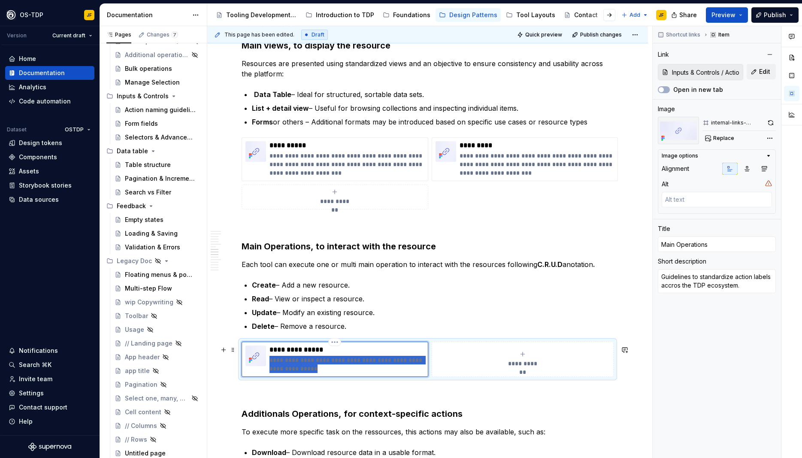
drag, startPoint x: 305, startPoint y: 375, endPoint x: 271, endPoint y: 364, distance: 35.6
click at [271, 364] on p "**********" at bounding box center [347, 364] width 155 height 17
type textarea "*"
type textarea "CRUD stands for Create, Read, Update, Delete. These are the foundational action…"
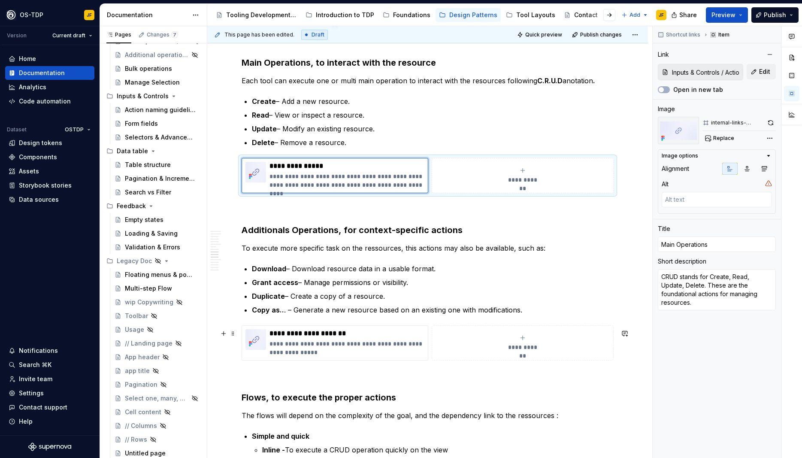
scroll to position [1197, 0]
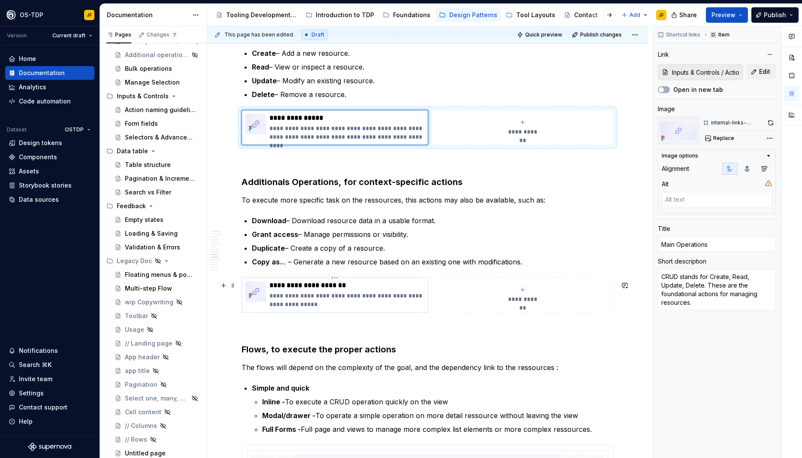
click at [299, 305] on p "**********" at bounding box center [347, 299] width 155 height 17
type textarea "*"
type input "Inputs & Controls / Action naming guidelines/ Additional operations"
type input "Additionals Operations"
type textarea "Guidelines to standardize action labels accros the TDP ecosystem."
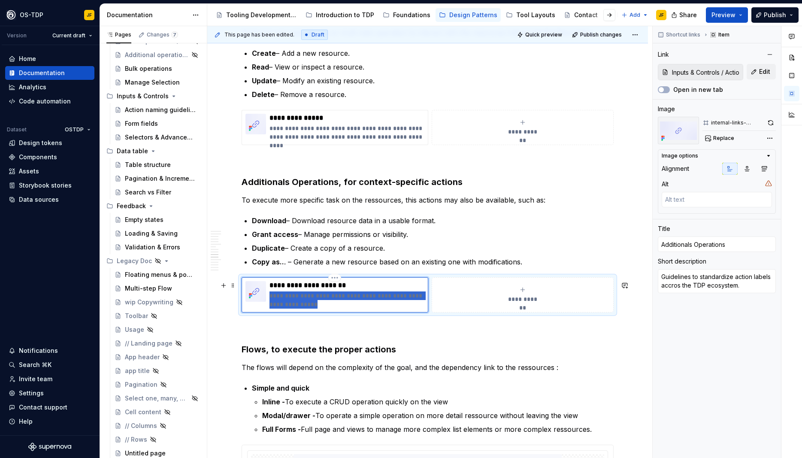
drag, startPoint x: 302, startPoint y: 308, endPoint x: 271, endPoint y: 301, distance: 32.0
click at [271, 301] on p "**********" at bounding box center [347, 299] width 155 height 17
type textarea "*"
type textarea "Secondary but essential actions that support workflows and data handling."
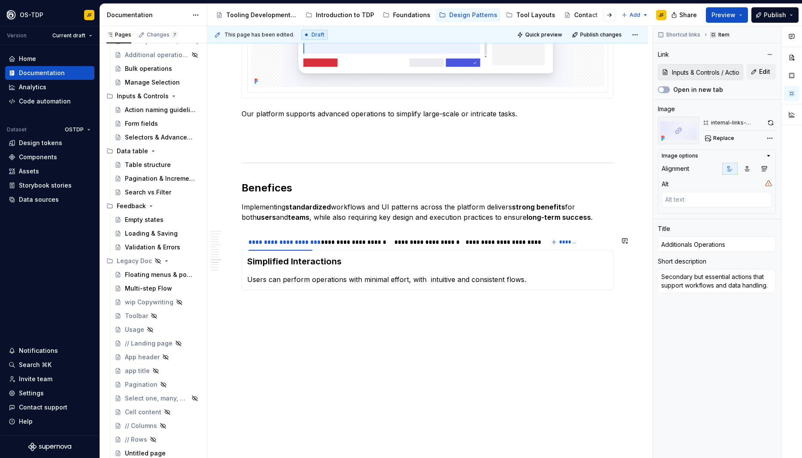
scroll to position [1978, 0]
click at [744, 17] on button "Preview" at bounding box center [727, 14] width 42 height 15
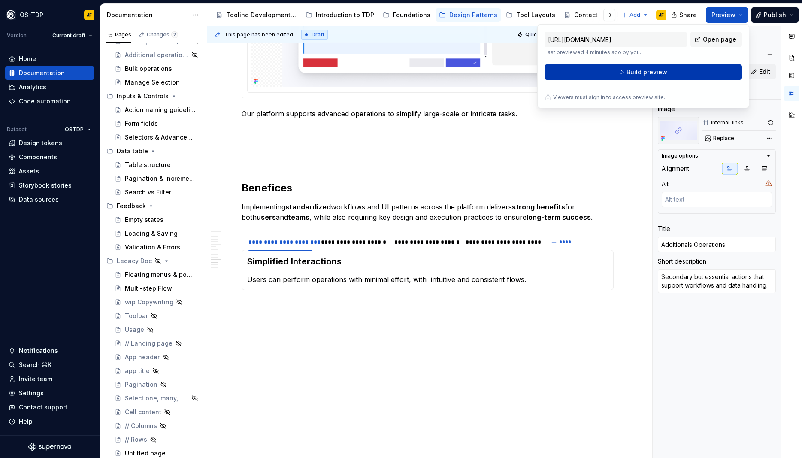
click at [618, 75] on button "Build preview" at bounding box center [643, 71] width 197 height 15
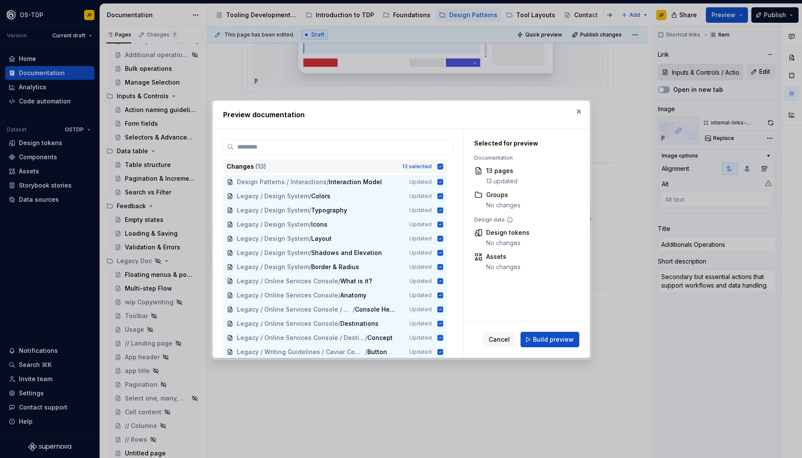
click at [443, 167] on icon at bounding box center [440, 167] width 6 height 6
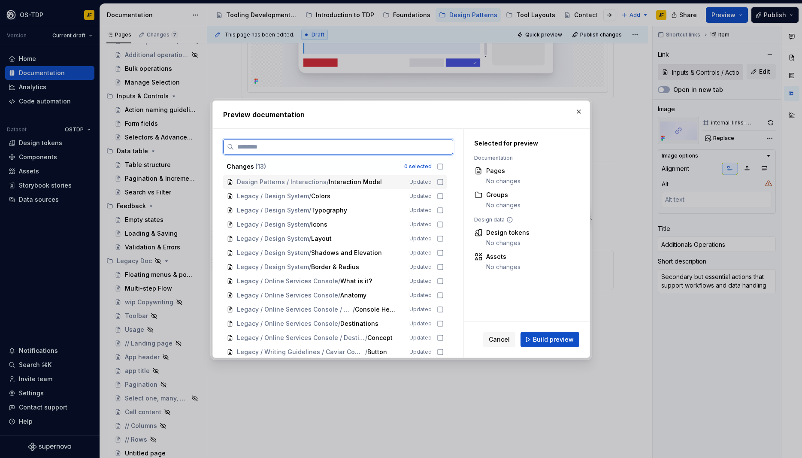
click at [444, 183] on icon at bounding box center [440, 182] width 7 height 7
click at [539, 341] on span "Build preview" at bounding box center [553, 339] width 41 height 9
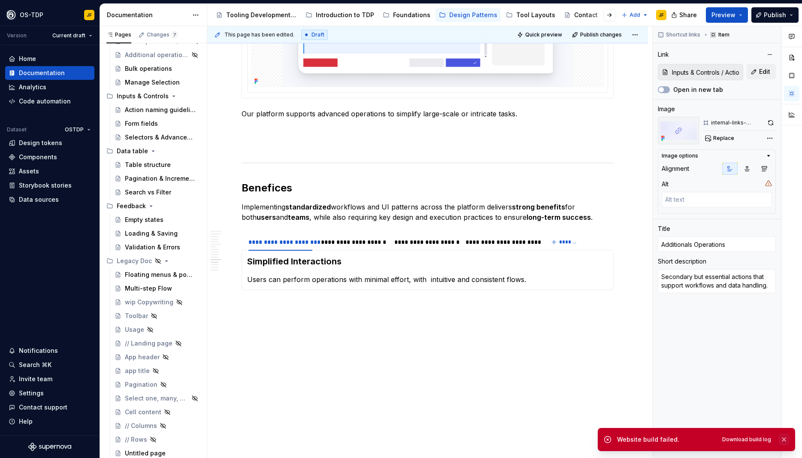
click at [784, 443] on button "button" at bounding box center [784, 440] width 11 height 12
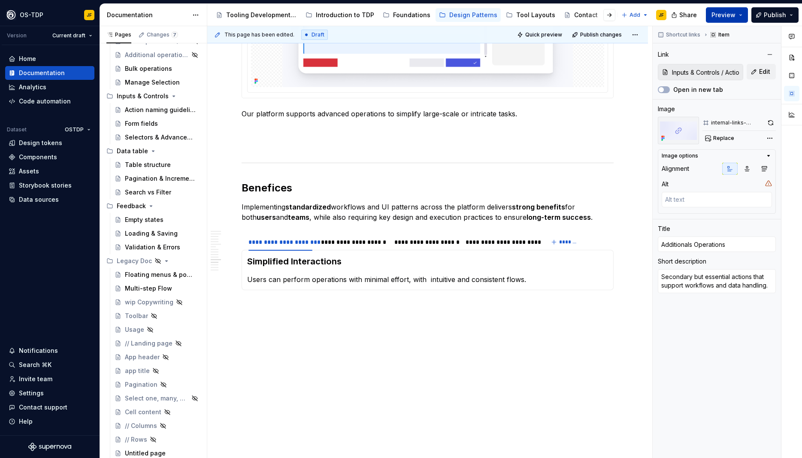
click at [744, 18] on button "Preview" at bounding box center [727, 14] width 42 height 15
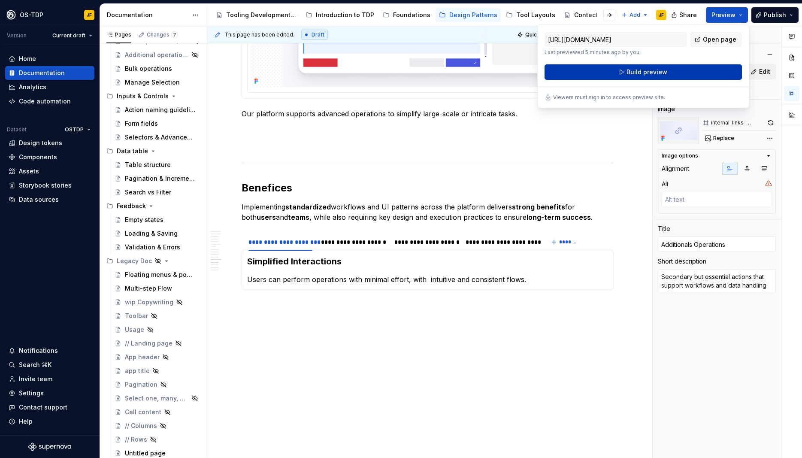
click at [632, 72] on span "Build preview" at bounding box center [647, 72] width 41 height 9
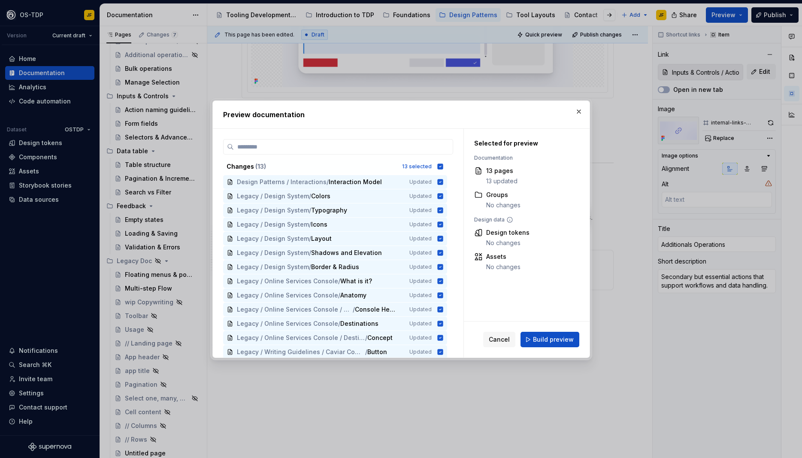
drag, startPoint x: 446, startPoint y: 169, endPoint x: 445, endPoint y: 178, distance: 8.7
click at [446, 170] on div "Changes ( 13 ) 13 selected" at bounding box center [335, 167] width 224 height 14
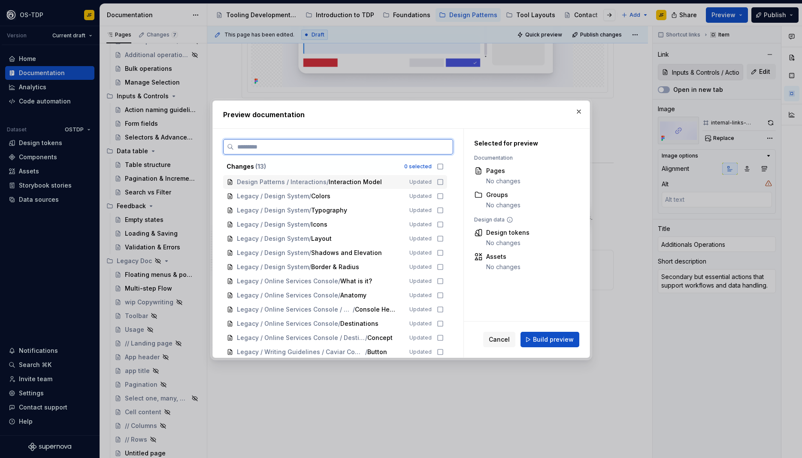
click at [444, 182] on icon at bounding box center [440, 182] width 7 height 7
click at [530, 340] on button "Build preview" at bounding box center [550, 339] width 59 height 15
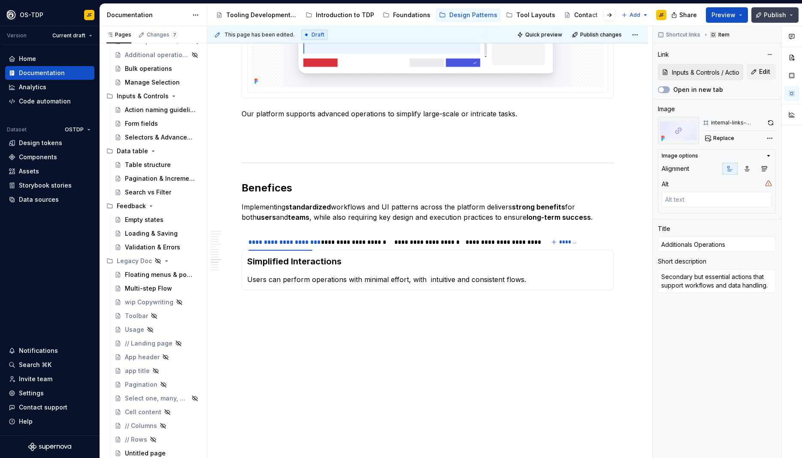
click at [795, 18] on button "Publish" at bounding box center [775, 14] width 47 height 15
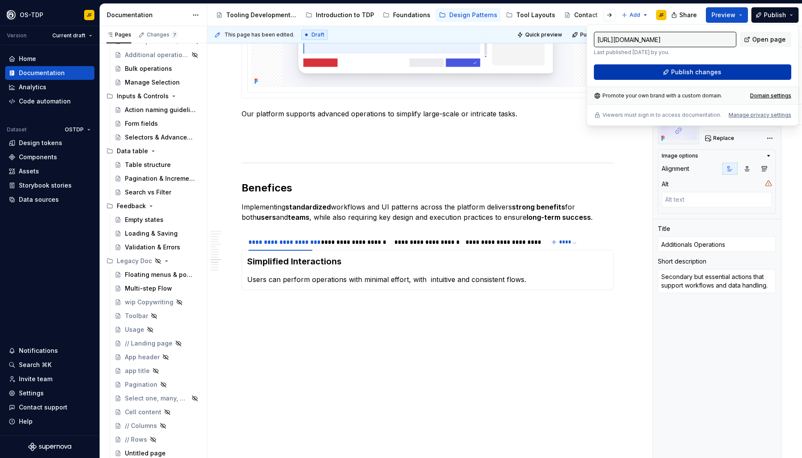
click at [701, 72] on span "Publish changes" at bounding box center [696, 72] width 50 height 9
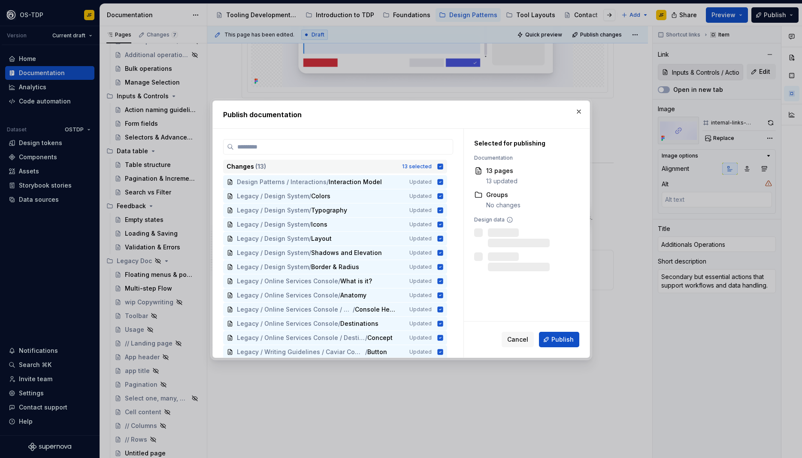
click at [443, 164] on icon at bounding box center [440, 167] width 6 height 6
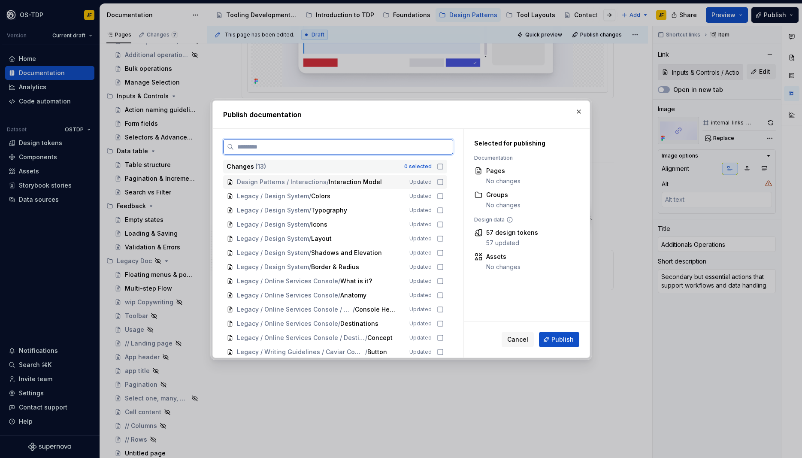
click at [444, 182] on icon at bounding box center [440, 182] width 7 height 7
click at [555, 340] on span "Publish" at bounding box center [563, 339] width 22 height 9
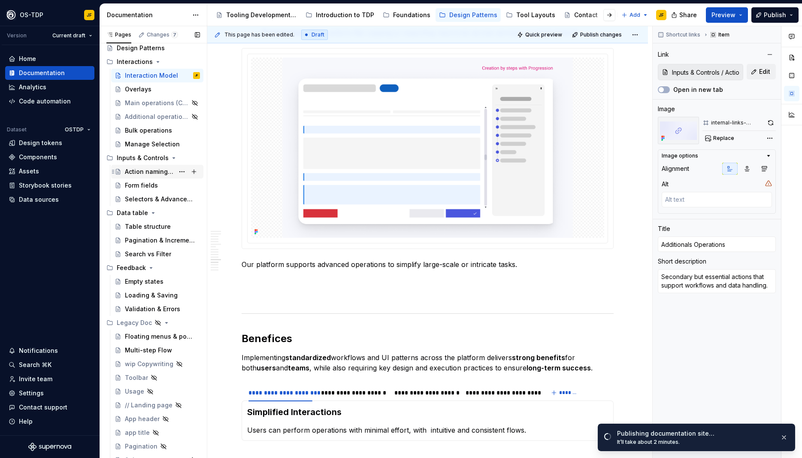
scroll to position [0, 0]
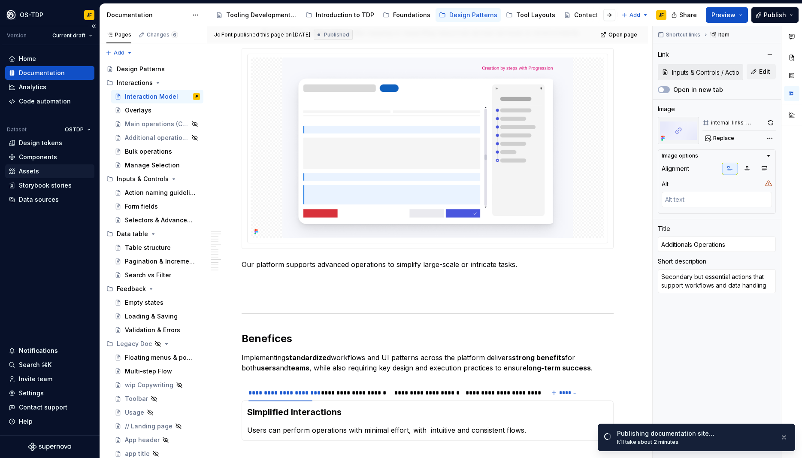
type textarea "*"
